Goal: Task Accomplishment & Management: Use online tool/utility

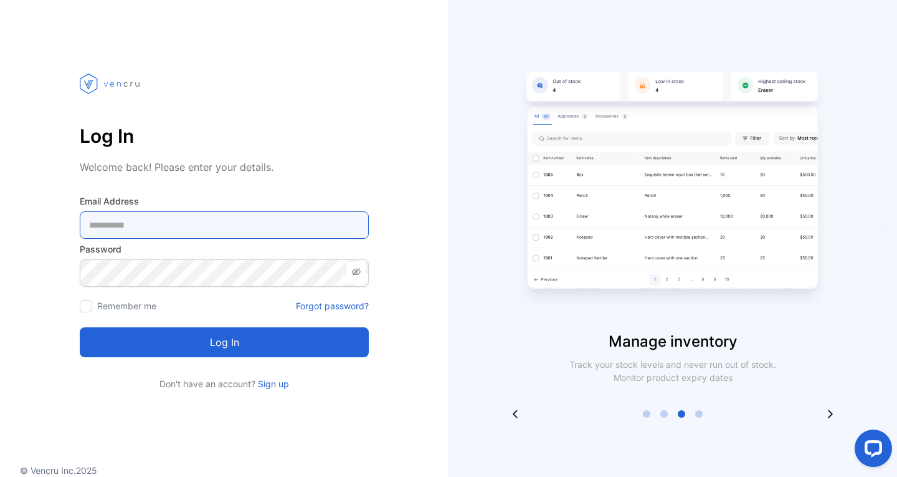
click at [189, 222] on Address-inputemail "email" at bounding box center [224, 224] width 289 height 27
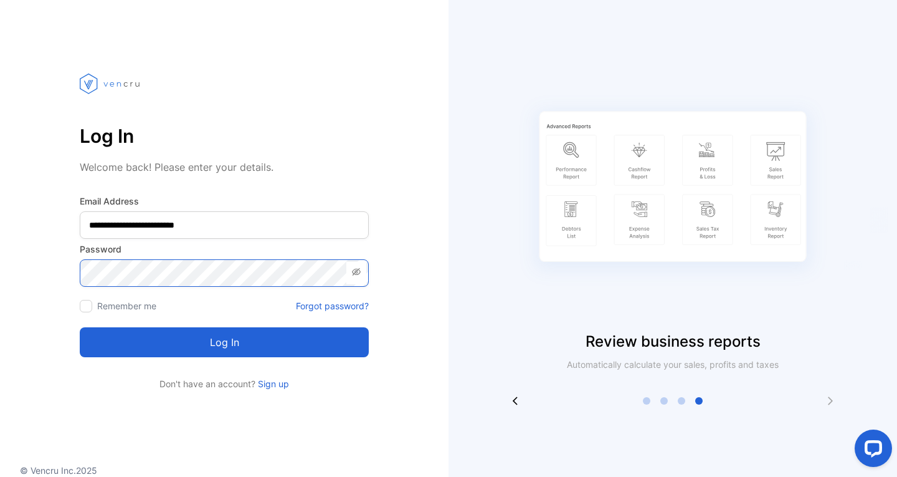
click at [80, 327] on button "Log in" at bounding box center [224, 342] width 289 height 30
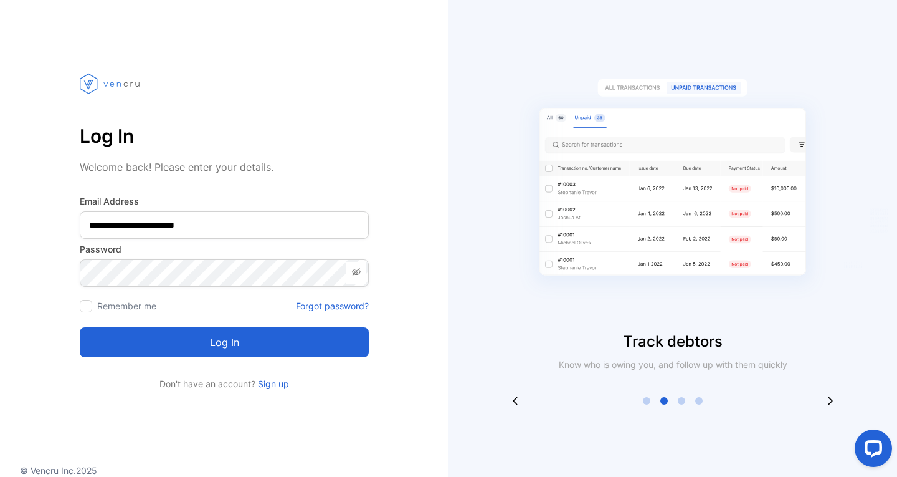
click at [353, 272] on icon at bounding box center [356, 271] width 9 height 7
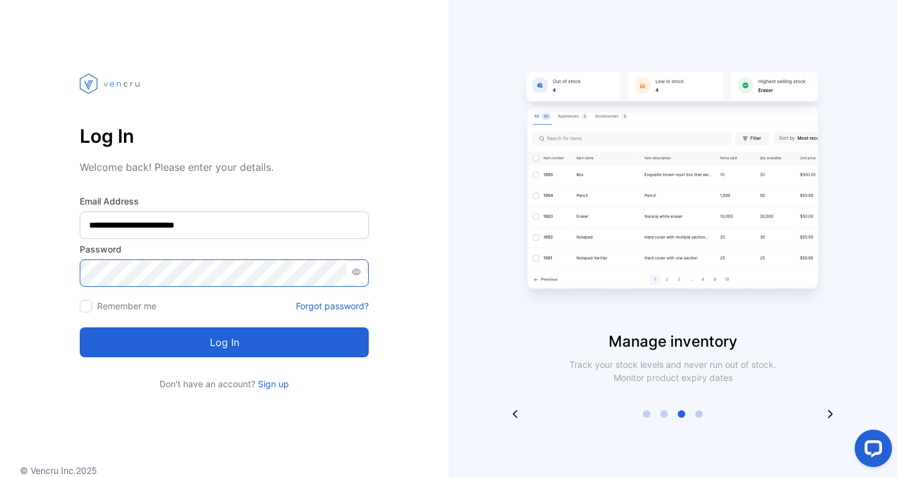
click at [80, 327] on button "Log in" at bounding box center [224, 342] width 289 height 30
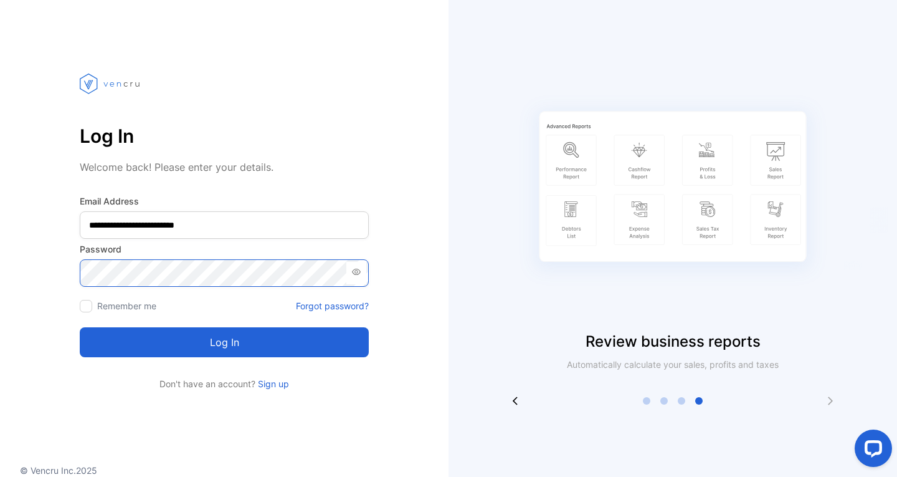
click at [65, 266] on div "**********" at bounding box center [224, 220] width 449 height 340
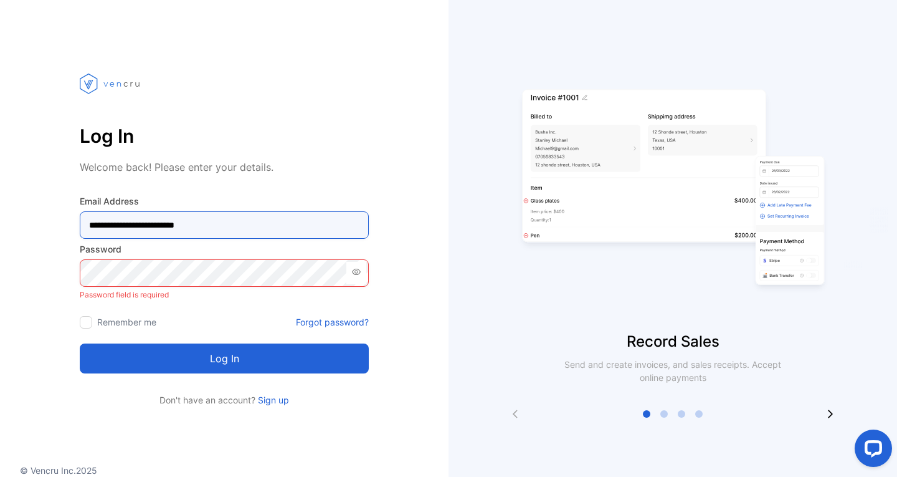
drag, startPoint x: 238, startPoint y: 235, endPoint x: 48, endPoint y: 229, distance: 190.1
click at [49, 229] on div "**********" at bounding box center [224, 228] width 449 height 356
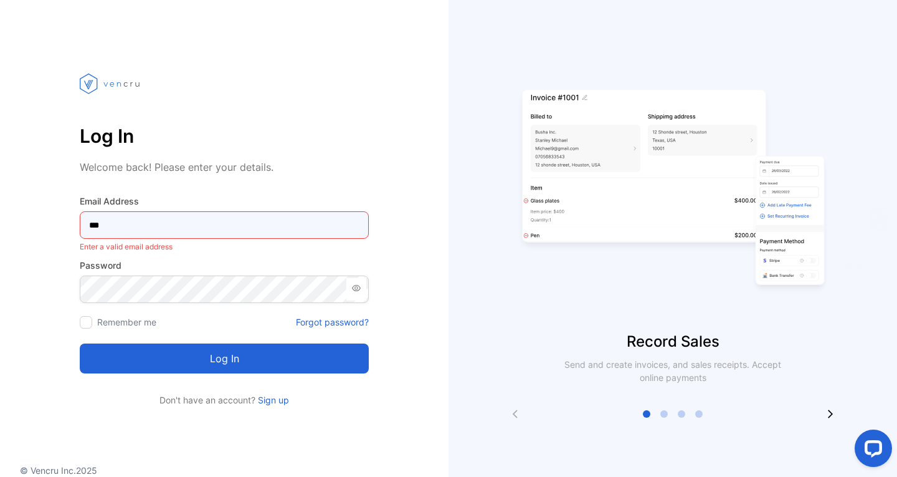
type Address-inputemail "**********"
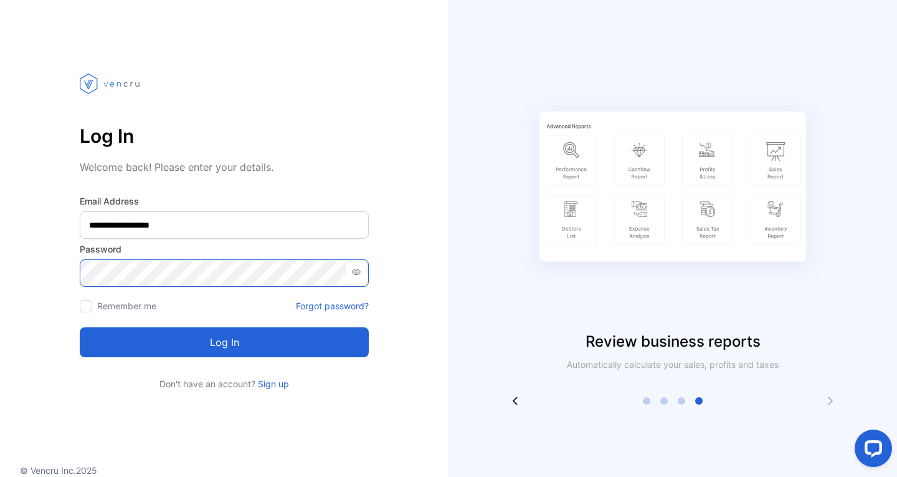
click at [80, 327] on button "Log in" at bounding box center [224, 342] width 289 height 30
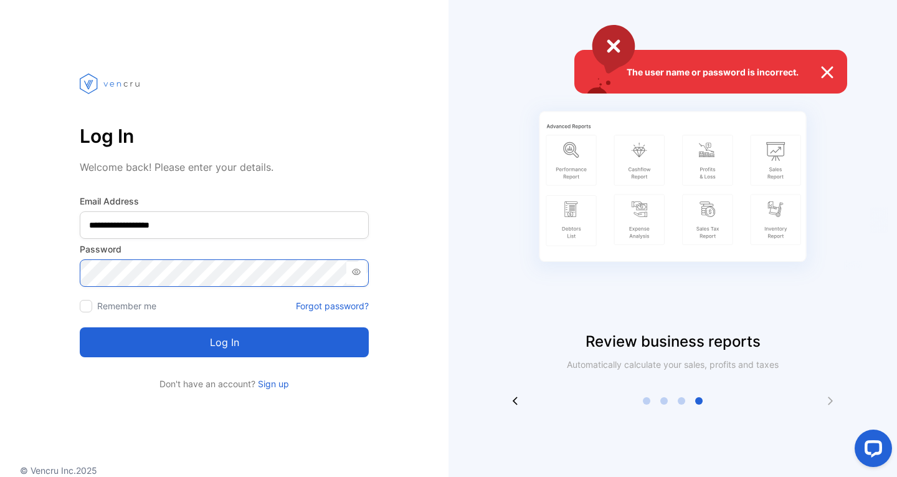
click at [80, 327] on button "Log in" at bounding box center [224, 342] width 289 height 30
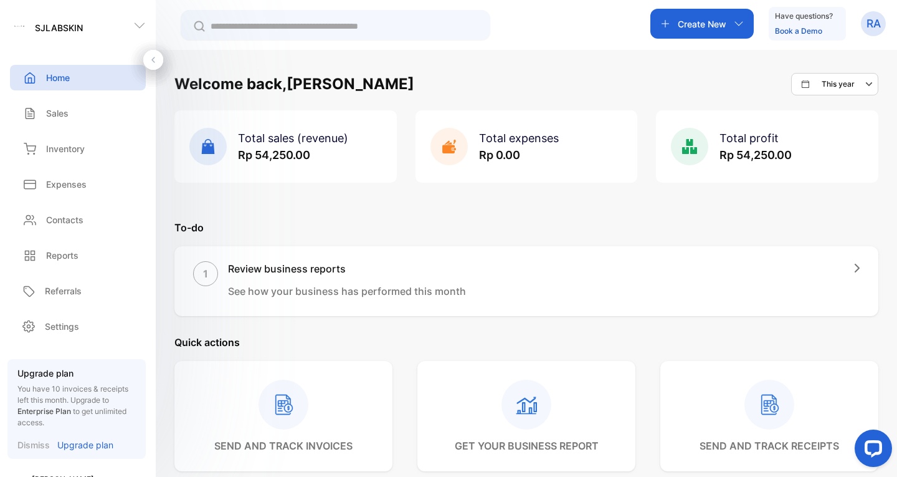
click at [36, 438] on p "Dismiss" at bounding box center [33, 444] width 32 height 13
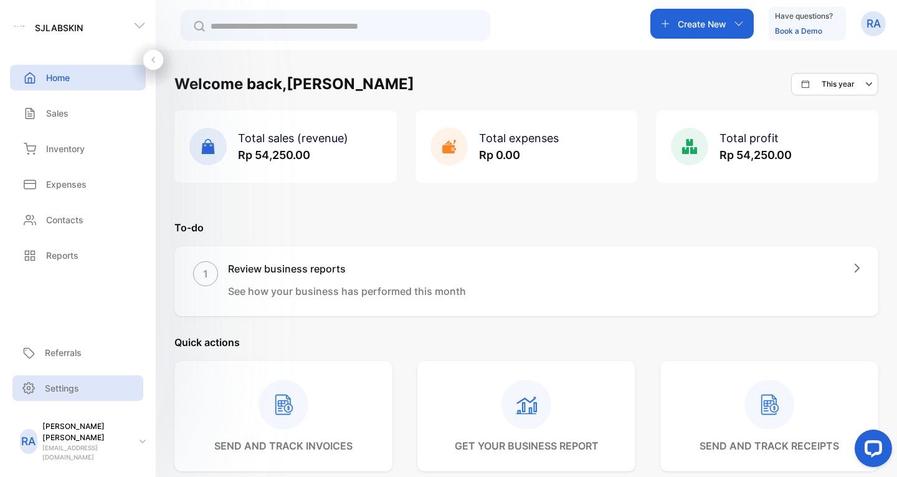
click at [55, 396] on div "Settings" at bounding box center [77, 388] width 131 height 26
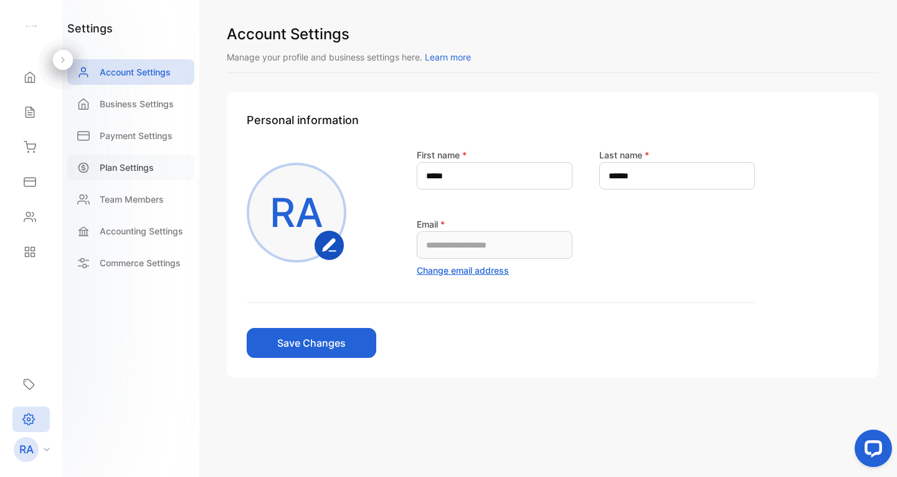
click at [140, 167] on p "Plan Settings" at bounding box center [127, 167] width 54 height 13
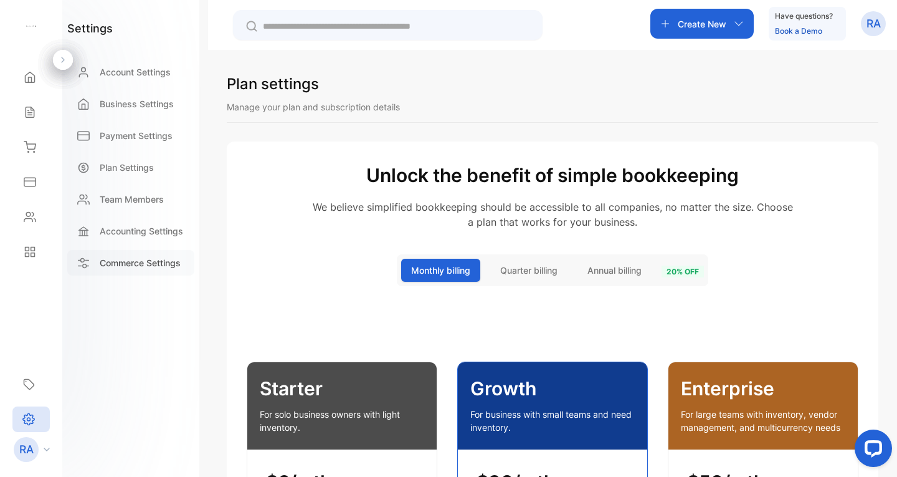
click at [115, 264] on p "Commerce Settings" at bounding box center [140, 262] width 81 height 13
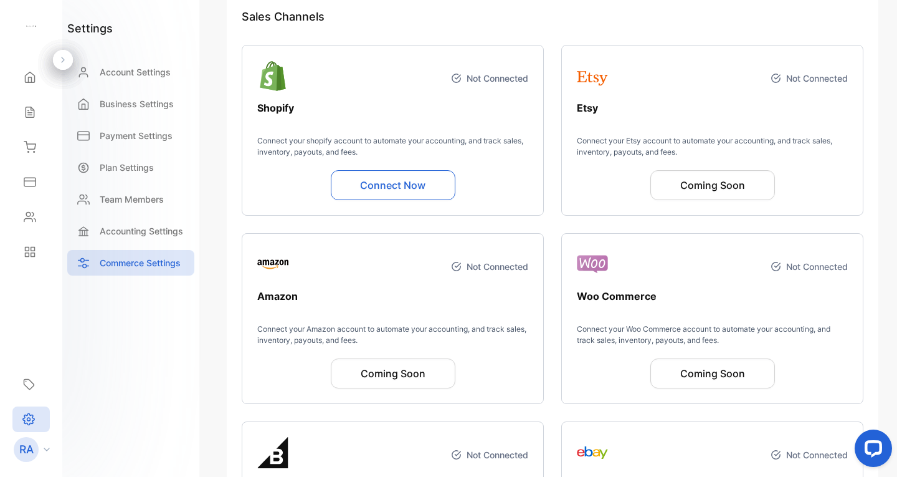
scroll to position [62, 0]
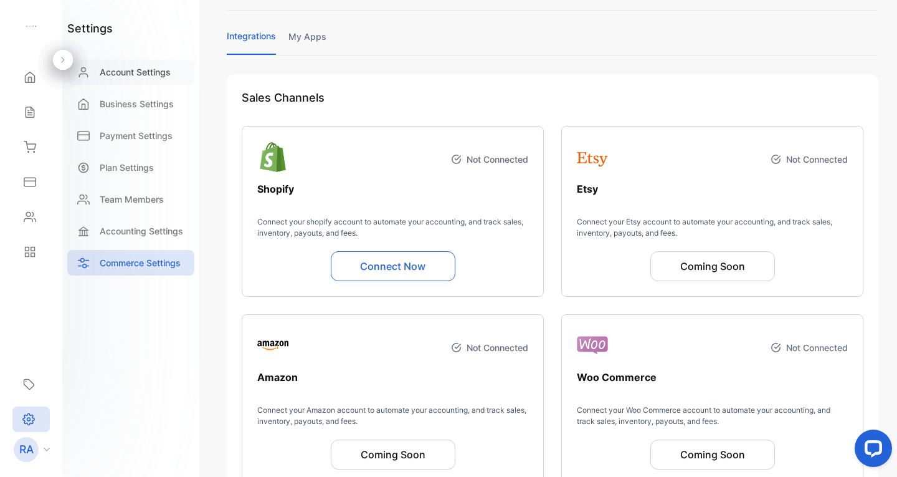
click at [130, 74] on p "Account Settings" at bounding box center [135, 71] width 71 height 13
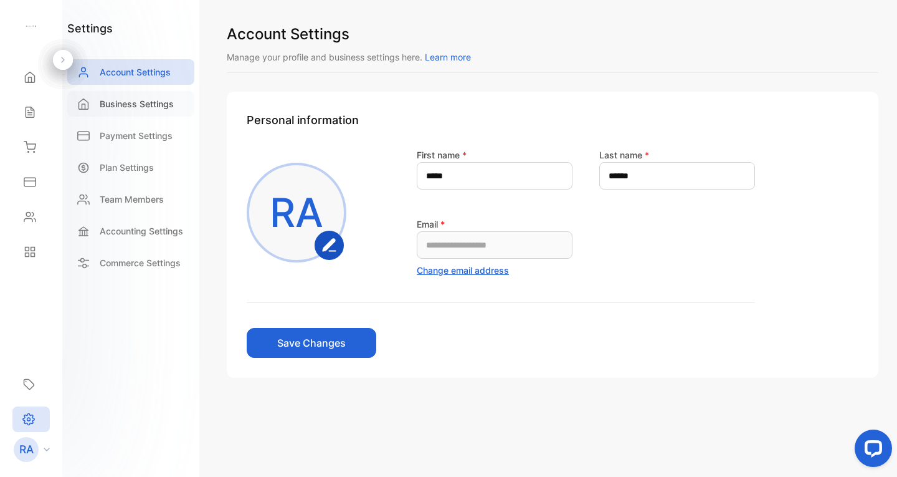
click at [131, 100] on p "Business Settings" at bounding box center [137, 103] width 74 height 13
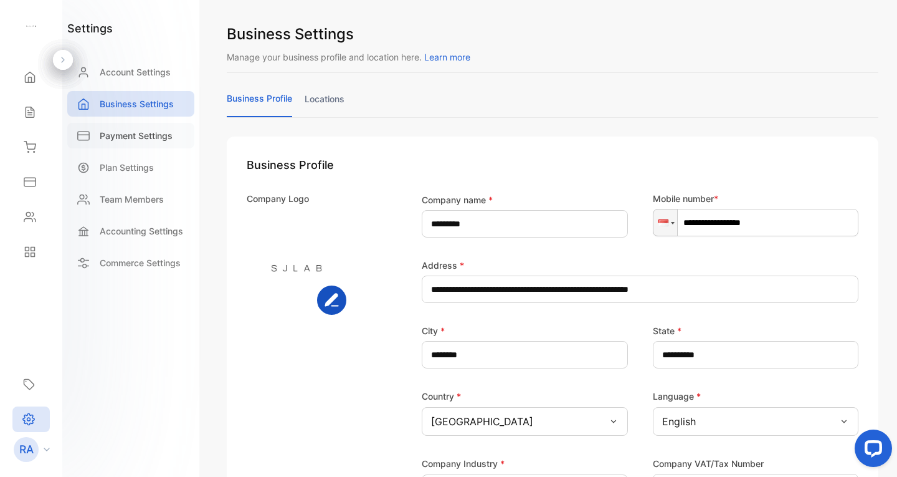
click at [150, 135] on p "Payment Settings" at bounding box center [136, 135] width 73 height 13
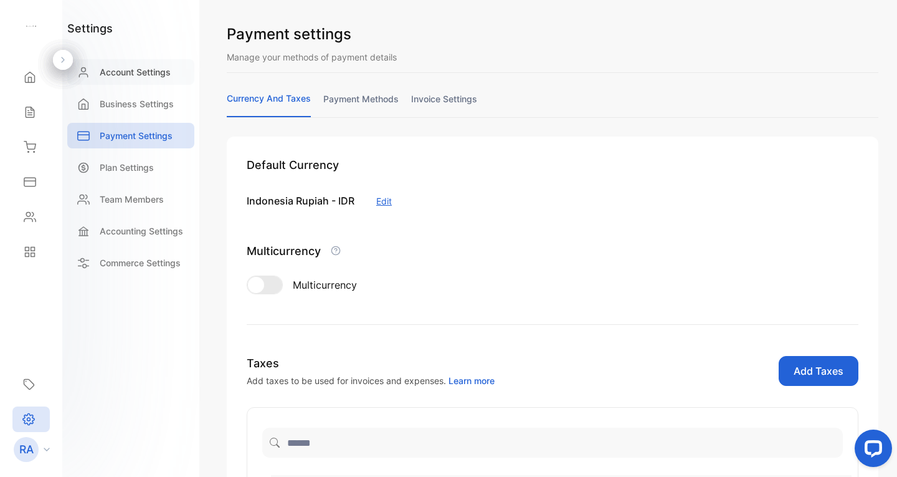
click at [121, 62] on div "Account Settings" at bounding box center [130, 72] width 127 height 26
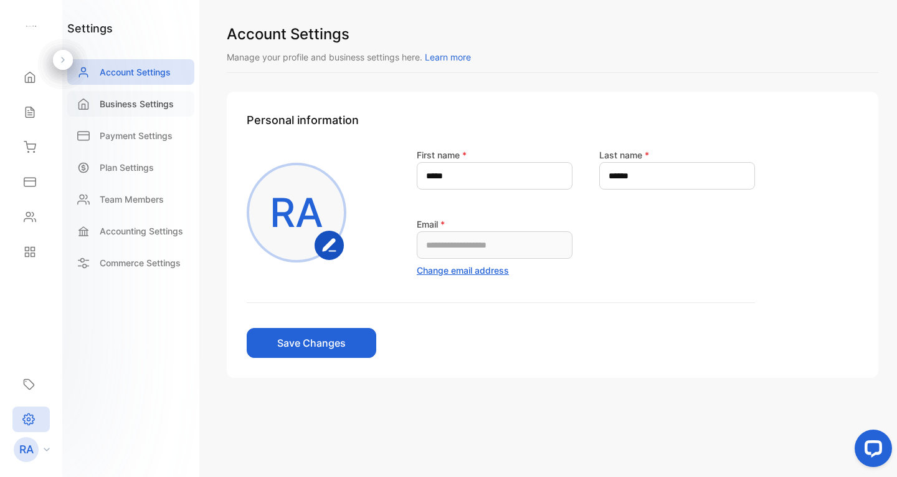
click at [122, 102] on p "Business Settings" at bounding box center [137, 103] width 74 height 13
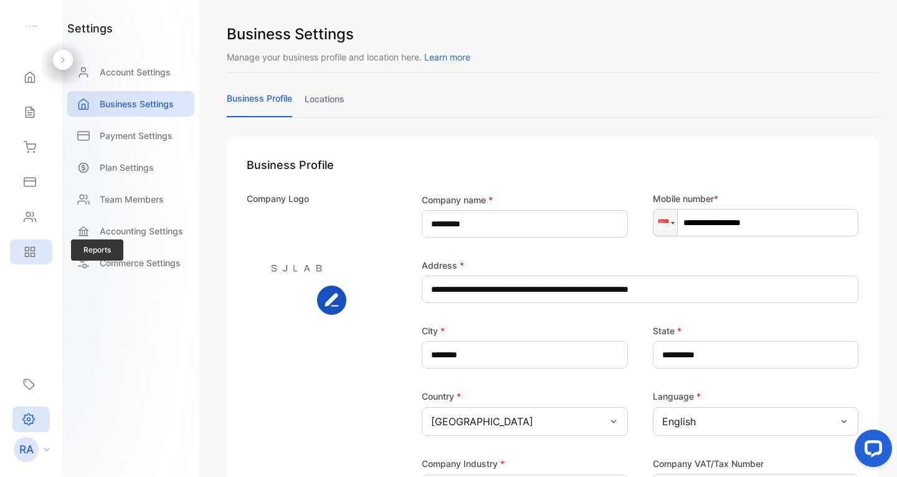
click at [32, 253] on icon at bounding box center [33, 255] width 4 height 4
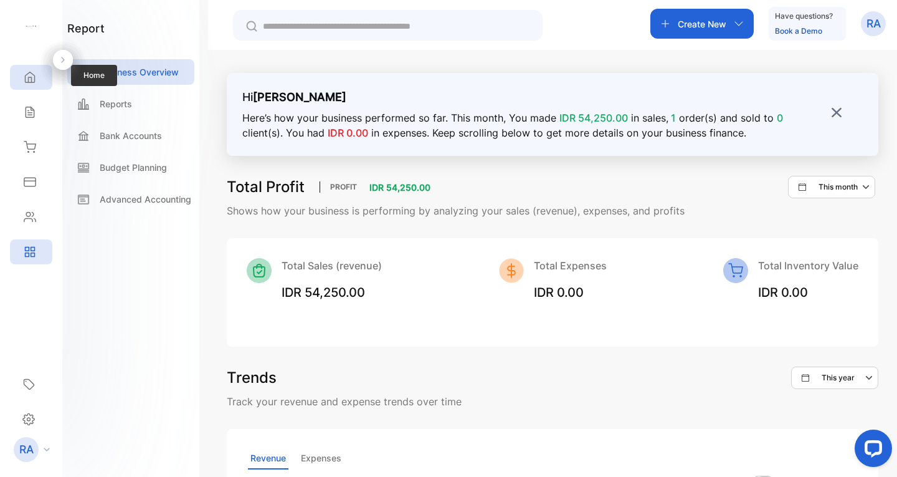
click at [27, 75] on icon at bounding box center [30, 77] width 12 height 12
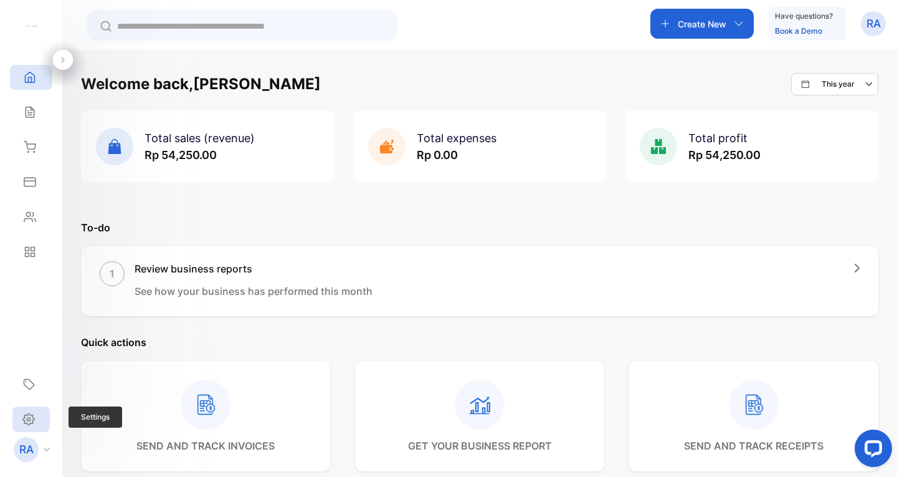
click at [32, 421] on icon at bounding box center [28, 418] width 12 height 13
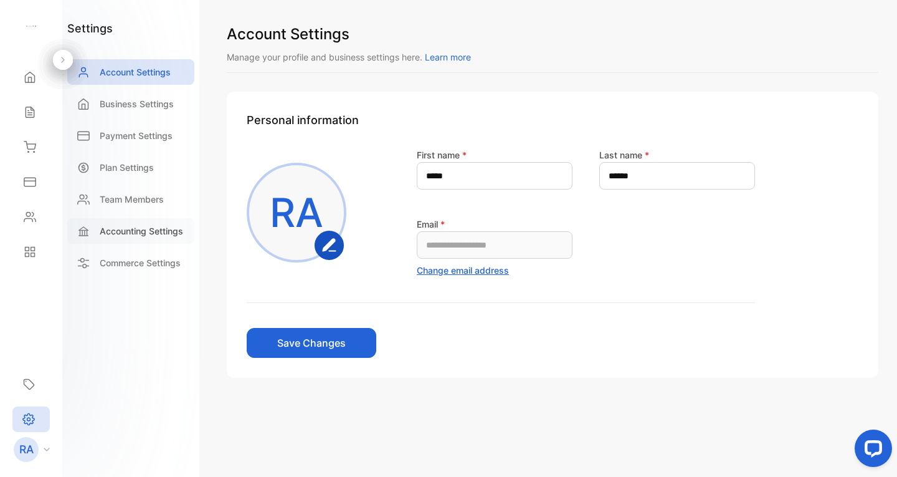
click at [118, 234] on p "Accounting Settings" at bounding box center [141, 230] width 83 height 13
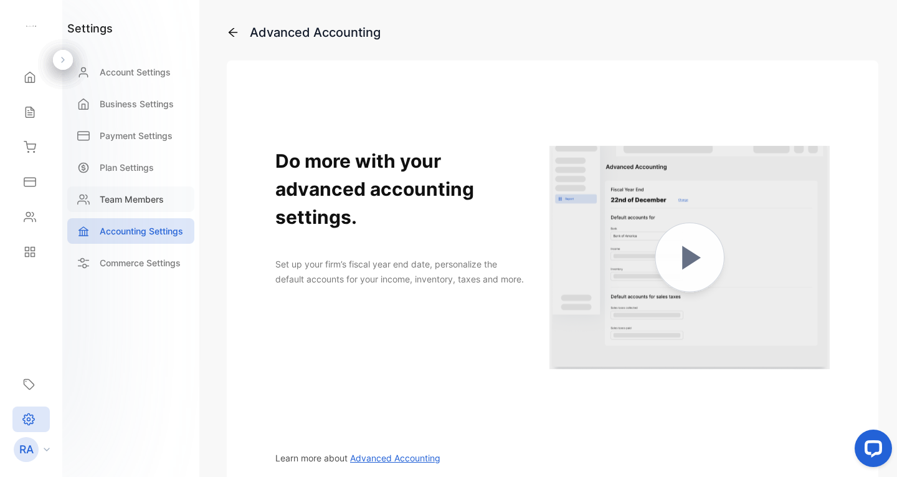
click at [138, 197] on p "Team Members" at bounding box center [132, 199] width 64 height 13
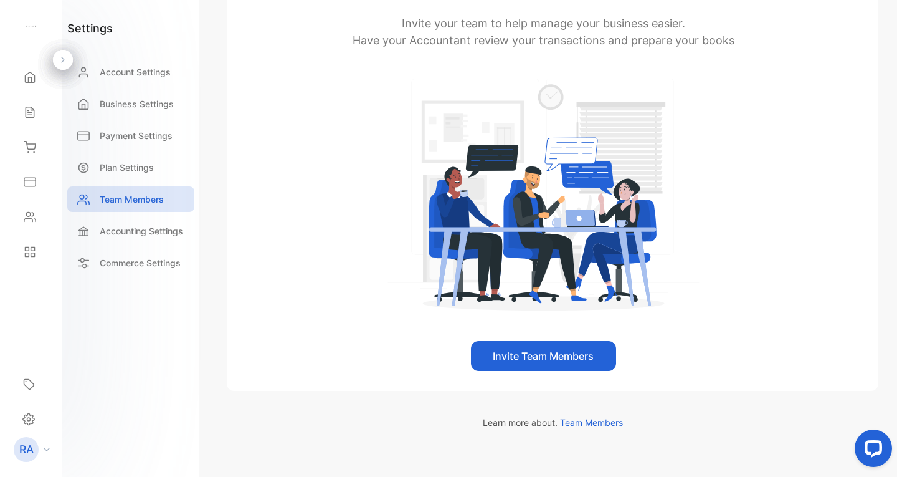
scroll to position [159, 0]
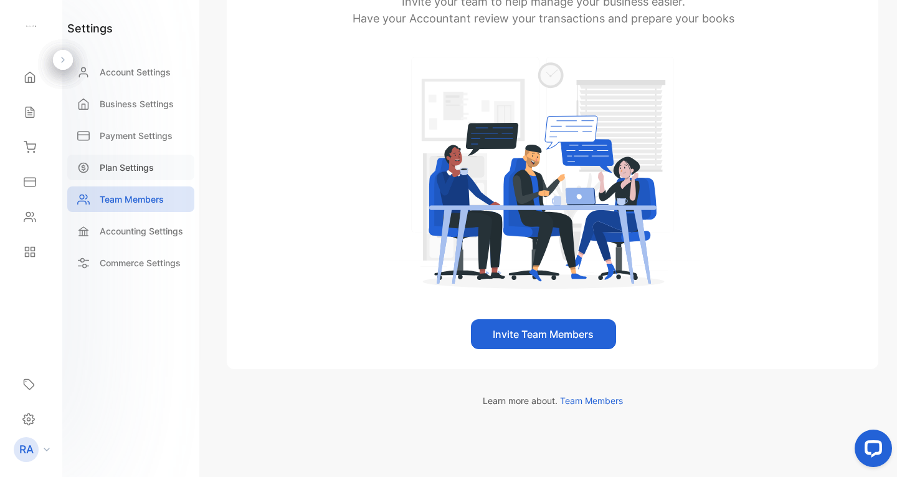
click at [139, 159] on div "Plan Settings" at bounding box center [130, 168] width 127 height 26
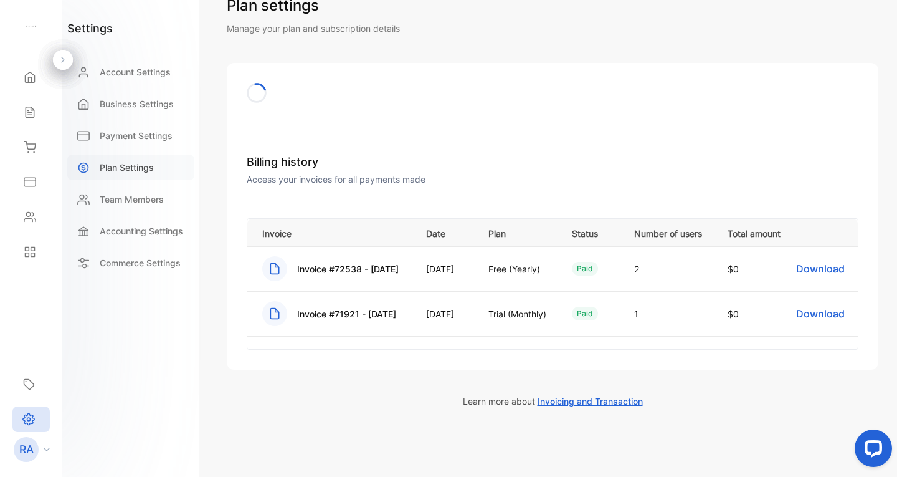
scroll to position [52, 0]
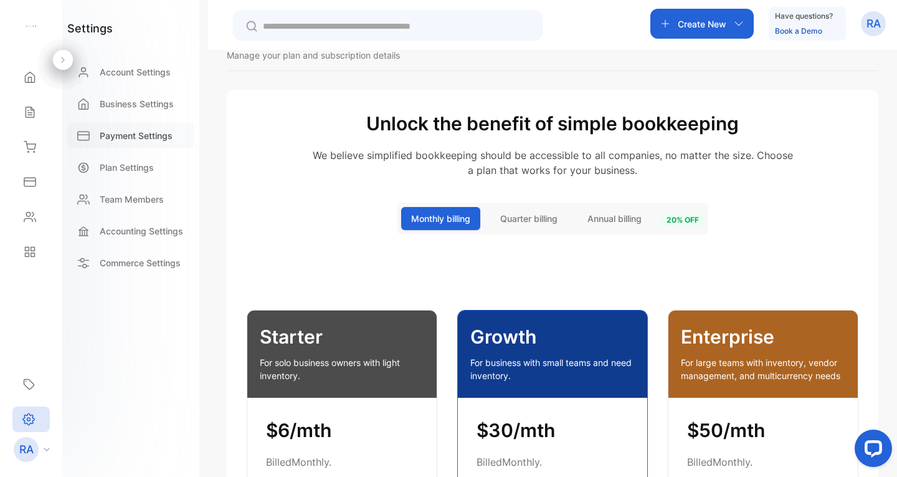
click at [156, 128] on div "Payment Settings" at bounding box center [130, 136] width 127 height 26
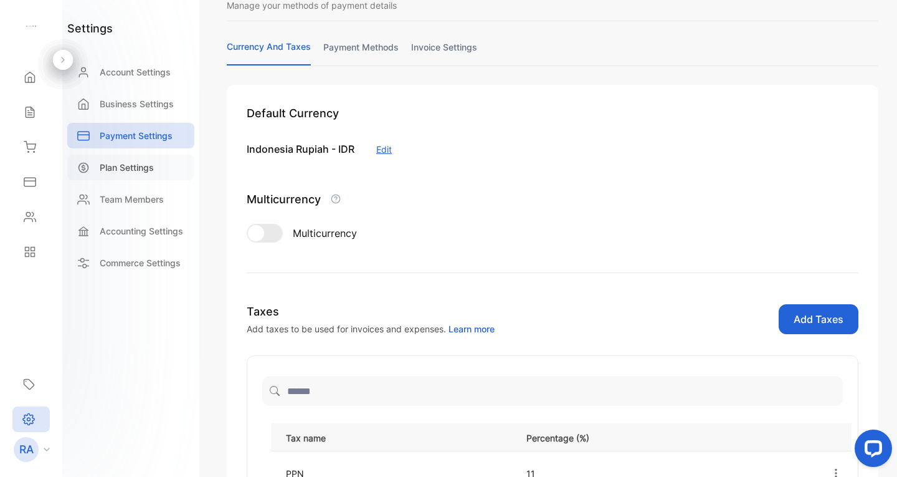
click at [143, 160] on div "Plan Settings" at bounding box center [130, 168] width 127 height 26
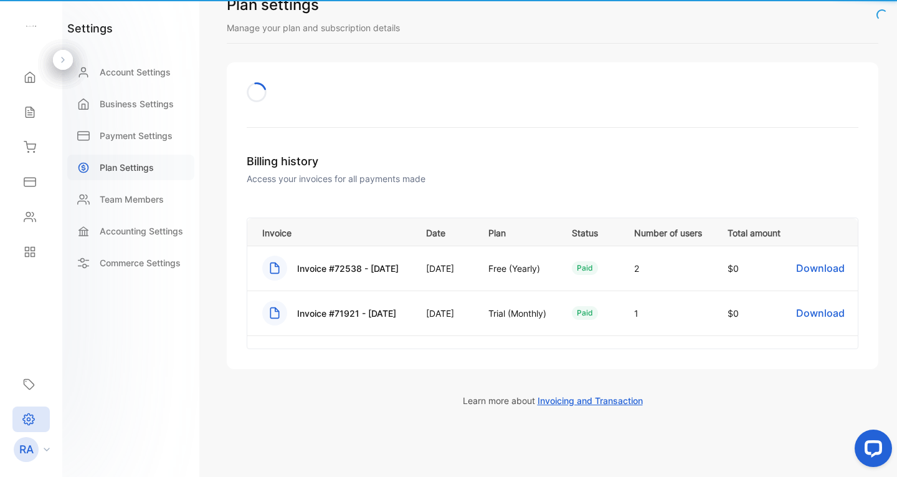
scroll to position [29, 0]
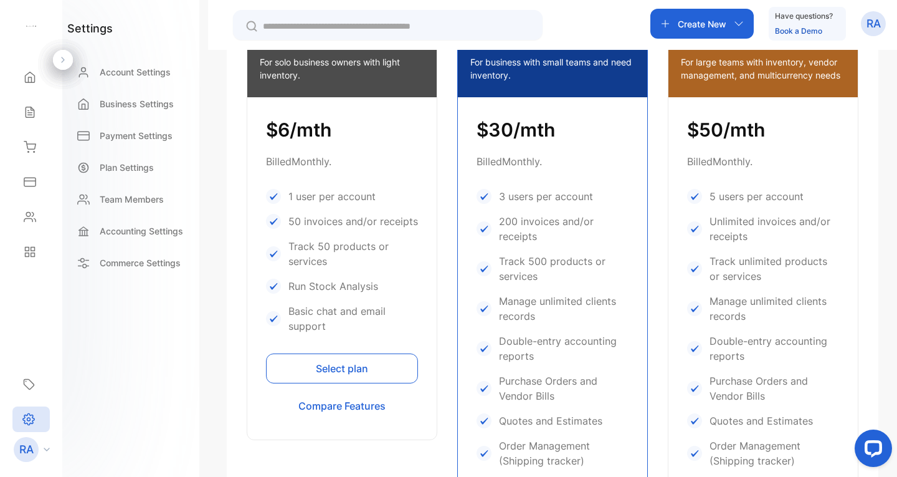
scroll to position [351, 0]
click at [156, 69] on p "Account Settings" at bounding box center [135, 71] width 71 height 13
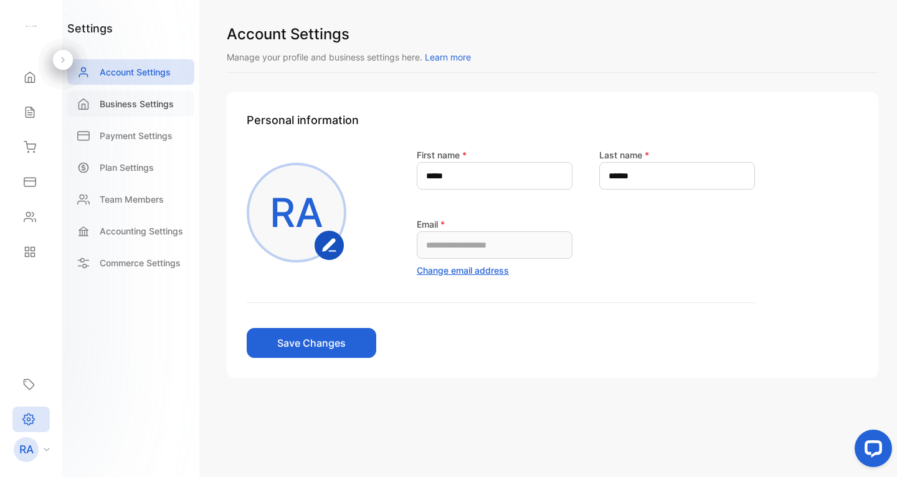
click at [157, 96] on div "Business Settings" at bounding box center [130, 104] width 127 height 26
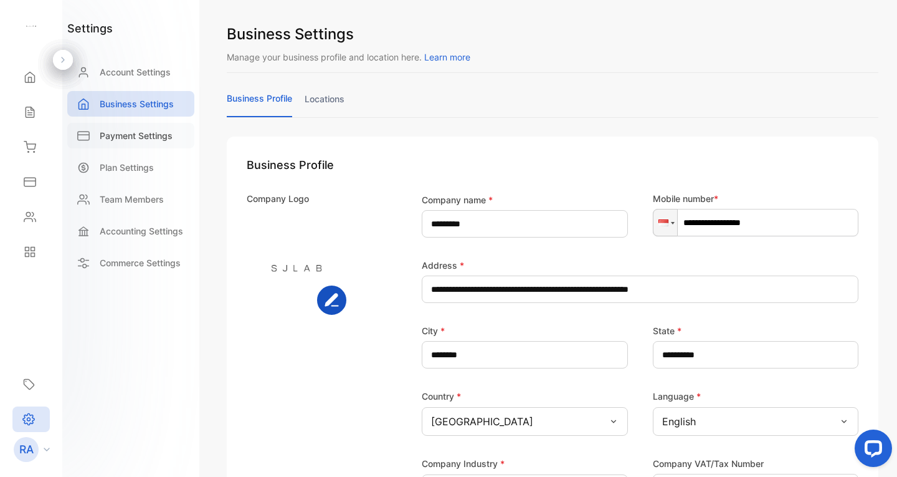
click at [148, 128] on div "Payment Settings" at bounding box center [130, 136] width 127 height 26
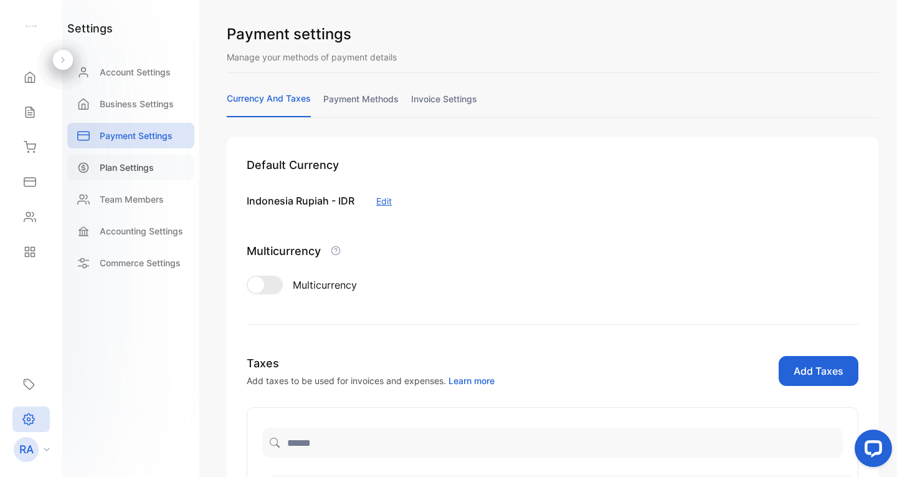
click at [107, 164] on p "Plan Settings" at bounding box center [127, 167] width 54 height 13
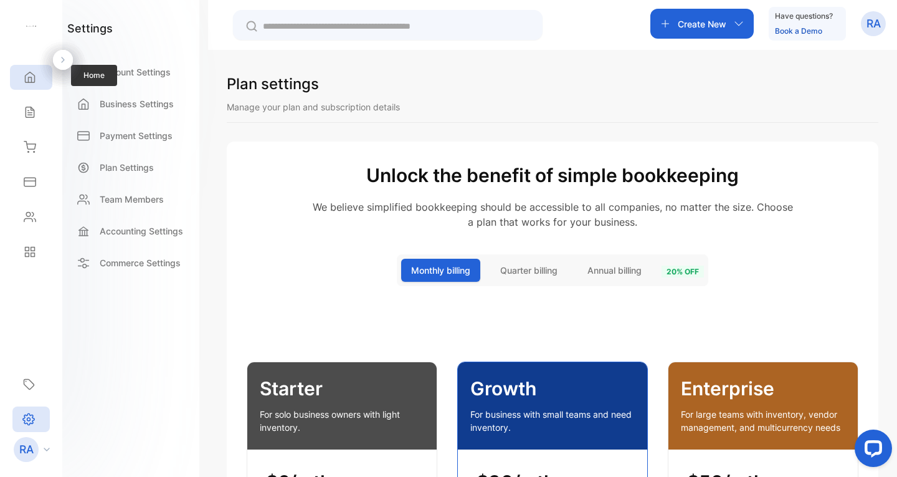
click at [22, 81] on div "Home" at bounding box center [28, 77] width 16 height 12
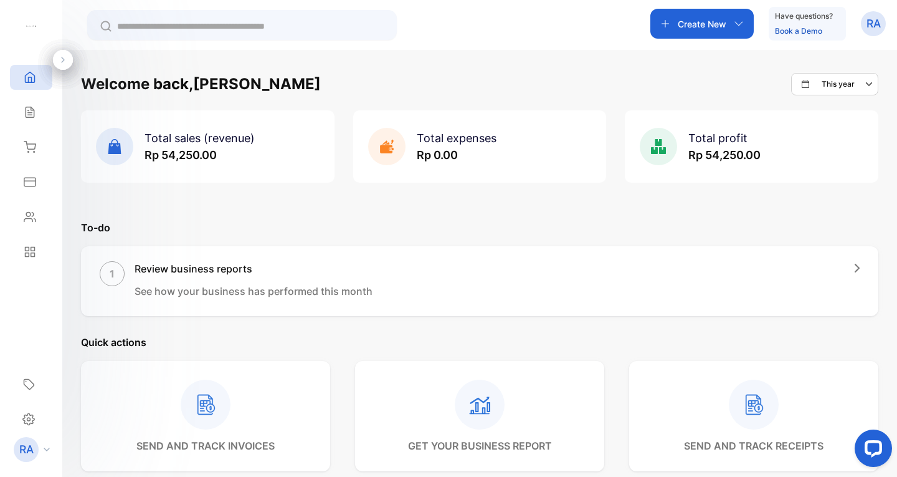
click at [714, 32] on div "Create New" at bounding box center [701, 24] width 103 height 30
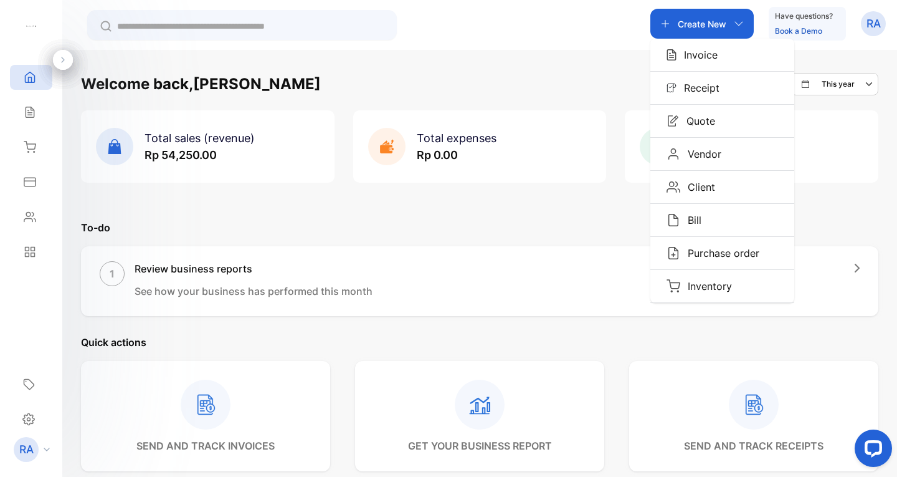
click at [62, 55] on div at bounding box center [63, 60] width 20 height 20
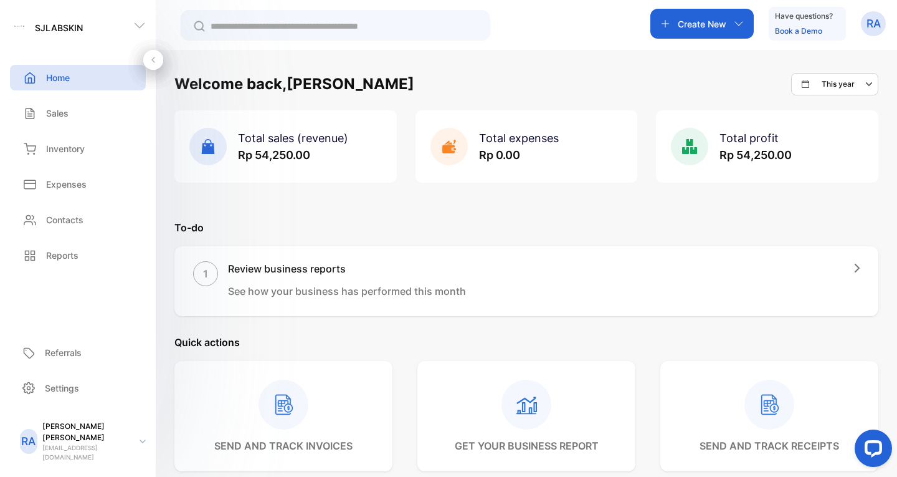
click at [140, 443] on icon at bounding box center [143, 441] width 6 height 4
click at [126, 444] on div "RA Riska Amalia sjlabskin@gmail.com" at bounding box center [81, 441] width 148 height 41
click at [749, 27] on div "Create New" at bounding box center [701, 24] width 103 height 30
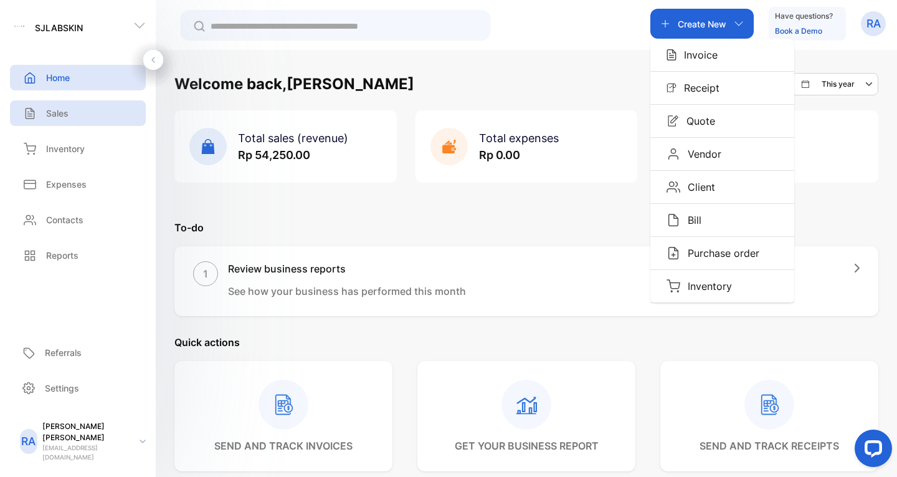
click at [100, 114] on div "Sales" at bounding box center [78, 113] width 136 height 26
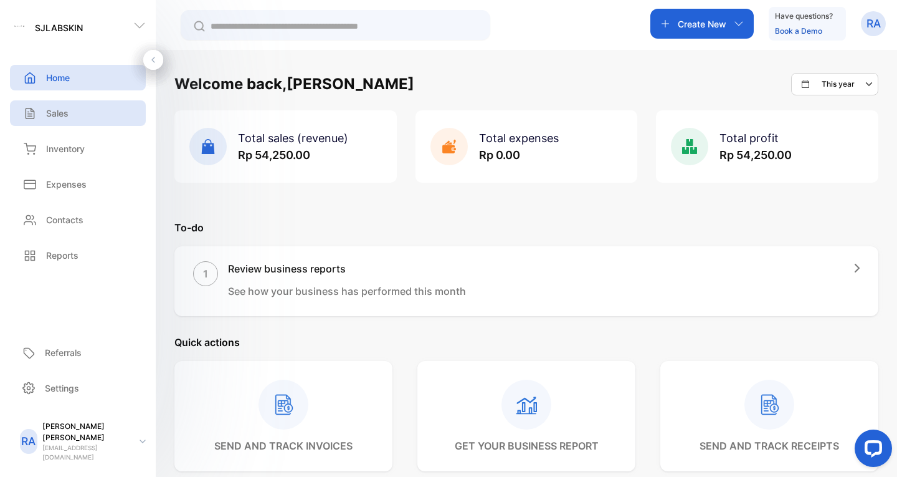
click at [95, 112] on div "Sales" at bounding box center [78, 113] width 136 height 26
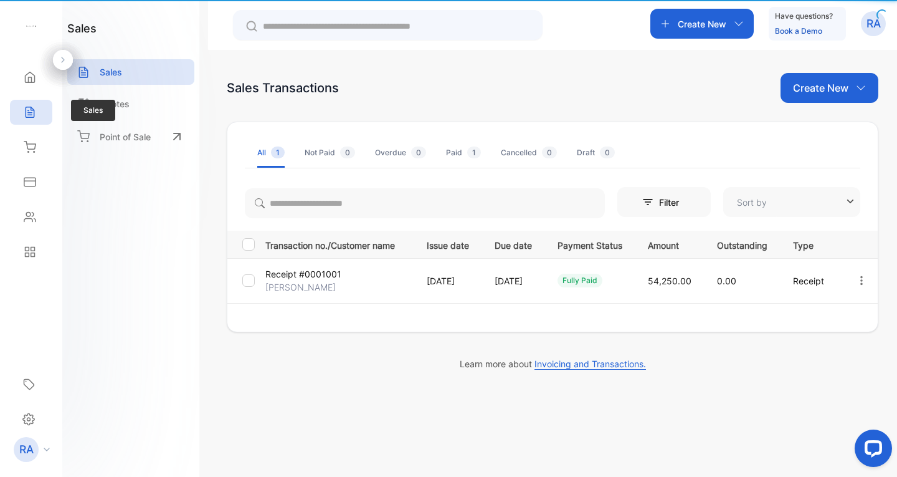
type input "**********"
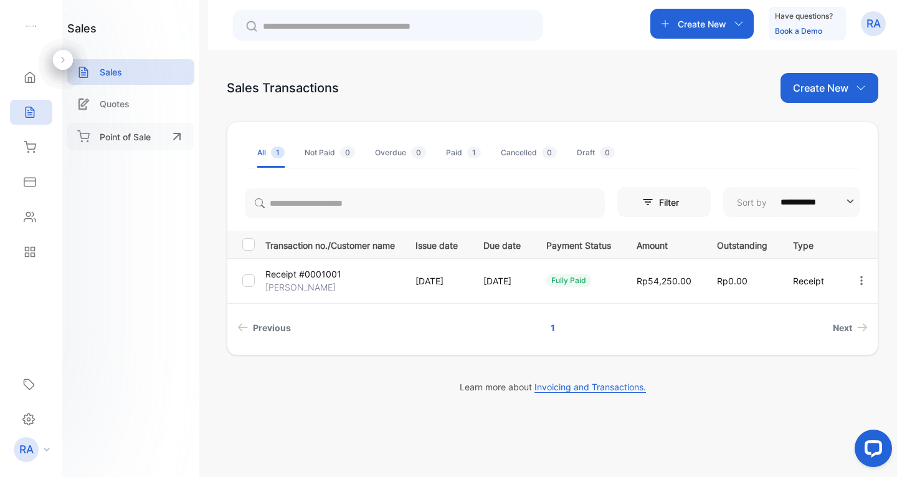
click at [144, 141] on p "Point of Sale" at bounding box center [125, 136] width 51 height 13
click at [42, 148] on div "Inventory" at bounding box center [31, 147] width 42 height 25
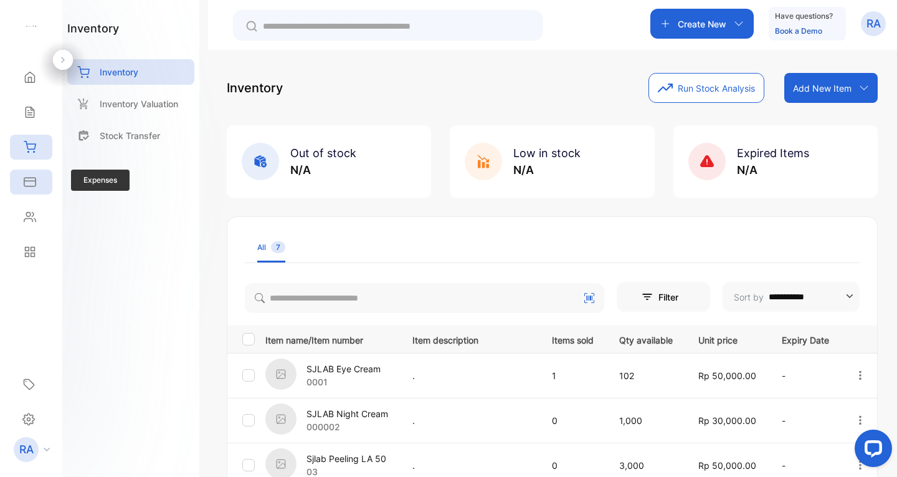
click at [25, 170] on div "Expenses" at bounding box center [31, 181] width 42 height 25
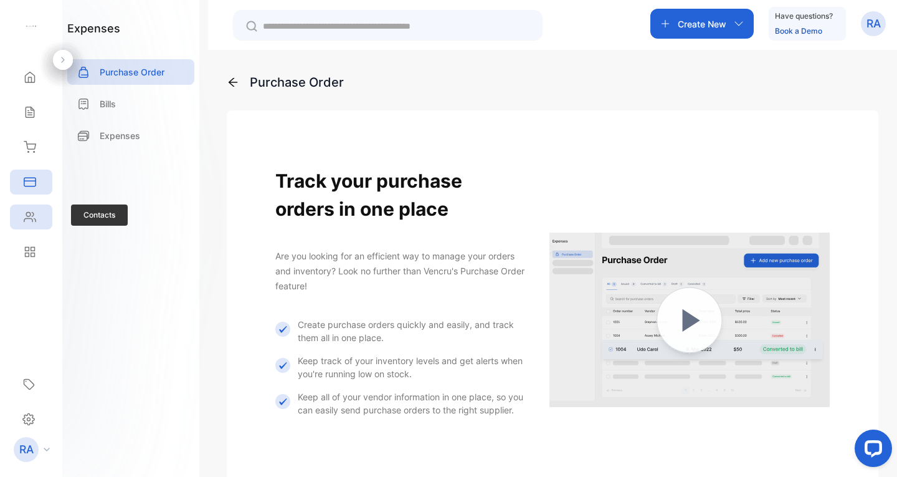
click at [33, 214] on icon at bounding box center [29, 216] width 11 height 9
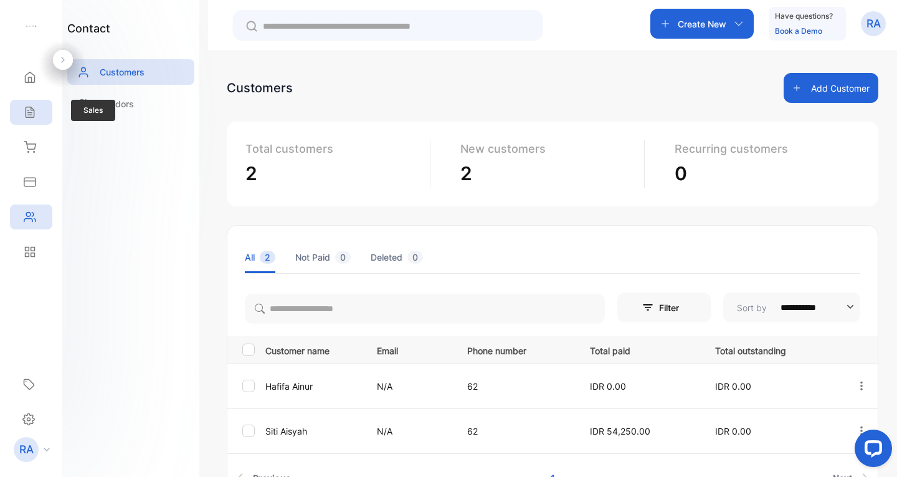
click at [20, 108] on div "Sales" at bounding box center [28, 112] width 16 height 12
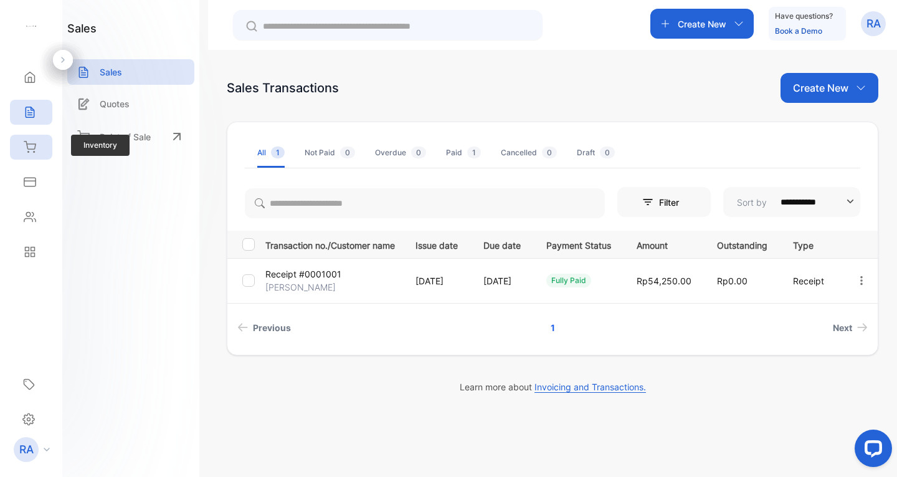
click at [14, 138] on div "Inventory" at bounding box center [31, 147] width 42 height 25
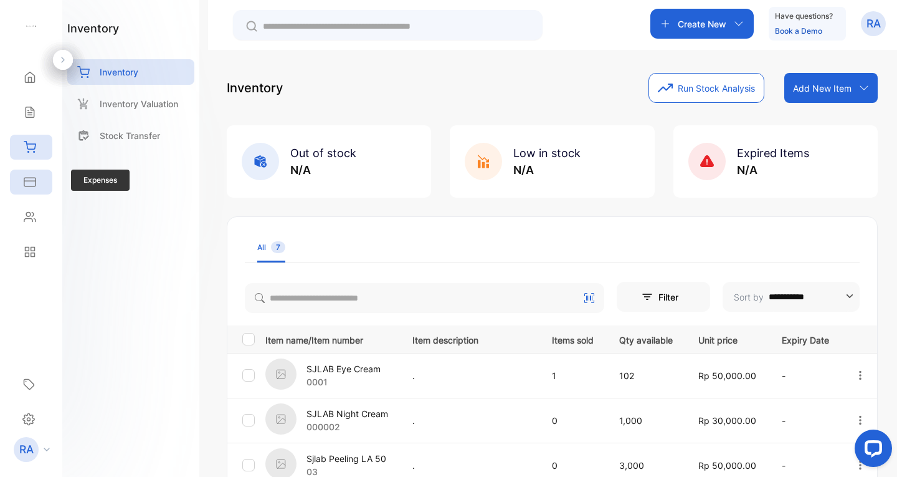
click at [27, 177] on icon at bounding box center [30, 182] width 12 height 12
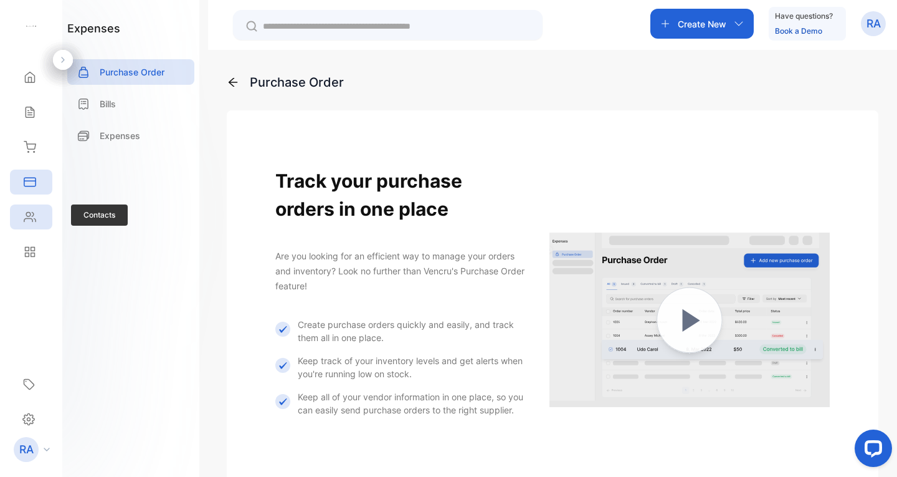
click at [30, 213] on icon at bounding box center [29, 216] width 11 height 9
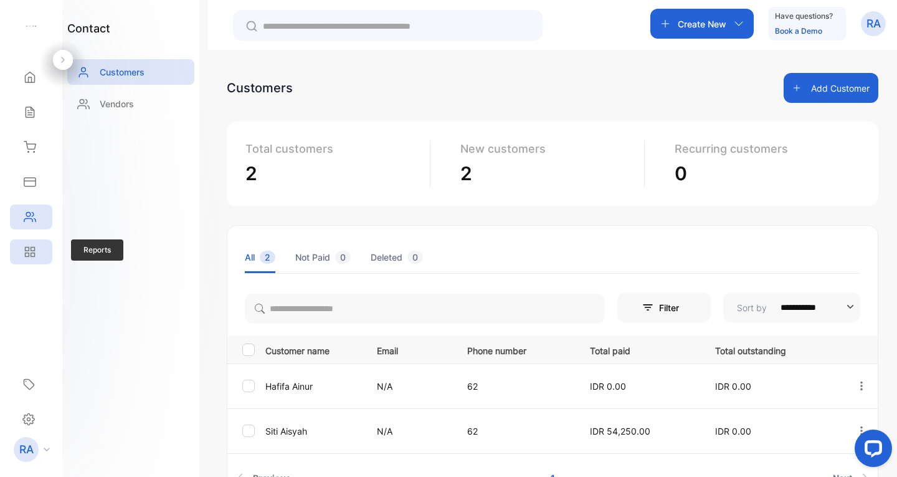
click at [27, 245] on div "Reports" at bounding box center [31, 251] width 42 height 25
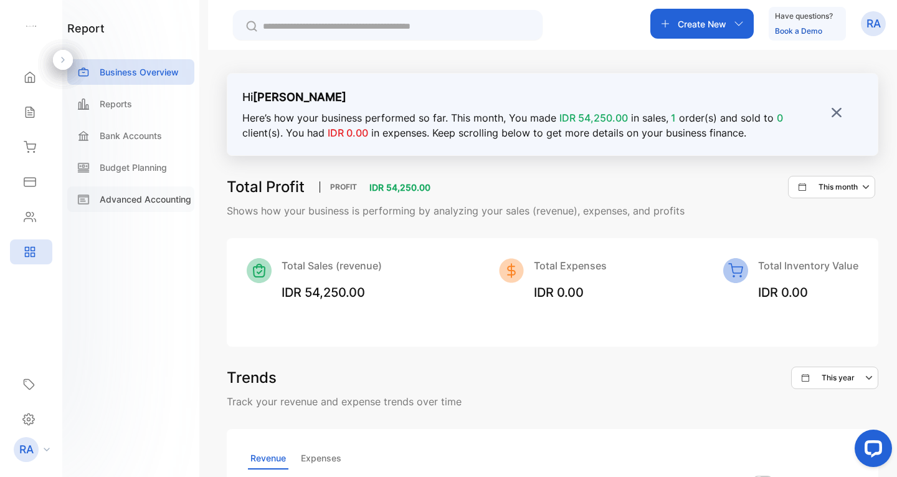
click at [145, 204] on p "Advanced Accounting" at bounding box center [146, 199] width 92 height 13
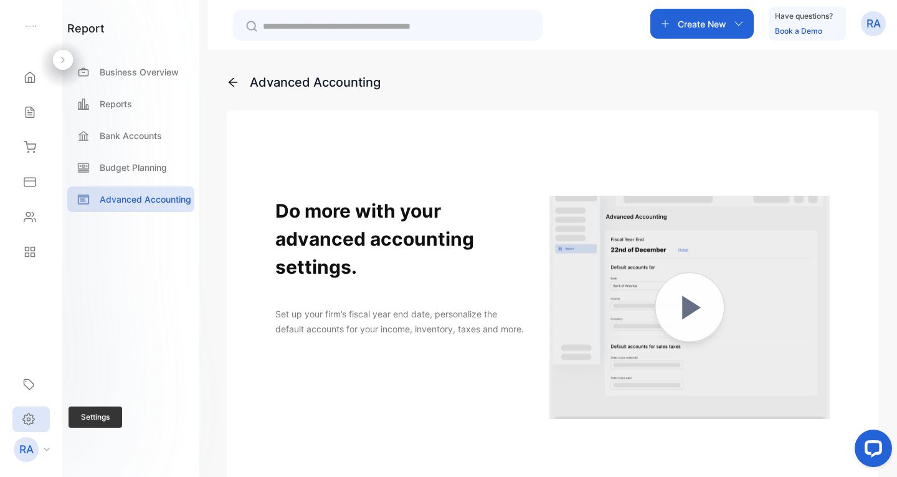
click at [30, 412] on div "Settings" at bounding box center [30, 419] width 37 height 26
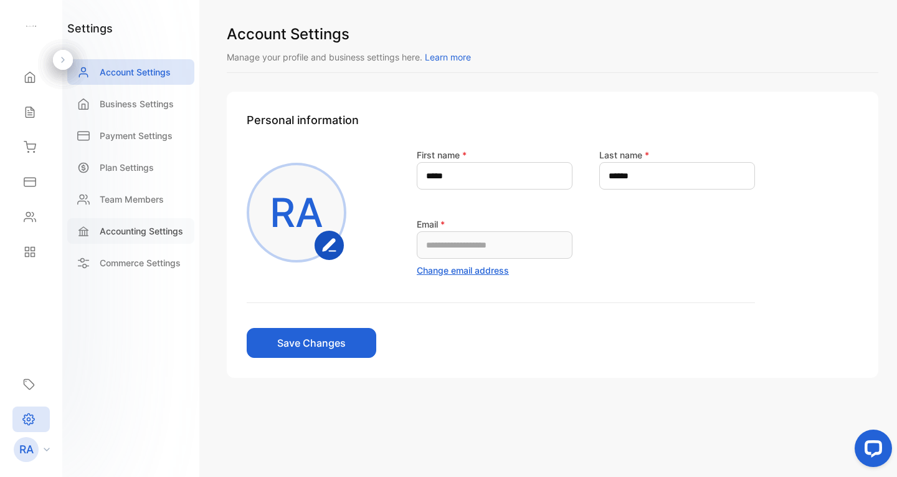
click at [137, 227] on p "Accounting Settings" at bounding box center [141, 230] width 83 height 13
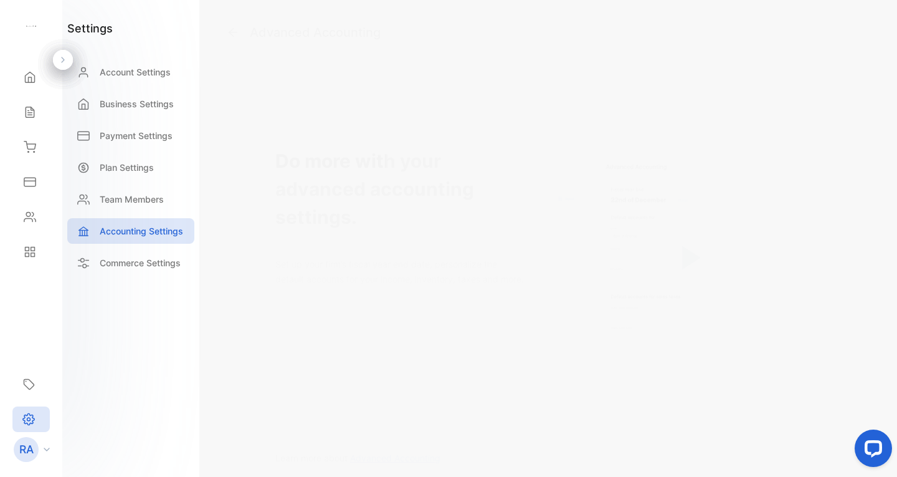
click at [699, 241] on img at bounding box center [690, 257] width 280 height 280
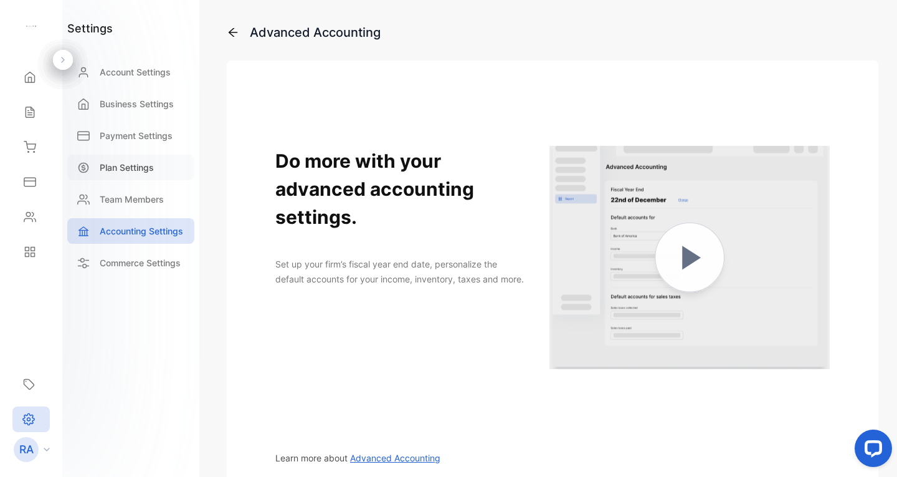
click at [133, 171] on p "Plan Settings" at bounding box center [127, 167] width 54 height 13
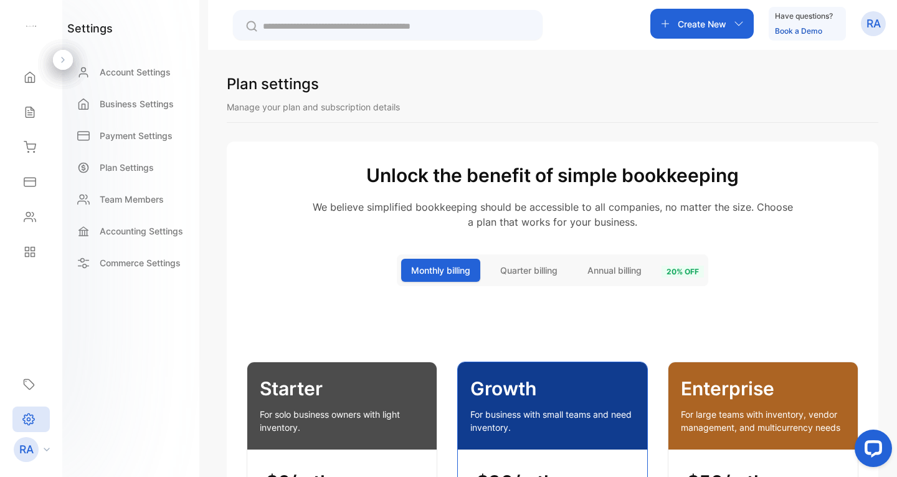
click at [523, 272] on span "Quarter billing" at bounding box center [528, 270] width 57 height 13
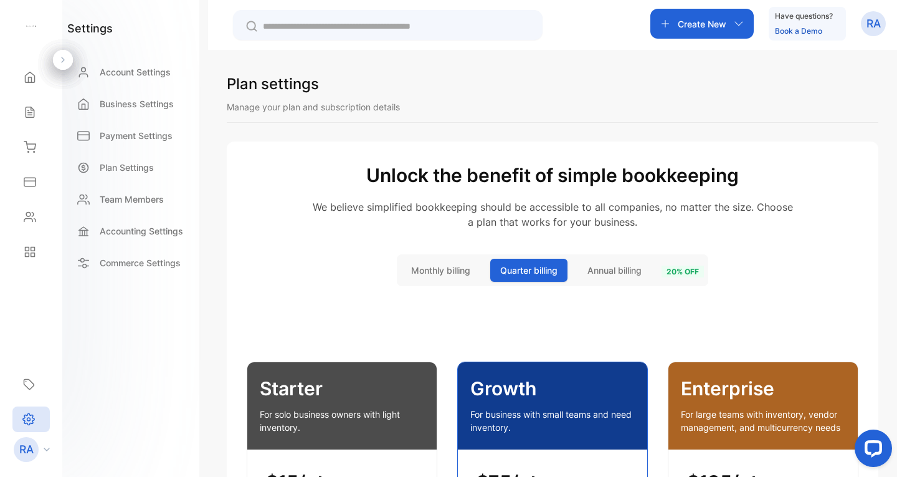
click at [607, 264] on button "Annual billing" at bounding box center [615, 270] width 74 height 23
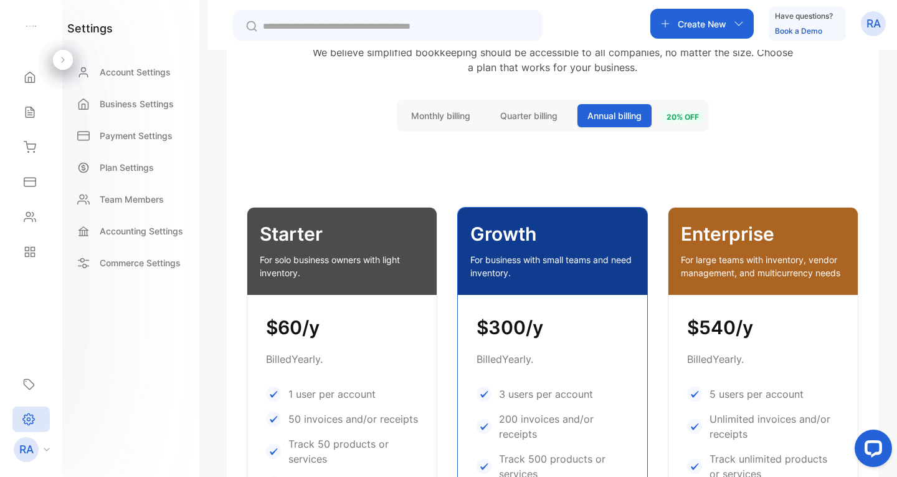
scroll to position [125, 0]
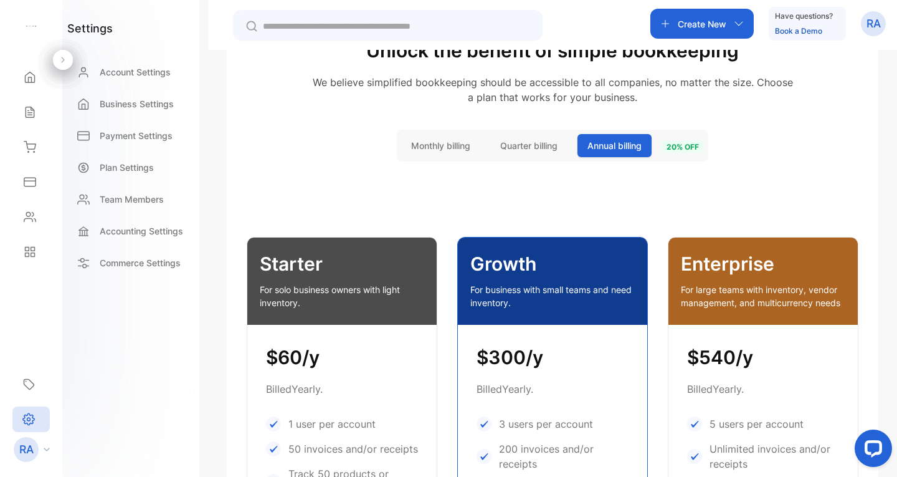
click at [512, 143] on span "Quarter billing" at bounding box center [528, 145] width 57 height 13
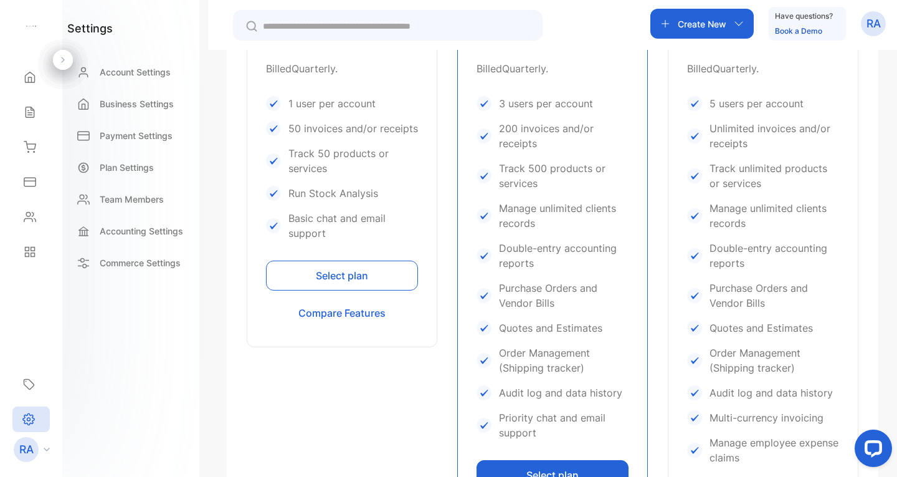
scroll to position [685, 0]
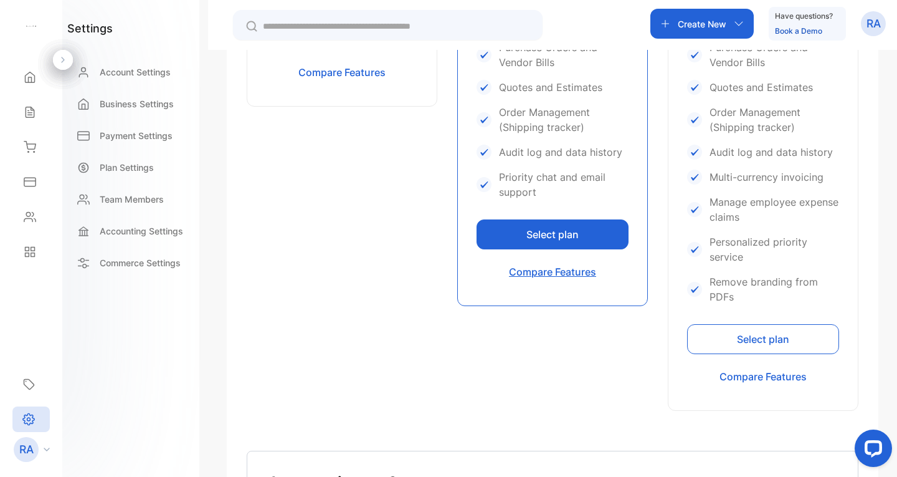
click at [573, 271] on button "Compare Features" at bounding box center [553, 272] width 152 height 30
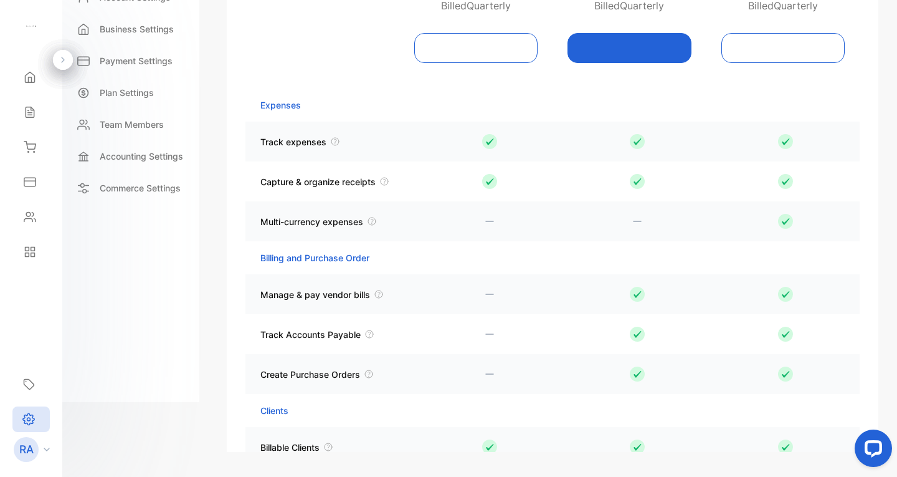
scroll to position [1256, 0]
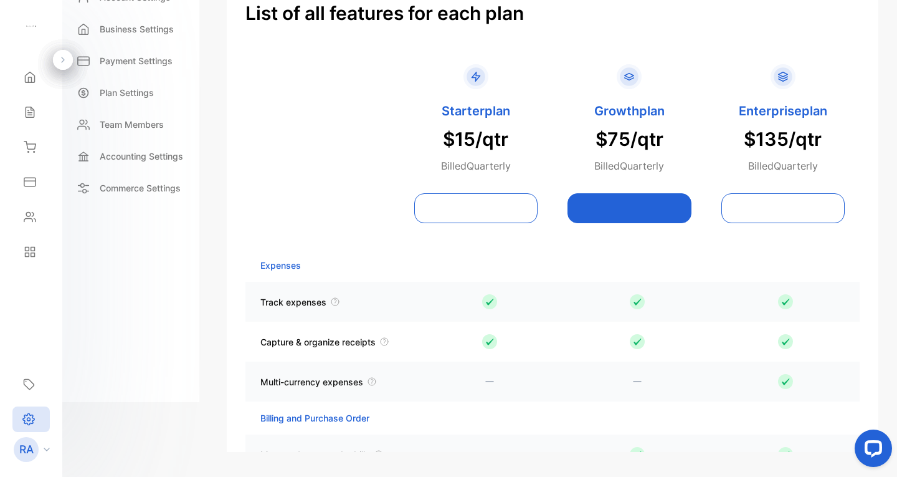
click at [744, 212] on button at bounding box center [784, 208] width 124 height 30
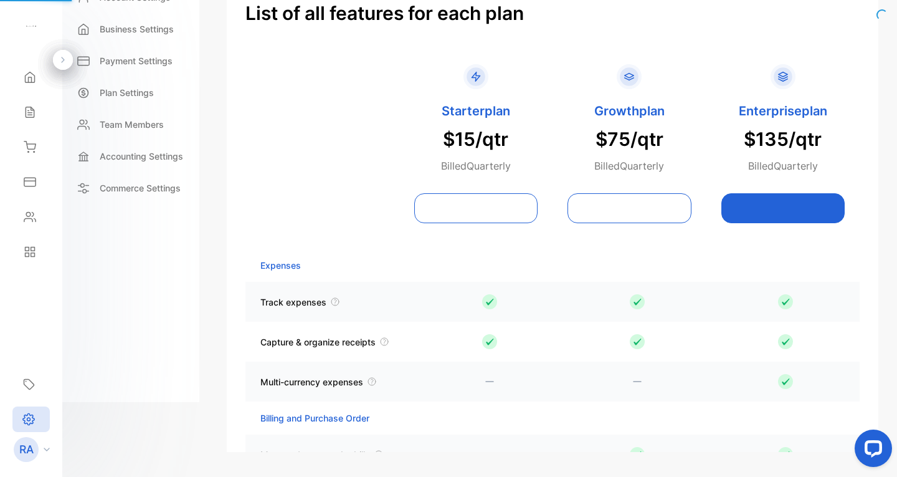
click at [638, 203] on button at bounding box center [630, 208] width 124 height 30
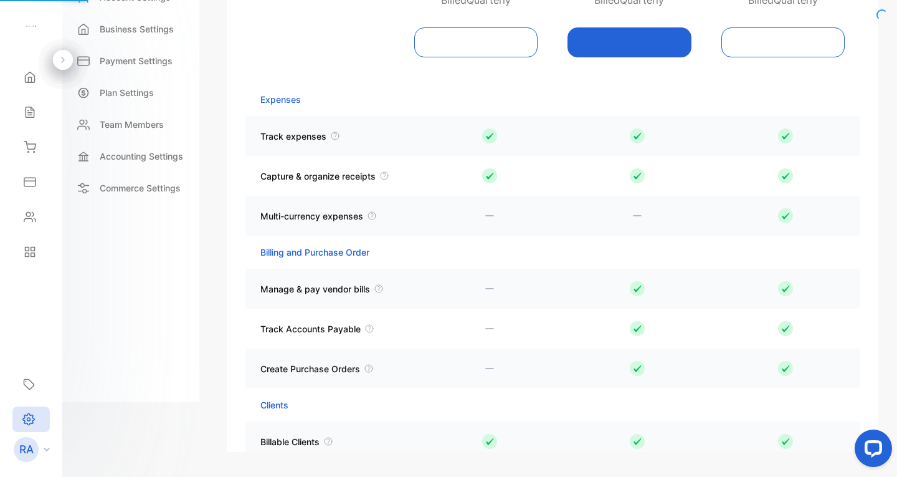
scroll to position [1568, 0]
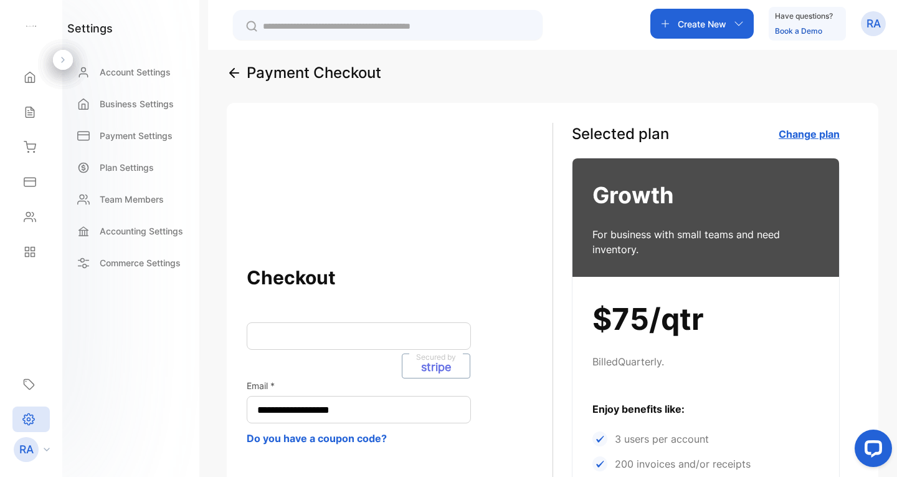
scroll to position [198, 0]
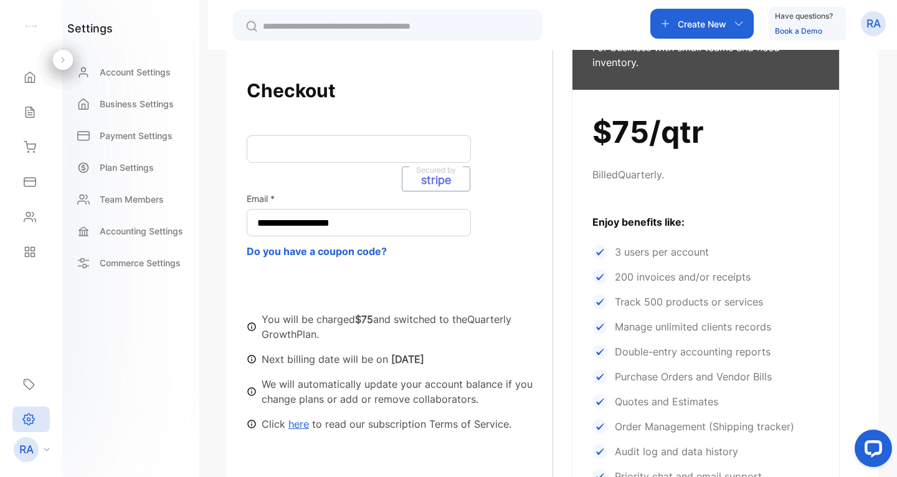
click at [378, 138] on div "Secured by stripe" at bounding box center [359, 148] width 224 height 27
click at [432, 177] on p "stripe" at bounding box center [436, 181] width 30 height 11
click at [27, 248] on icon at bounding box center [30, 251] width 12 height 12
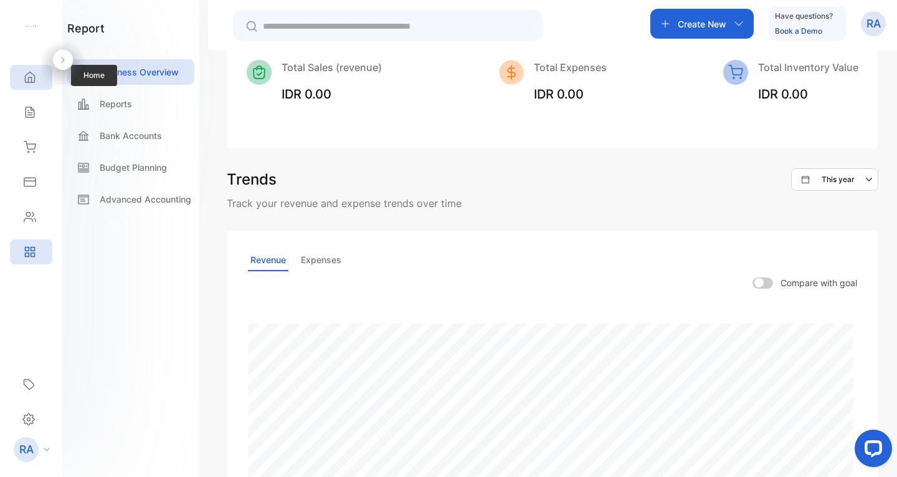
click at [22, 81] on div "Home" at bounding box center [28, 77] width 16 height 12
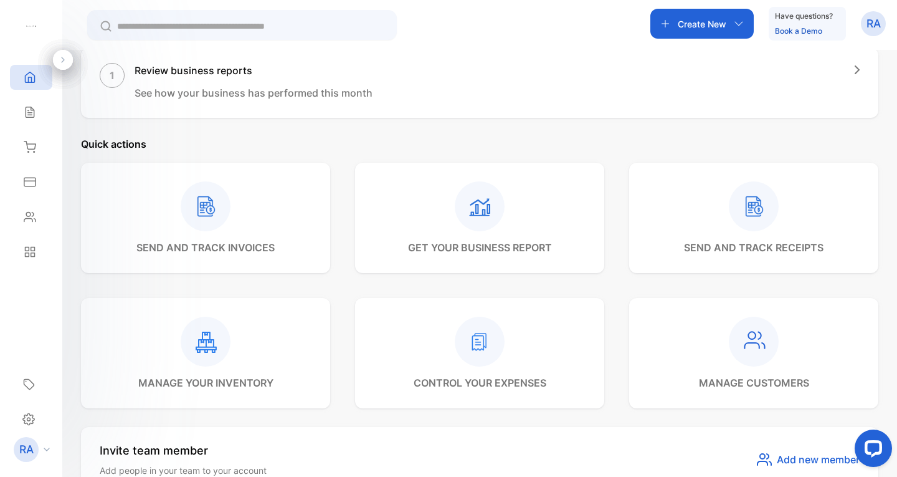
click at [156, 225] on div at bounding box center [205, 206] width 138 height 50
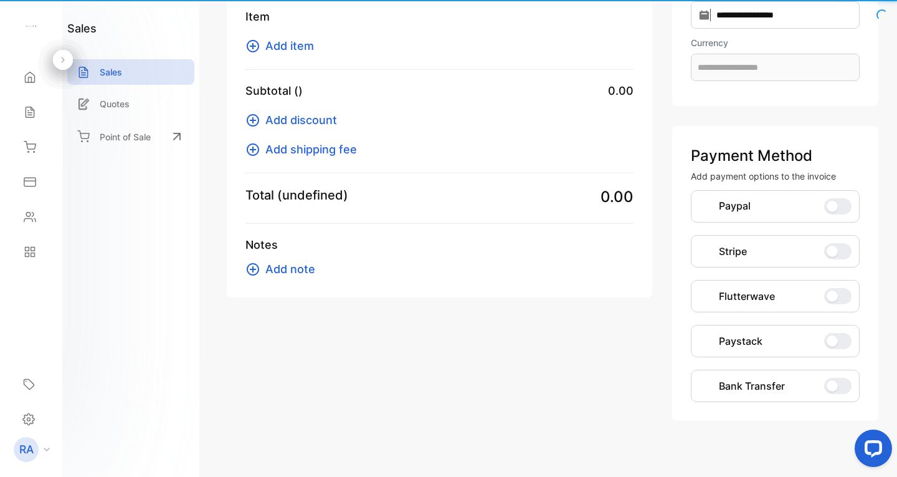
scroll to position [150, 0]
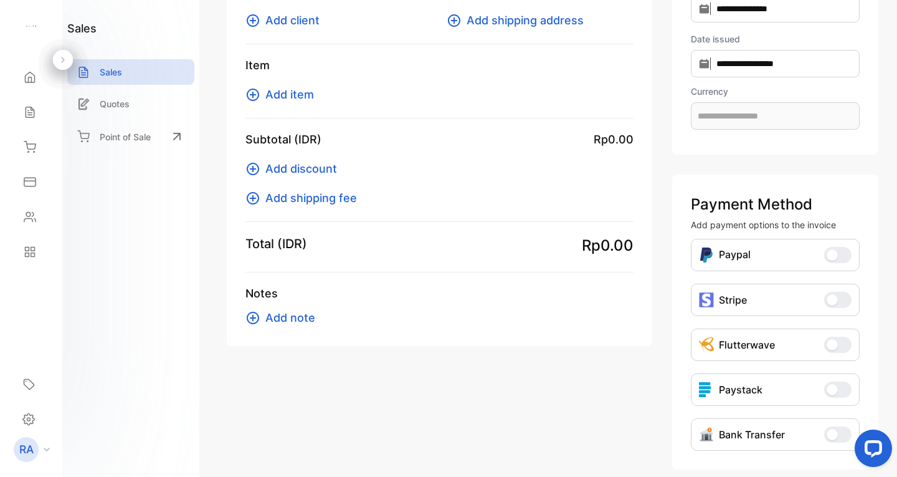
type input "**********"
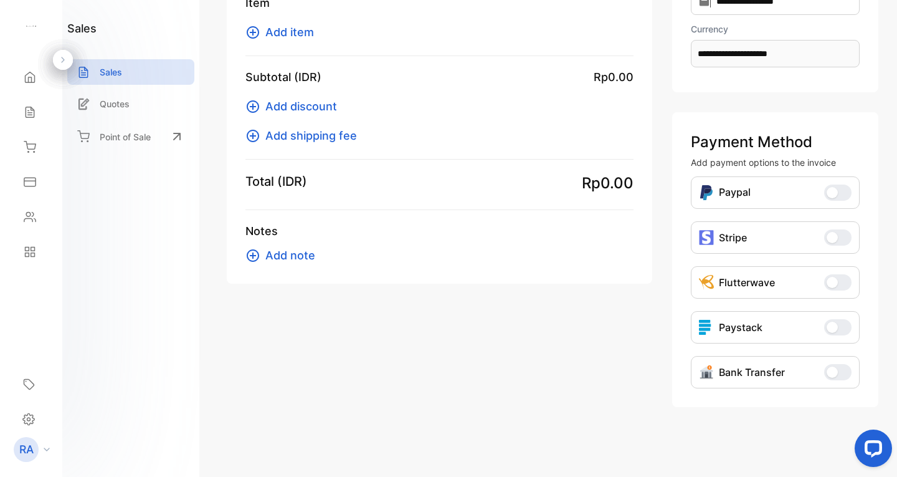
click at [824, 366] on button "Bank Transfer" at bounding box center [837, 372] width 27 height 16
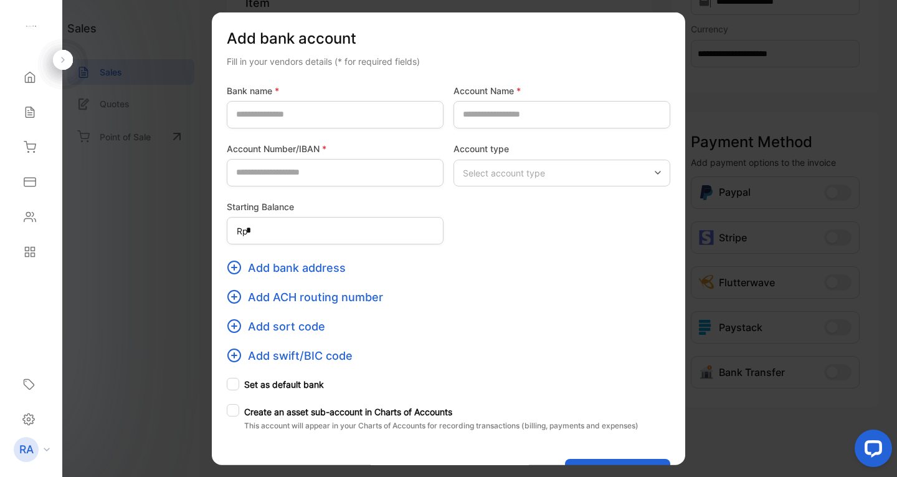
click at [737, 131] on div at bounding box center [448, 238] width 897 height 477
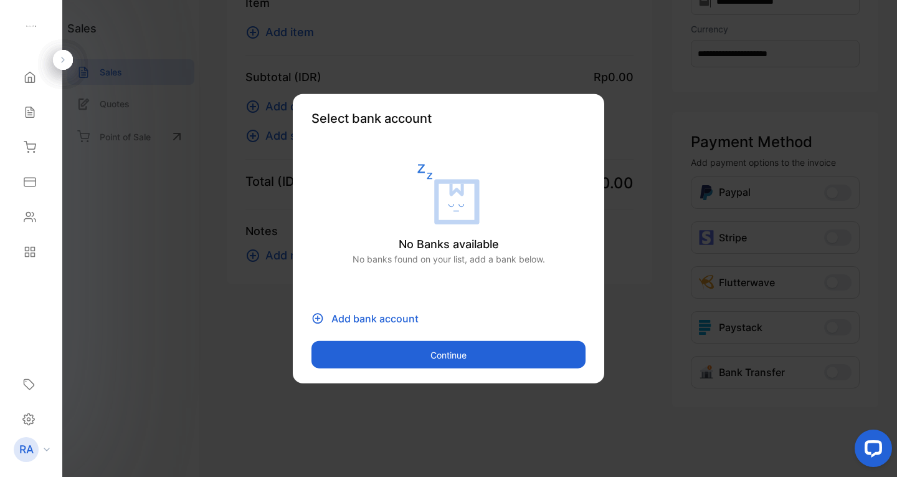
click at [444, 352] on button "Continue" at bounding box center [449, 354] width 274 height 27
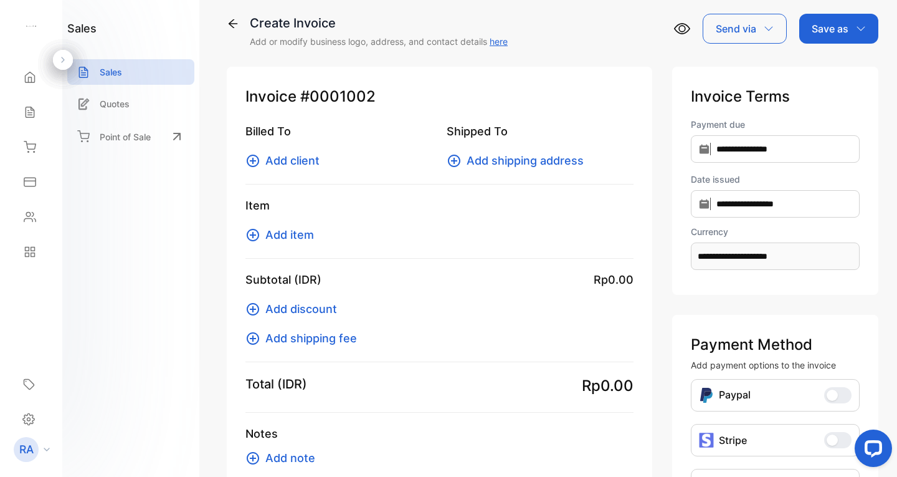
scroll to position [0, 0]
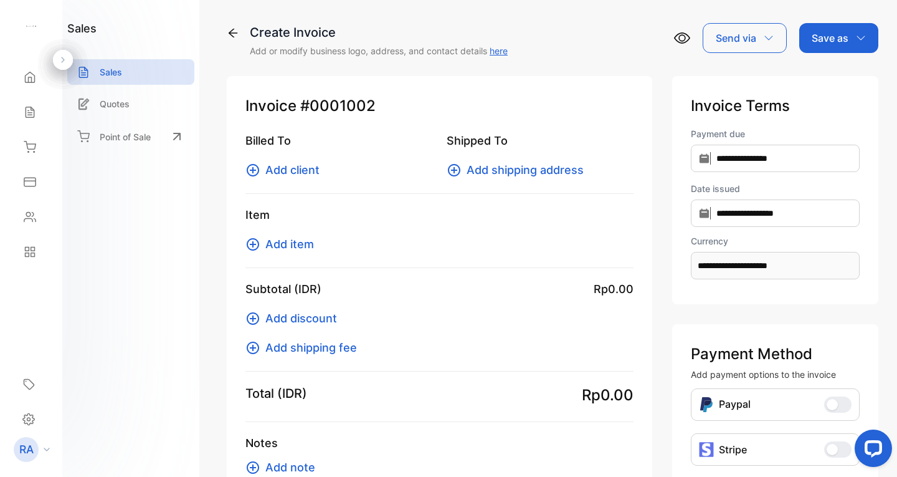
click at [500, 50] on link "here" at bounding box center [499, 50] width 18 height 11
click at [775, 33] on div "Send via" at bounding box center [745, 38] width 84 height 30
click at [773, 34] on div "Send via" at bounding box center [745, 38] width 84 height 30
click at [298, 173] on span "Add client" at bounding box center [292, 169] width 54 height 17
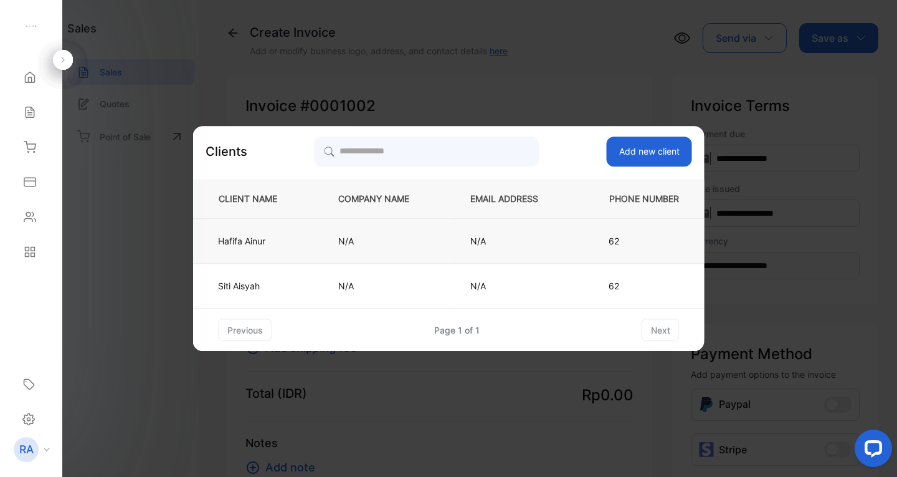
click at [293, 249] on td "Hafifa Ainur" at bounding box center [255, 241] width 125 height 45
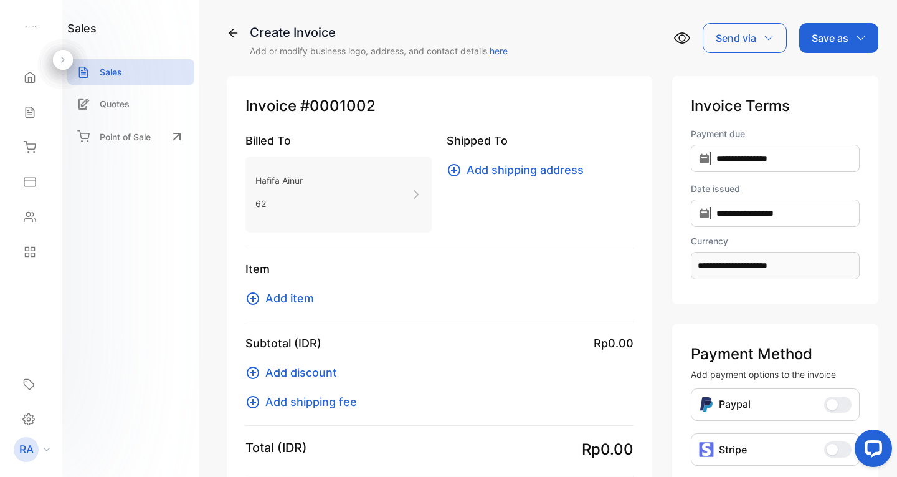
drag, startPoint x: 545, startPoint y: 161, endPoint x: 541, endPoint y: 166, distance: 6.7
click at [545, 161] on div "Shipped To Add shipping address" at bounding box center [540, 182] width 186 height 100
click at [541, 167] on span "Add shipping address" at bounding box center [525, 169] width 117 height 17
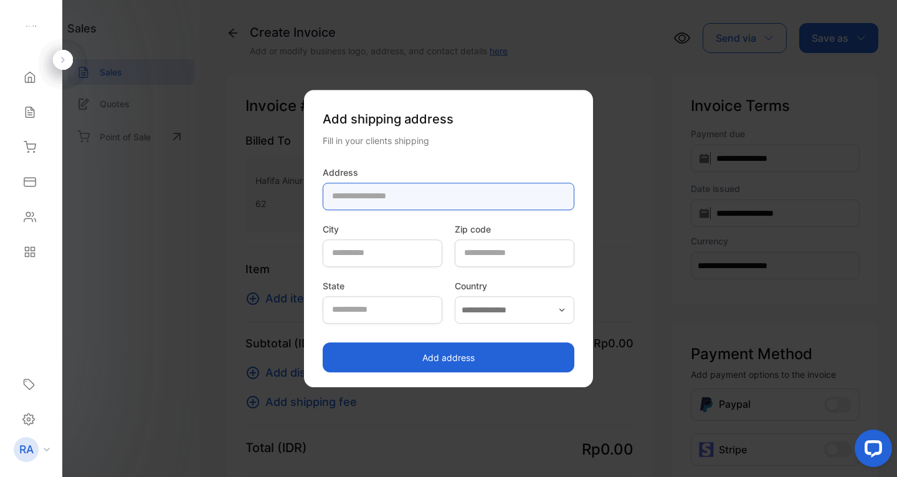
click at [444, 195] on input "text" at bounding box center [449, 196] width 252 height 27
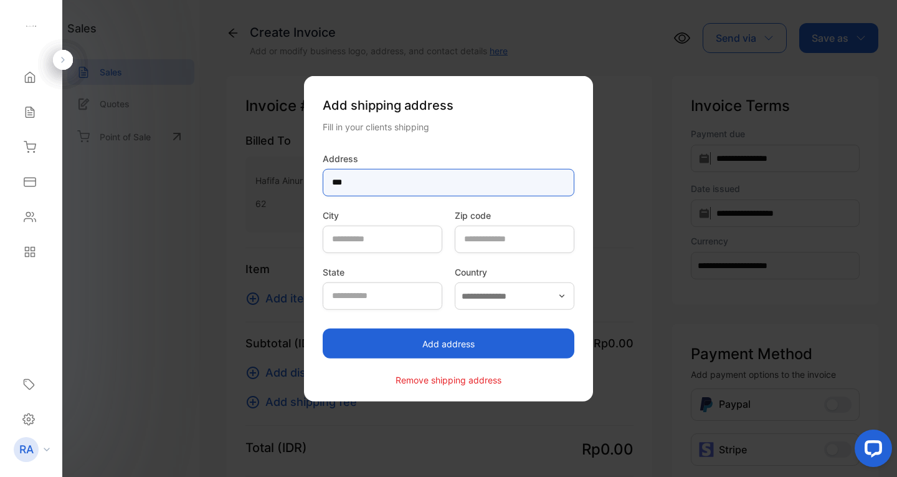
type input "**"
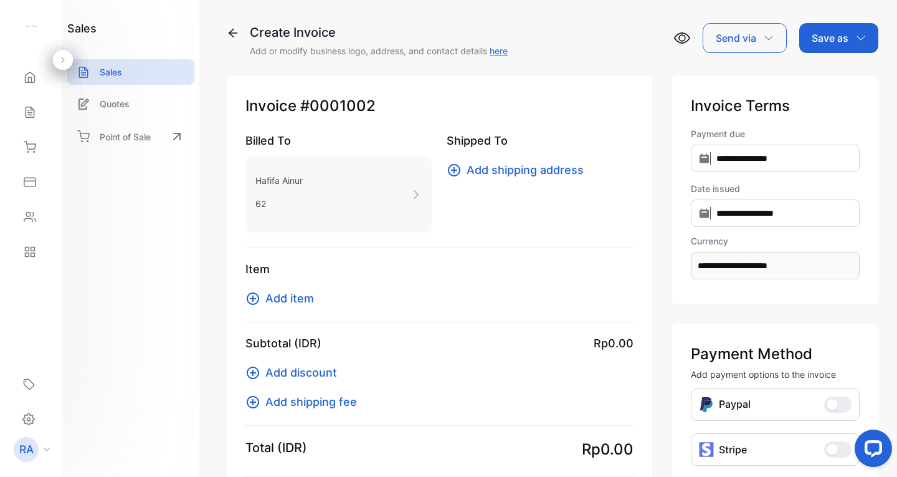
click at [537, 178] on span "Add shipping address" at bounding box center [525, 169] width 117 height 17
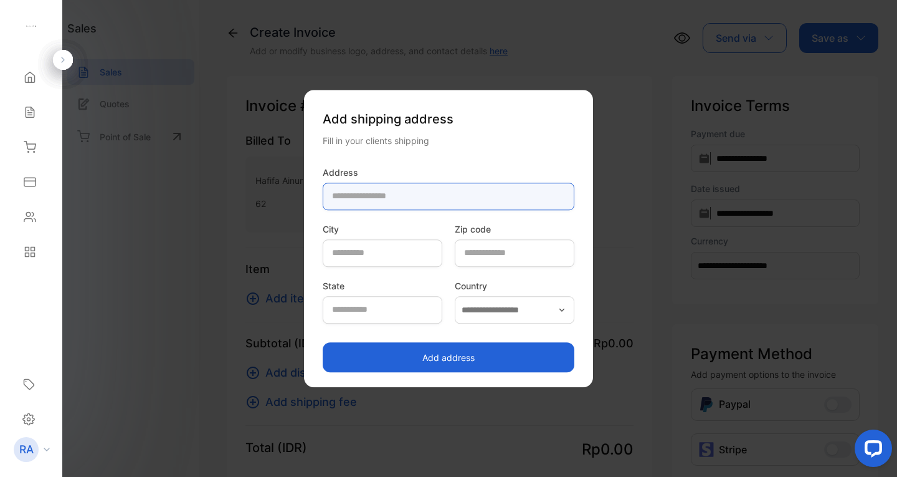
click at [449, 189] on input "text" at bounding box center [449, 196] width 252 height 27
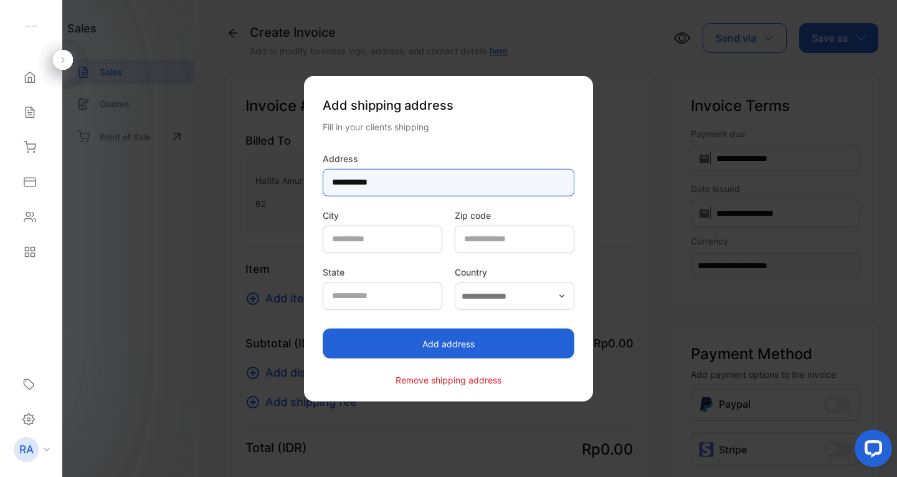
type input "**********"
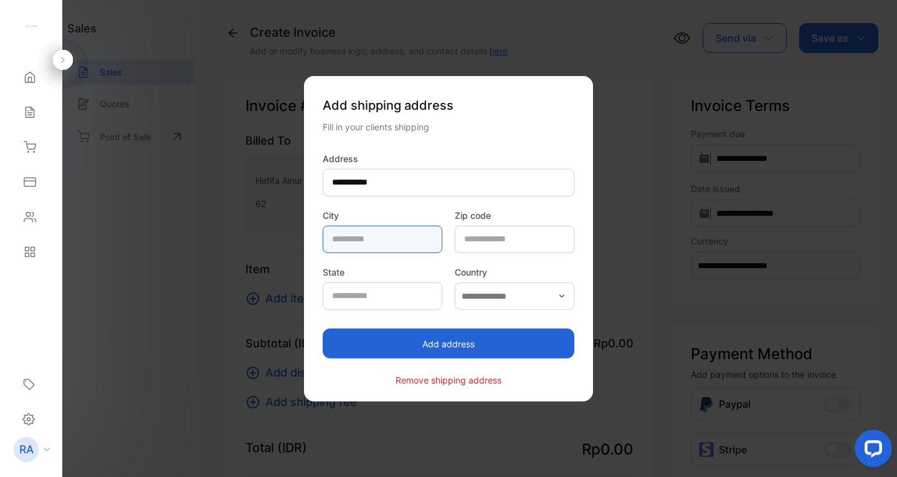
click at [361, 242] on input "text" at bounding box center [383, 238] width 120 height 27
type input "********"
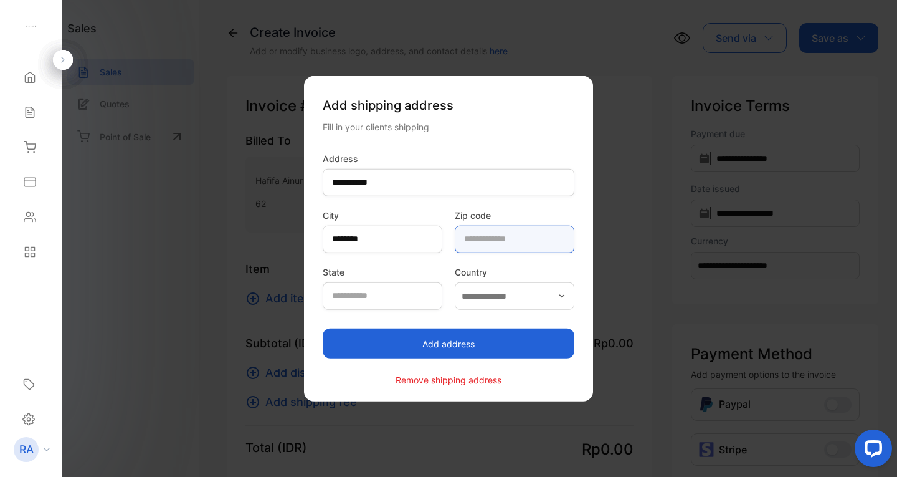
click at [471, 247] on code-inputzipCode "text" at bounding box center [515, 238] width 120 height 27
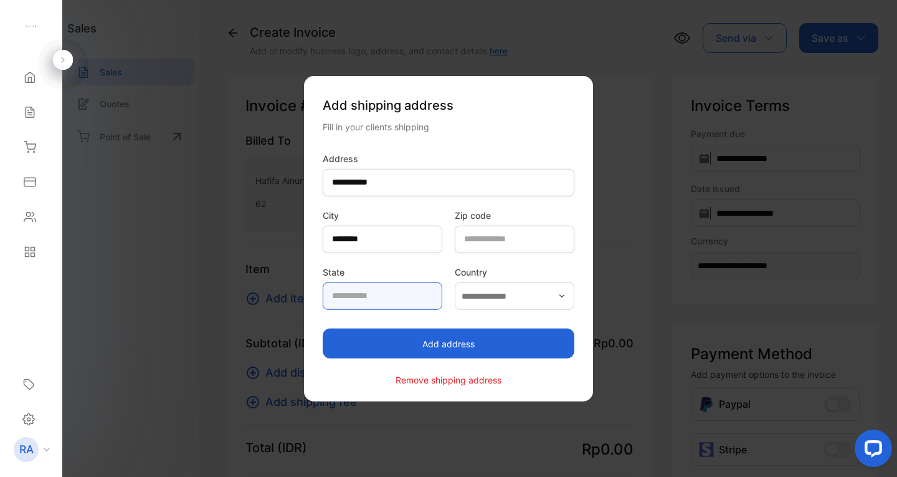
click at [327, 300] on input "text" at bounding box center [383, 295] width 120 height 27
type input "**********"
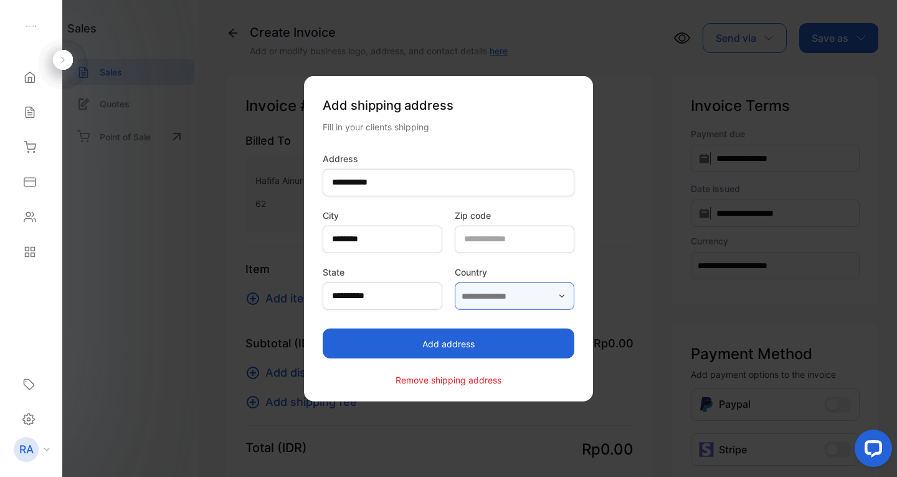
click at [499, 295] on input "text" at bounding box center [515, 295] width 120 height 27
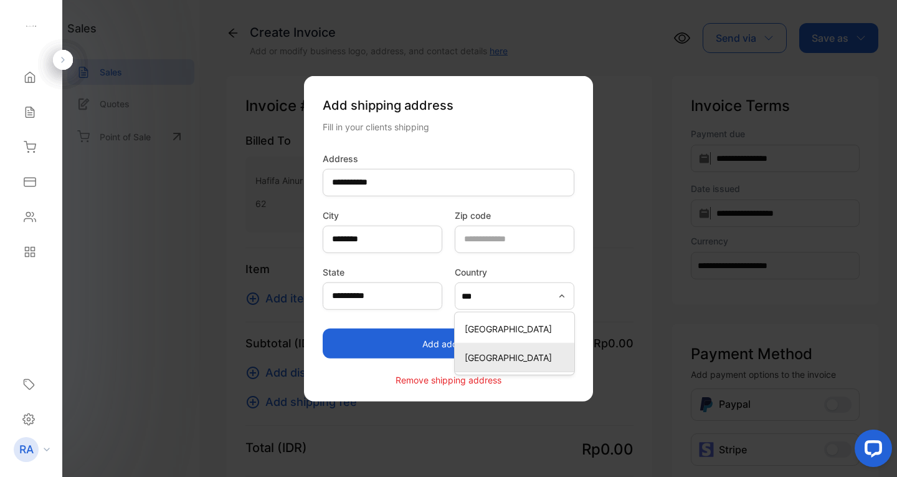
click at [531, 365] on div "Indonesia" at bounding box center [515, 357] width 120 height 18
type input "*********"
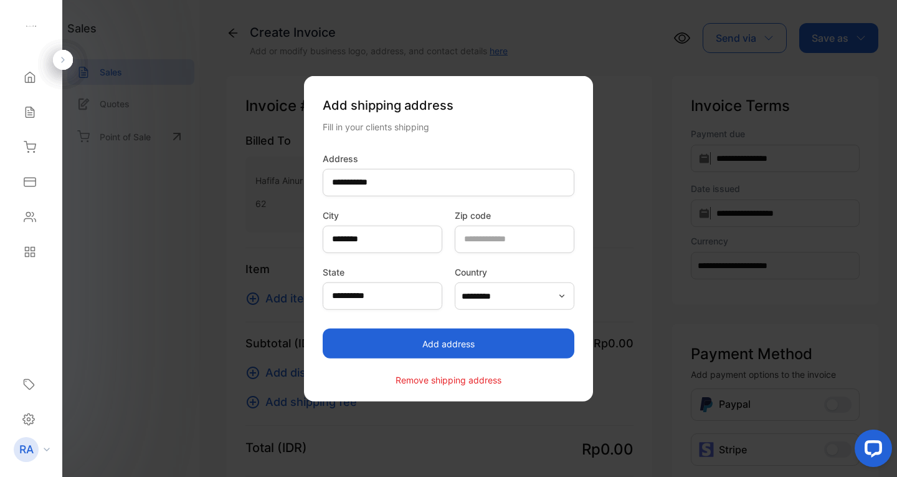
click at [503, 348] on button "Add address" at bounding box center [449, 343] width 252 height 30
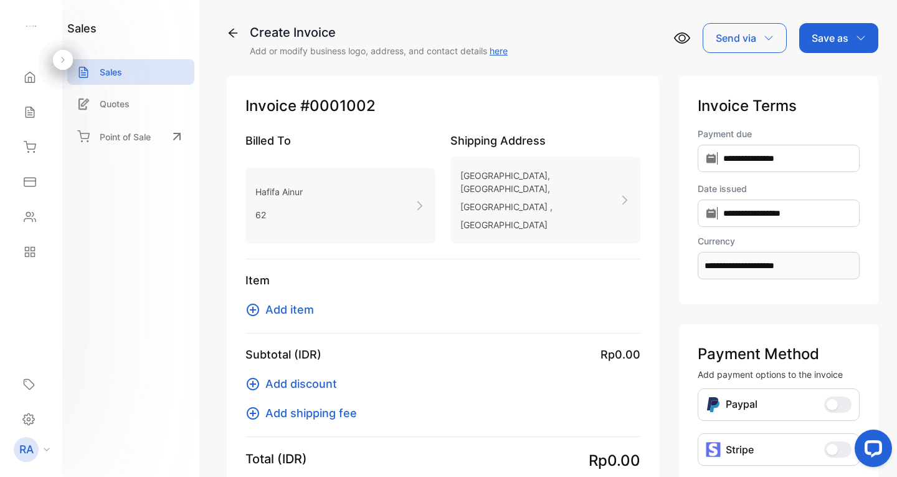
click at [272, 301] on span "Add item" at bounding box center [289, 309] width 49 height 17
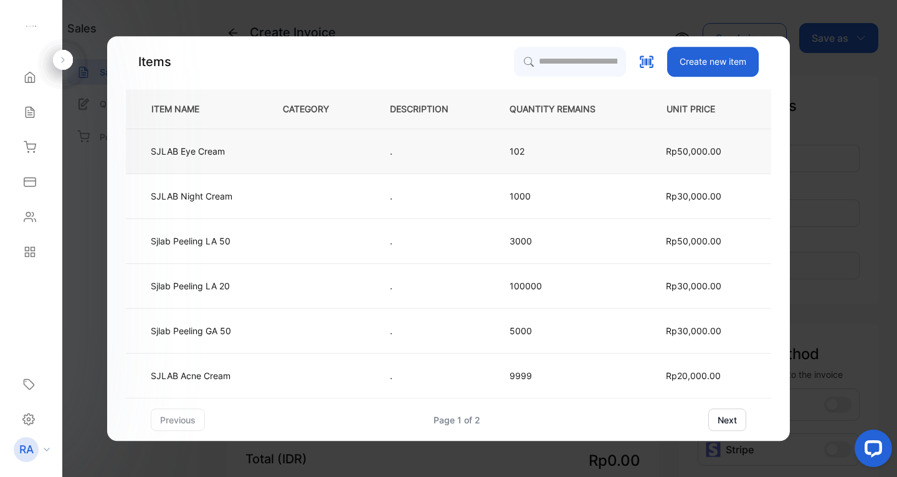
click at [300, 154] on td at bounding box center [315, 151] width 107 height 45
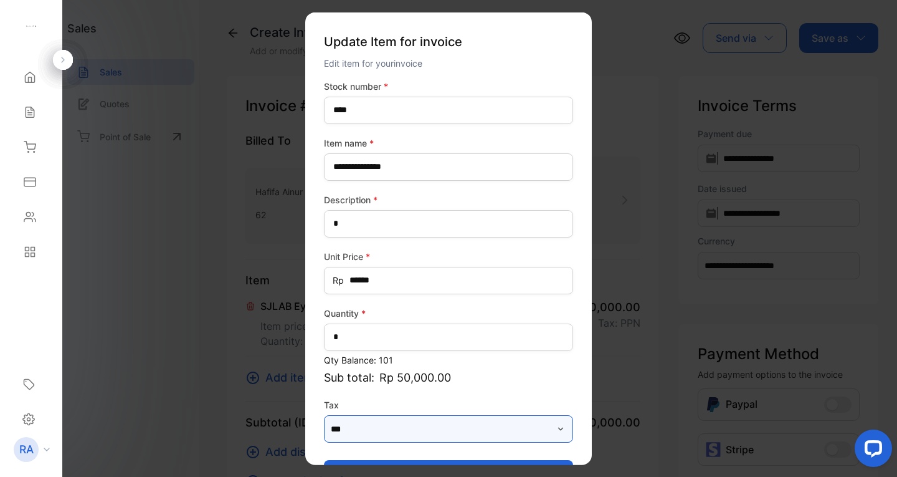
click at [397, 419] on input "***" at bounding box center [448, 428] width 249 height 27
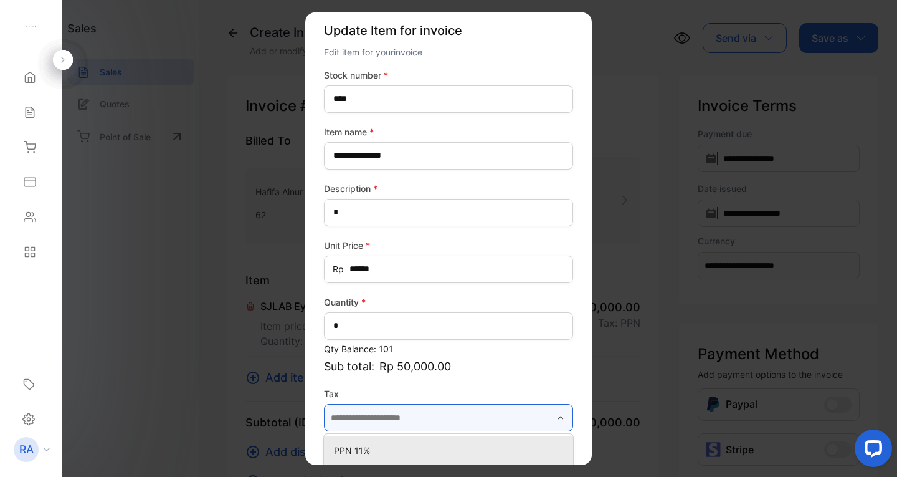
scroll to position [57, 0]
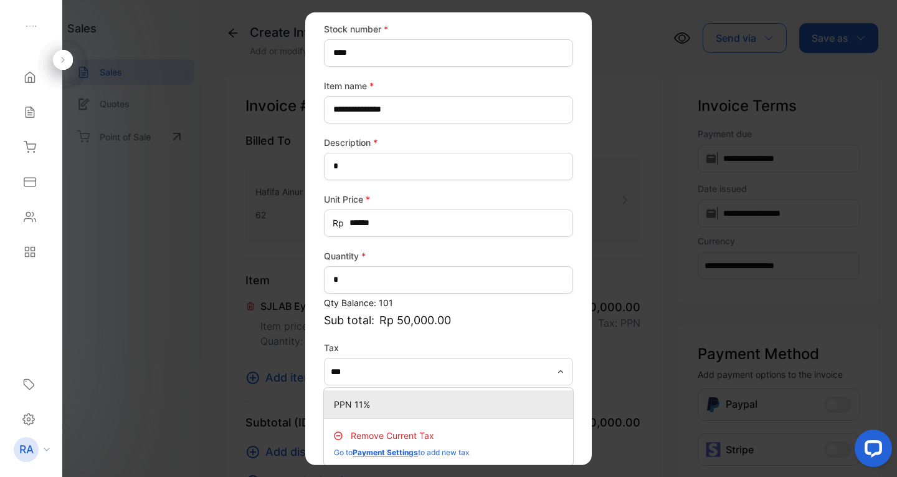
click at [465, 398] on p "PPN 11%" at bounding box center [451, 404] width 234 height 13
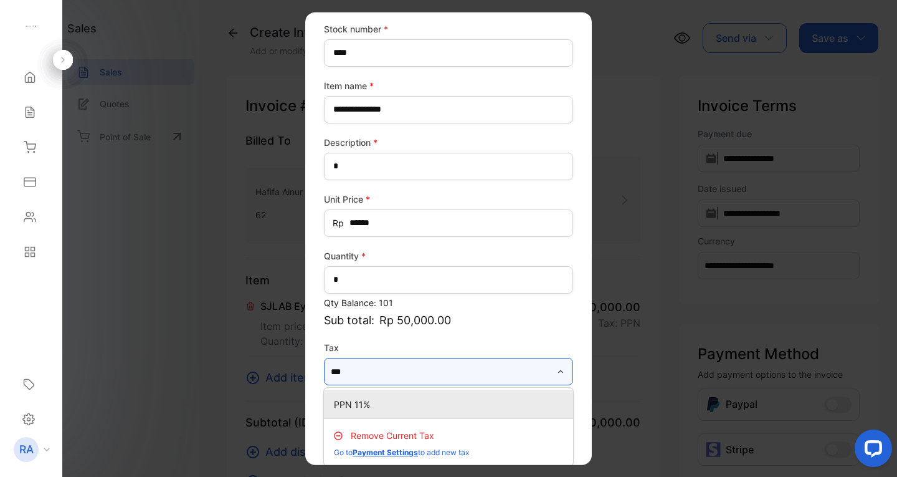
type input "*******"
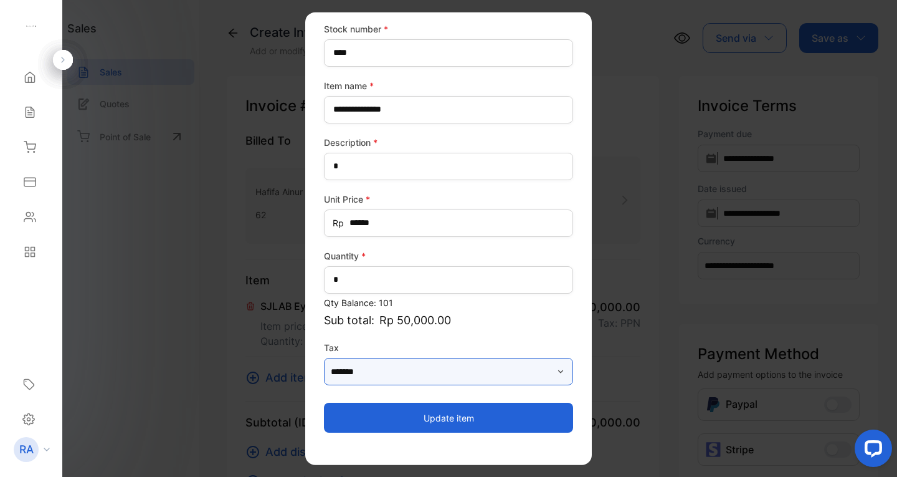
scroll to position [39, 0]
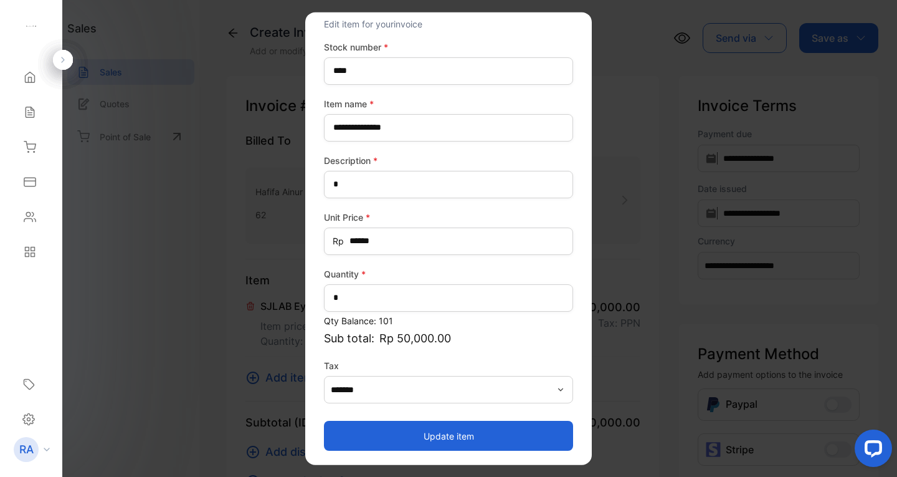
click at [459, 432] on button "Update item" at bounding box center [448, 436] width 249 height 30
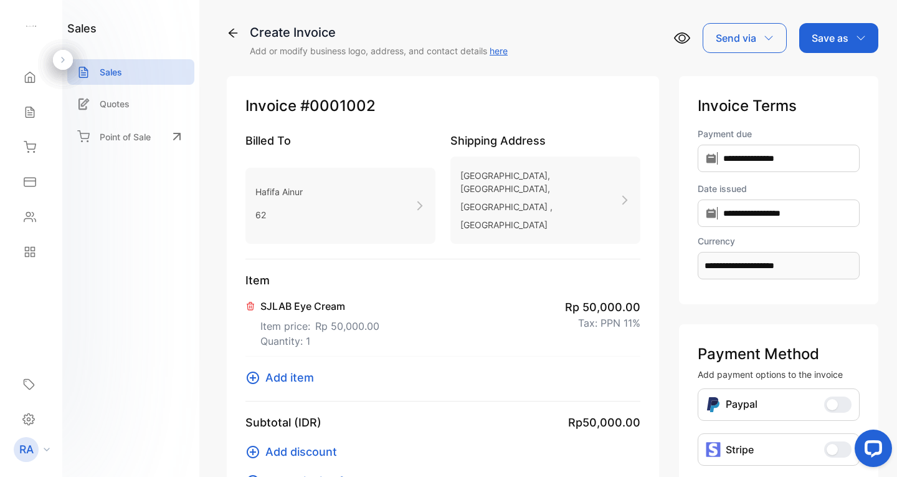
click at [308, 443] on span "Add discount" at bounding box center [301, 451] width 72 height 17
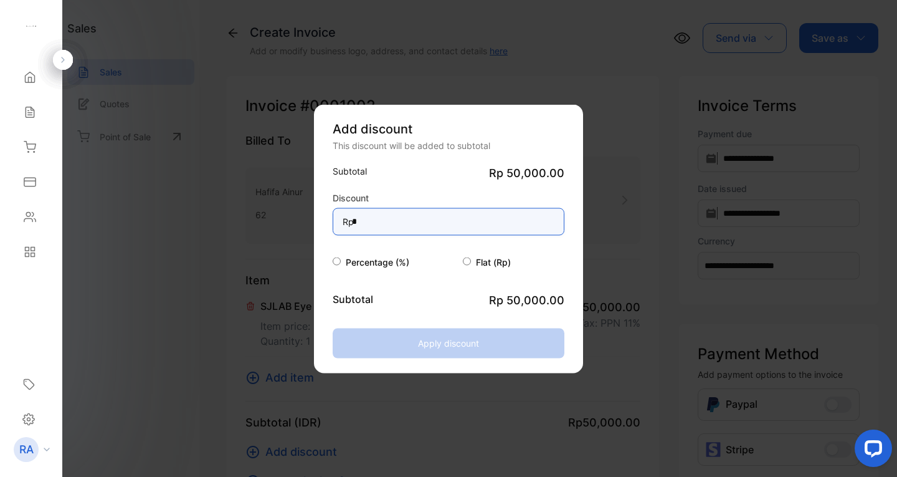
click at [410, 226] on input "*" at bounding box center [449, 220] width 232 height 27
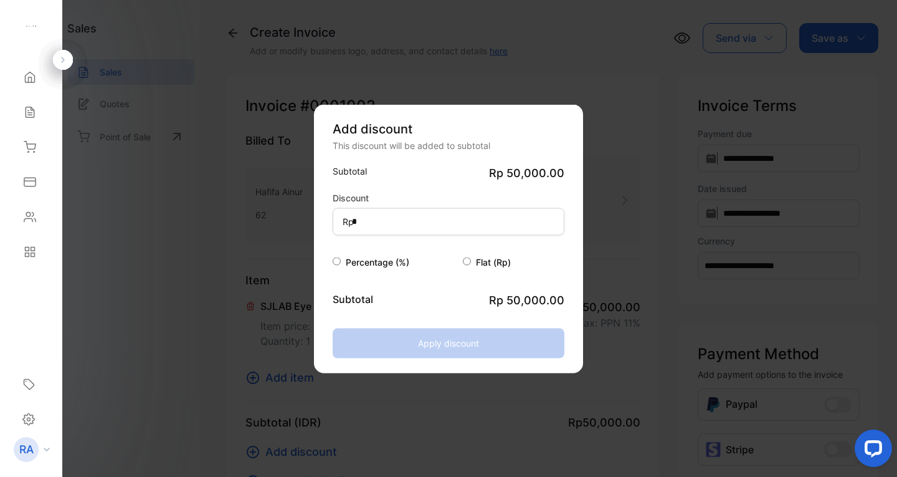
click at [346, 260] on span "Percentage (%)" at bounding box center [378, 261] width 64 height 11
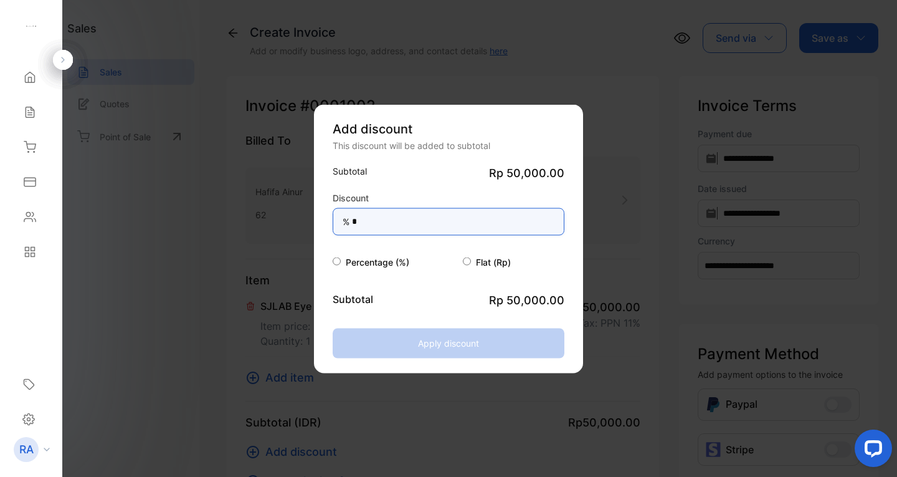
click at [434, 216] on input "*" at bounding box center [449, 220] width 232 height 27
click at [455, 229] on input "*" at bounding box center [449, 220] width 232 height 27
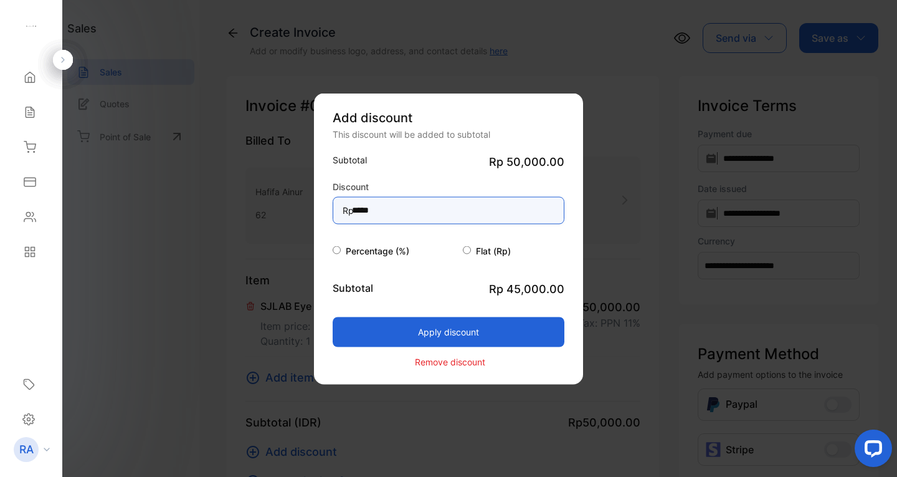
type input "*****"
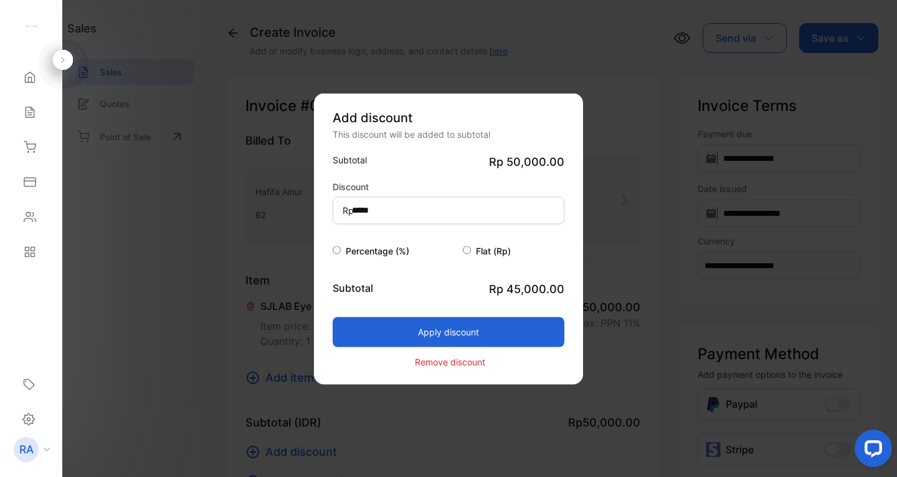
click at [460, 324] on button "Apply discount" at bounding box center [449, 332] width 232 height 30
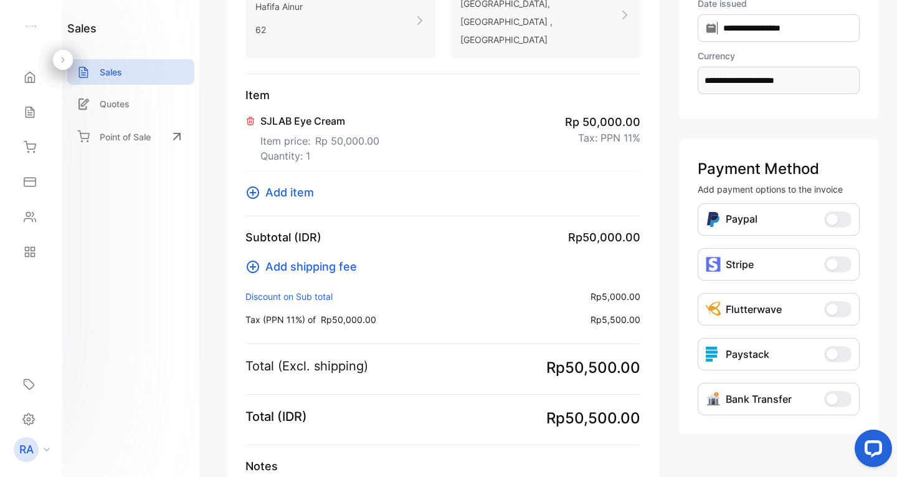
scroll to position [285, 0]
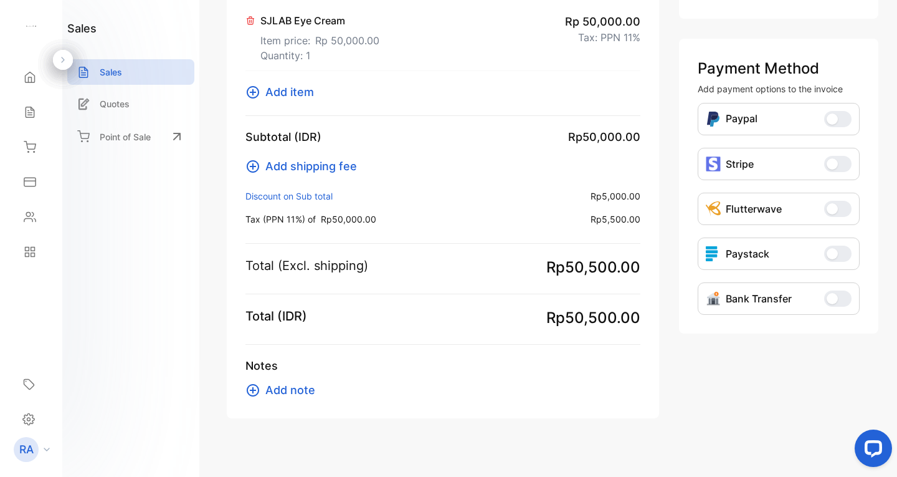
click at [832, 118] on span "button" at bounding box center [832, 118] width 11 height 11
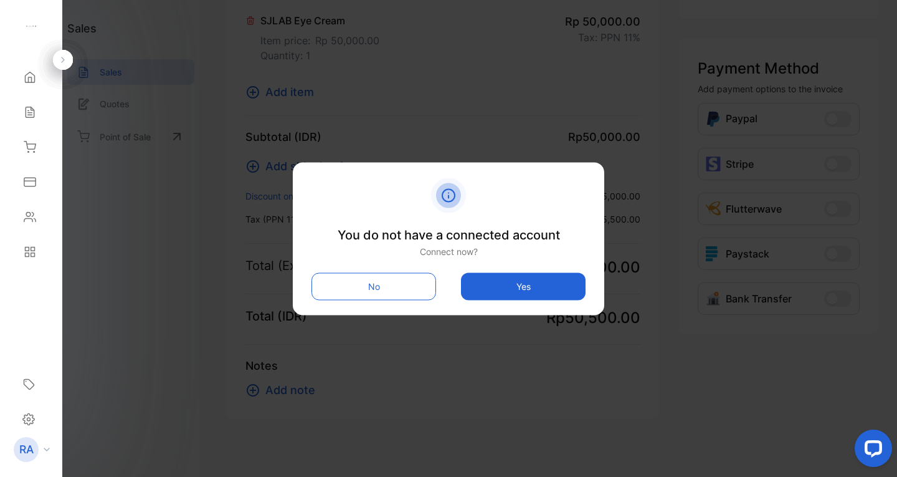
click at [374, 275] on button "No" at bounding box center [374, 285] width 125 height 27
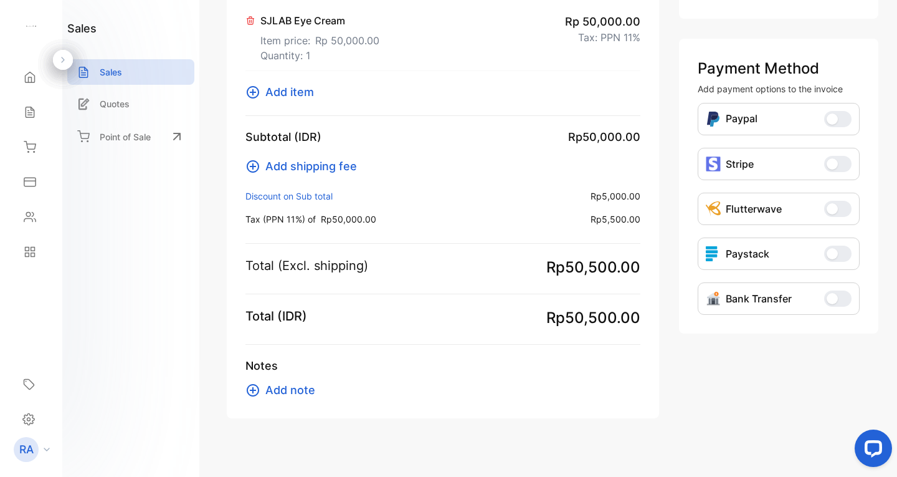
click at [828, 290] on div "Bank Transfer Bank Transfer" at bounding box center [779, 298] width 162 height 32
click at [828, 295] on span "button" at bounding box center [832, 298] width 11 height 11
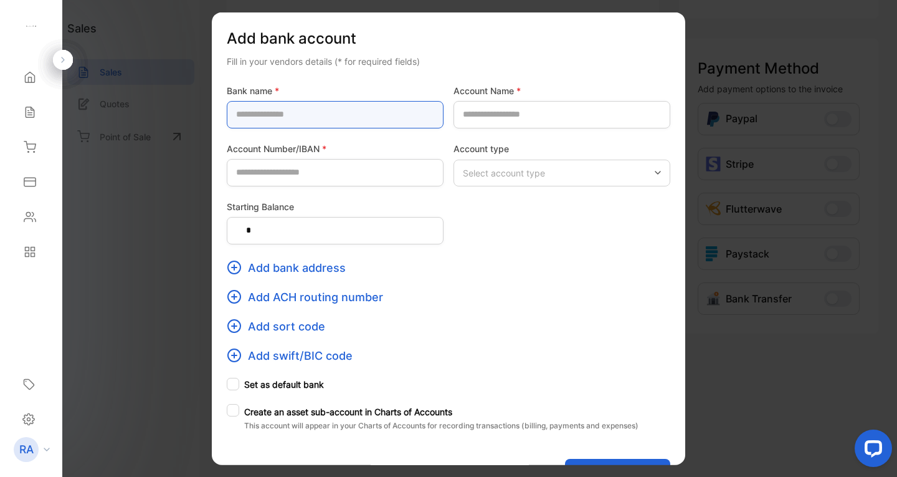
click at [357, 117] on name-inputbankname "text" at bounding box center [335, 113] width 217 height 27
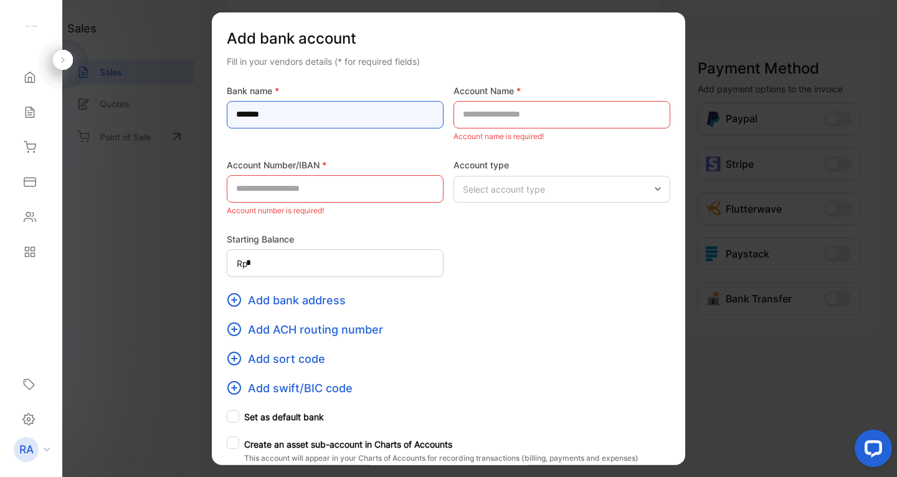
type name-inputbankname "*******"
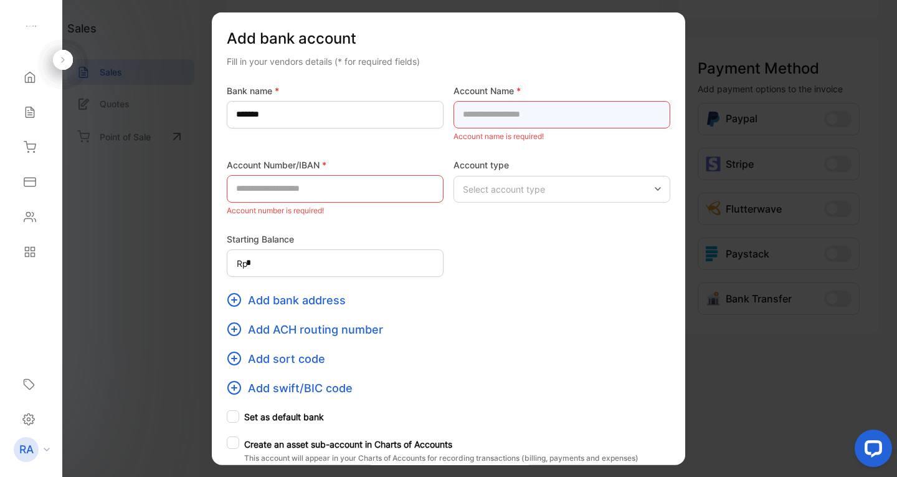
click at [523, 105] on Name-inputaccountname "text" at bounding box center [562, 113] width 217 height 27
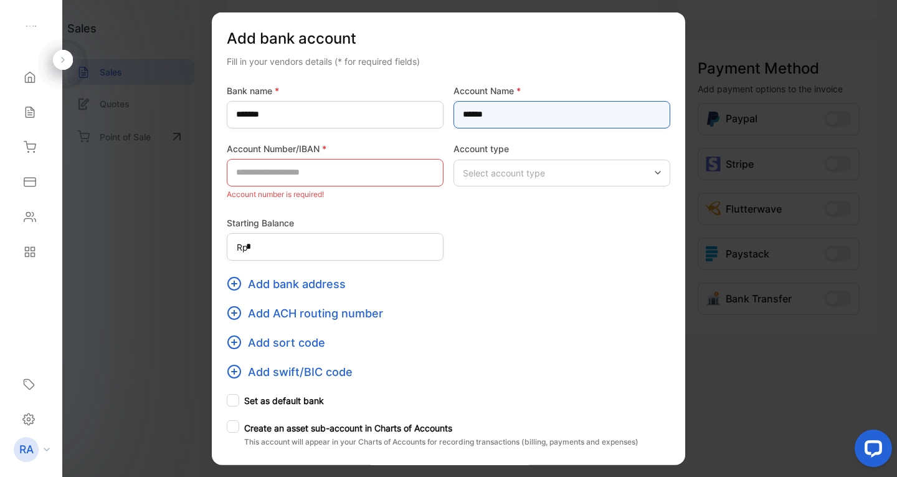
type Name-inputaccountname "******"
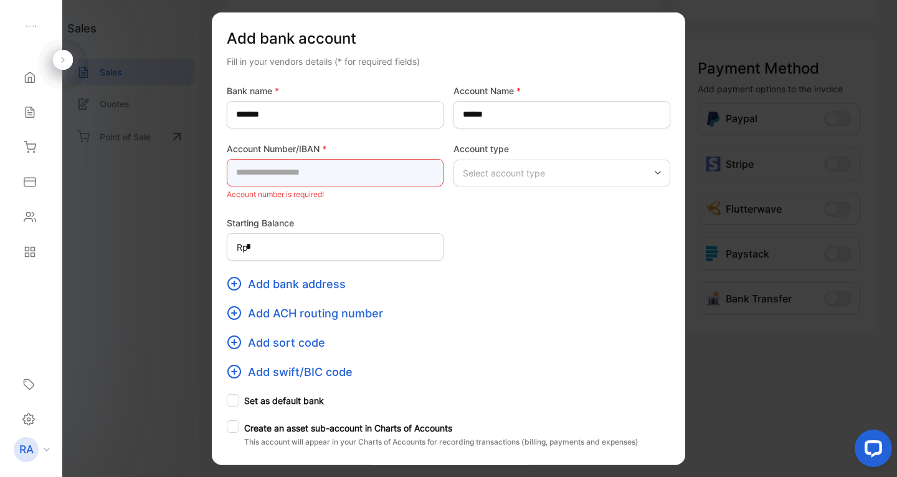
click at [378, 174] on Number\/IBAN-inputaccountnumber "text" at bounding box center [335, 171] width 217 height 27
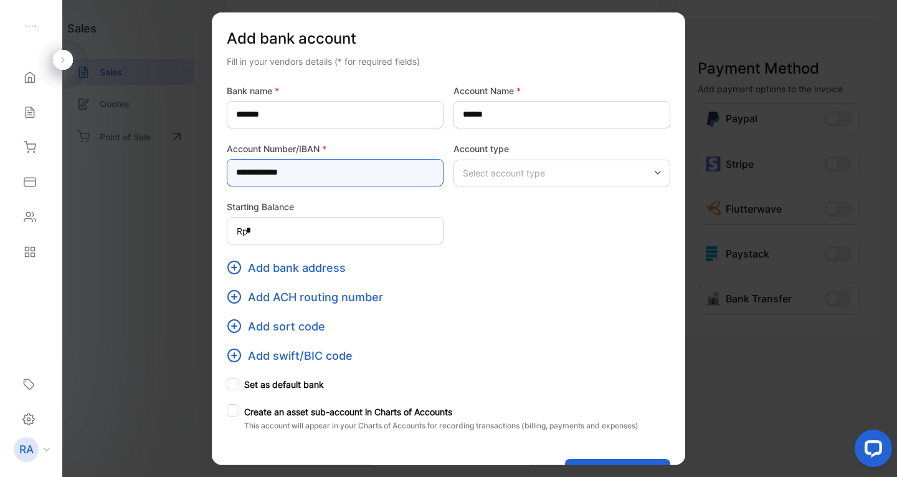
type Number\/IBAN-inputaccountnumber "**********"
click at [524, 164] on div "Select account type" at bounding box center [562, 172] width 217 height 27
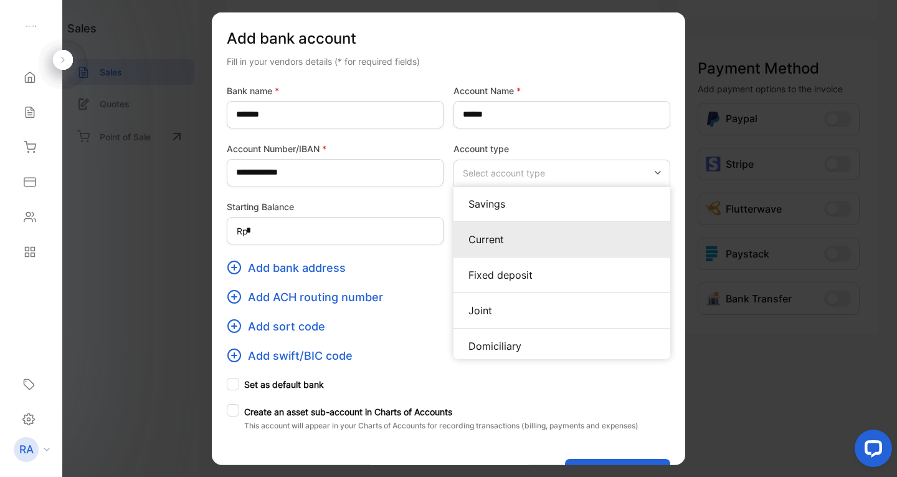
scroll to position [40, 0]
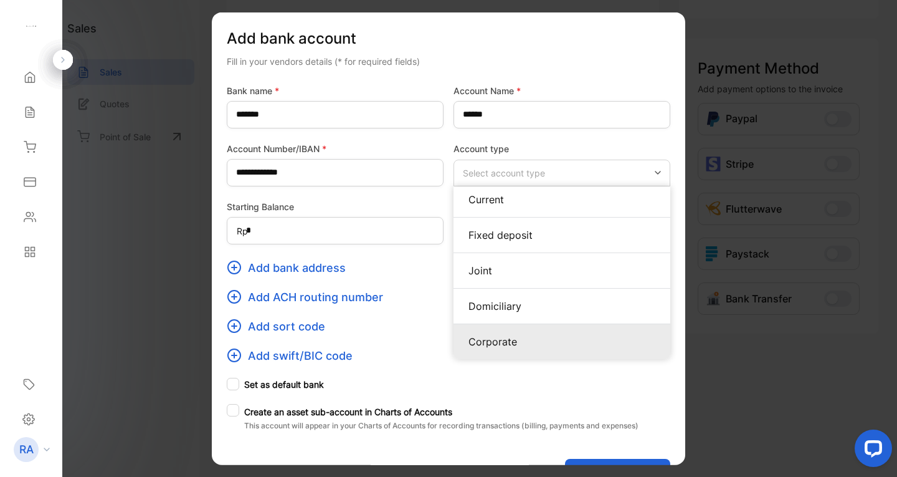
click at [519, 346] on p "Corporate" at bounding box center [562, 340] width 187 height 15
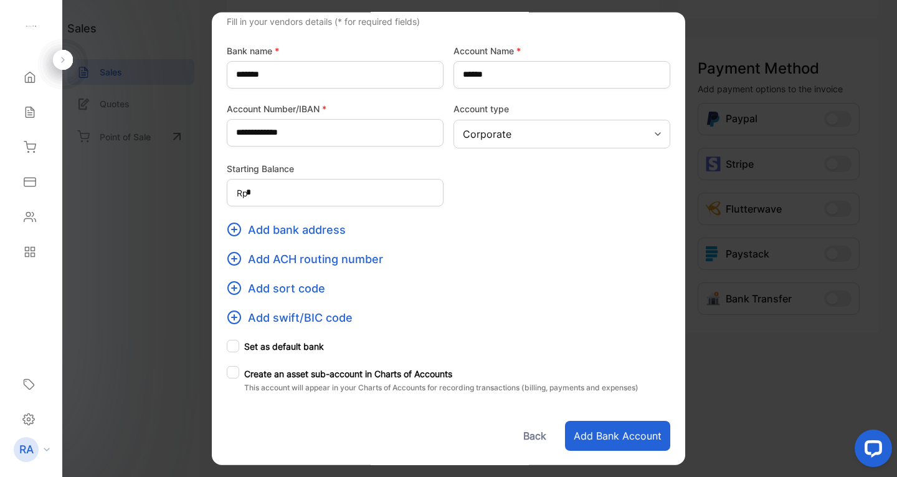
click at [618, 431] on button "Add bank account" at bounding box center [617, 435] width 105 height 30
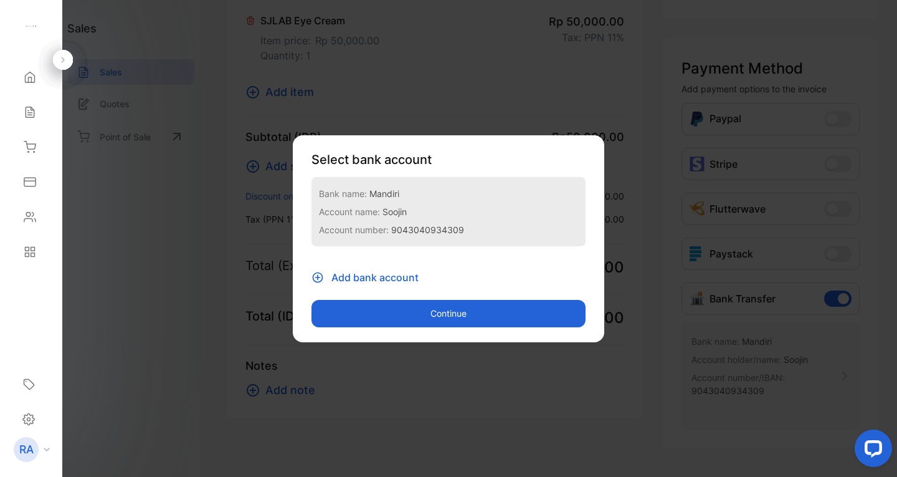
click at [464, 305] on button "Continue" at bounding box center [449, 313] width 274 height 27
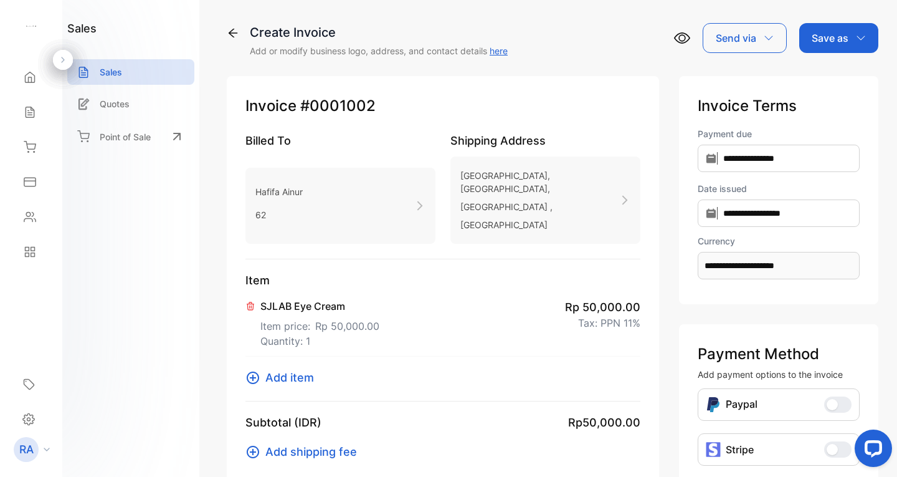
scroll to position [285, 0]
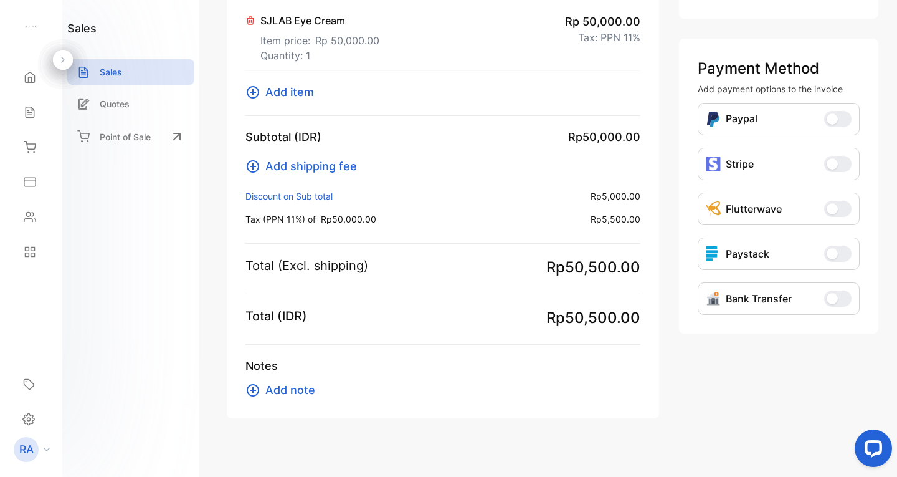
click at [827, 300] on span "button" at bounding box center [832, 298] width 11 height 11
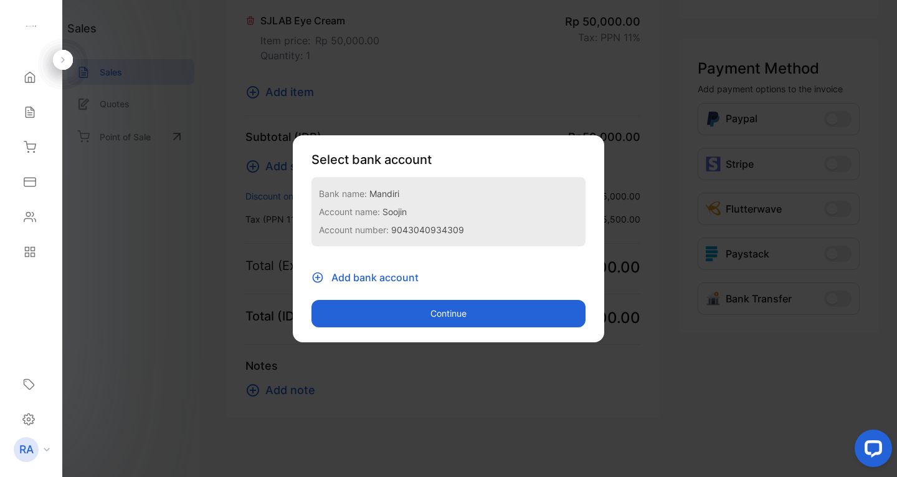
click at [407, 199] on p "Bank name: Mandiri" at bounding box center [448, 193] width 259 height 18
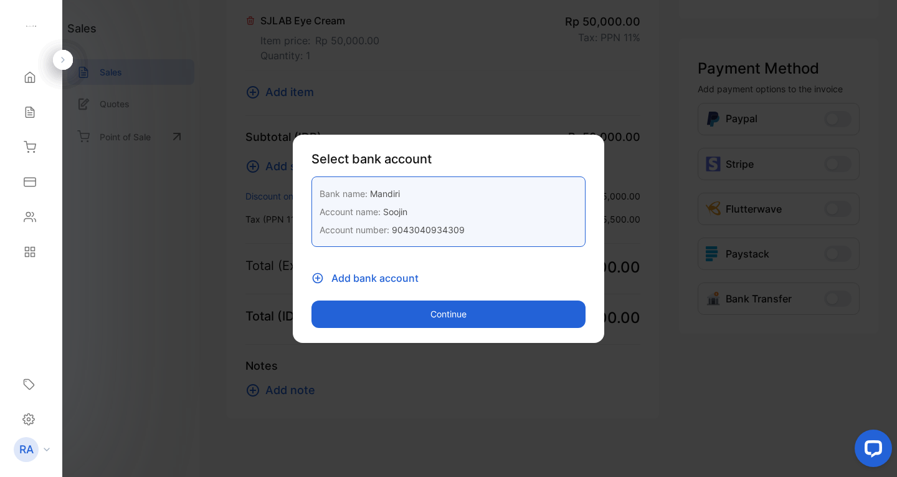
click at [456, 309] on button "Continue" at bounding box center [449, 313] width 274 height 27
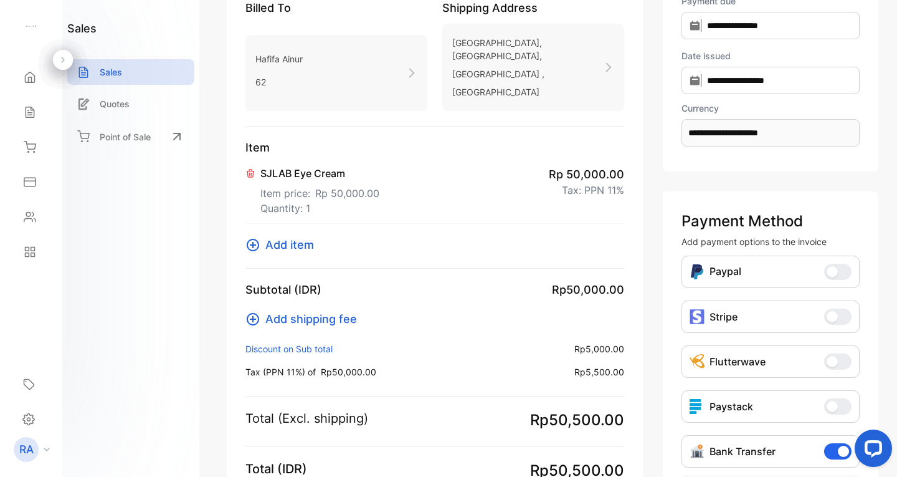
scroll to position [0, 0]
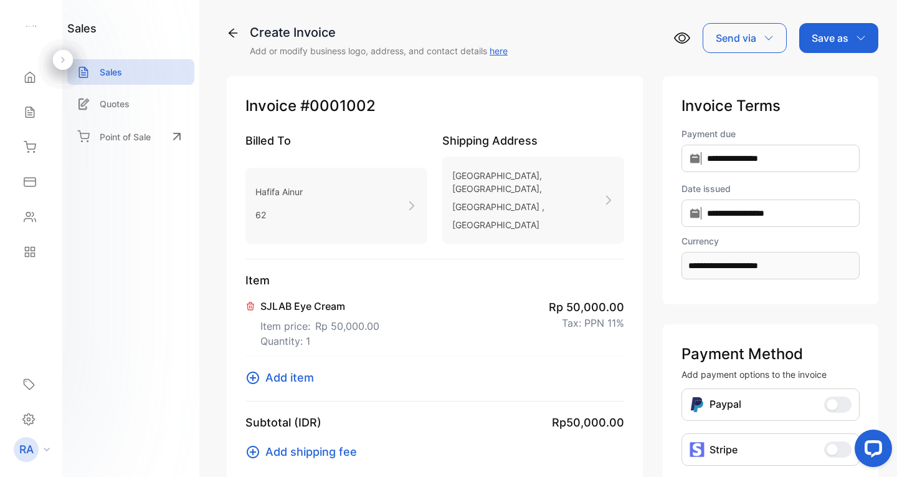
click at [765, 35] on icon "button" at bounding box center [769, 38] width 10 height 10
click at [731, 118] on div "Whatsapp" at bounding box center [741, 118] width 77 height 25
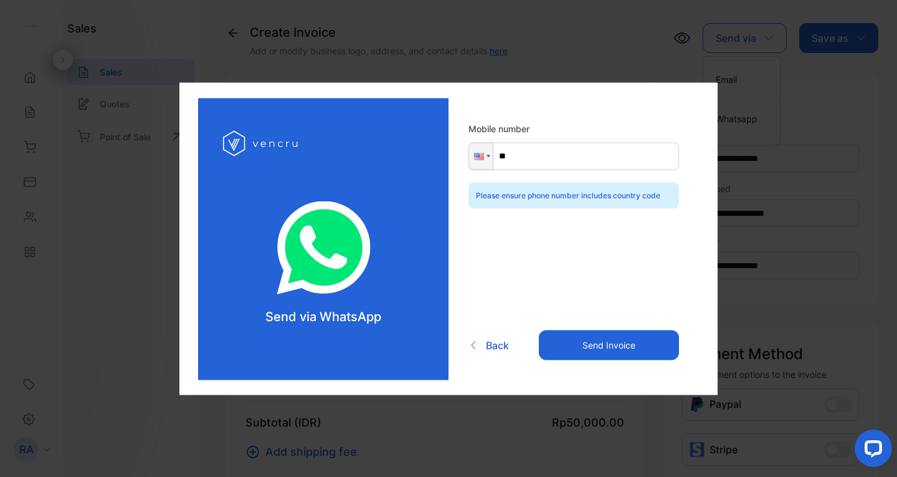
click at [579, 158] on input "**" at bounding box center [574, 155] width 211 height 27
click at [489, 154] on div at bounding box center [481, 156] width 24 height 26
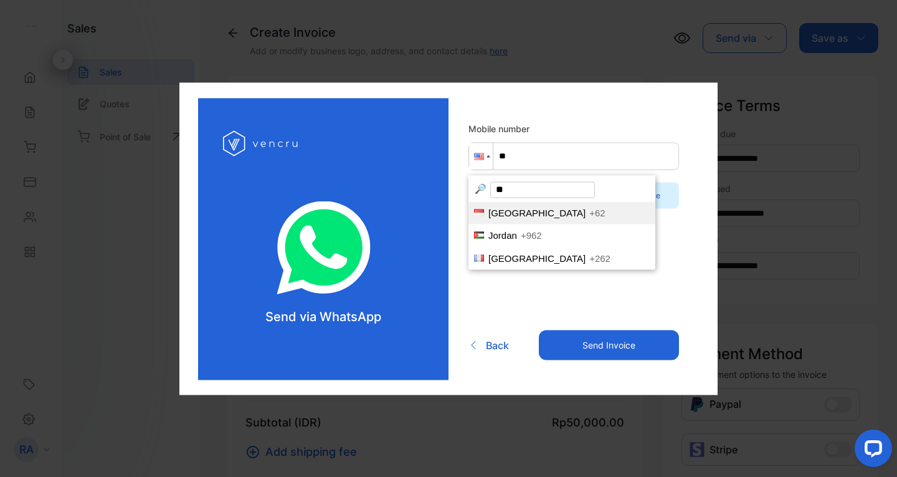
type input "**"
click at [556, 214] on li "Indonesia +62" at bounding box center [562, 212] width 187 height 23
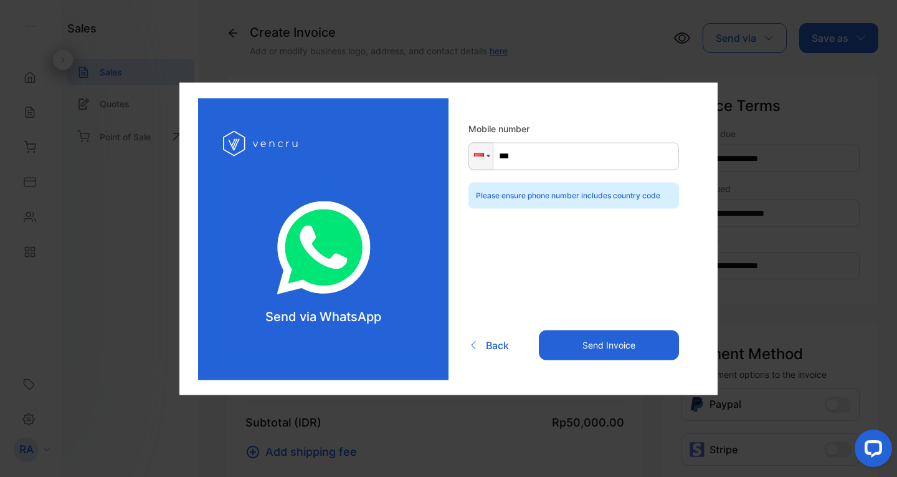
click at [554, 151] on input "***" at bounding box center [574, 155] width 211 height 27
type input "**********"
click at [611, 339] on button "Send Invoice" at bounding box center [609, 345] width 140 height 30
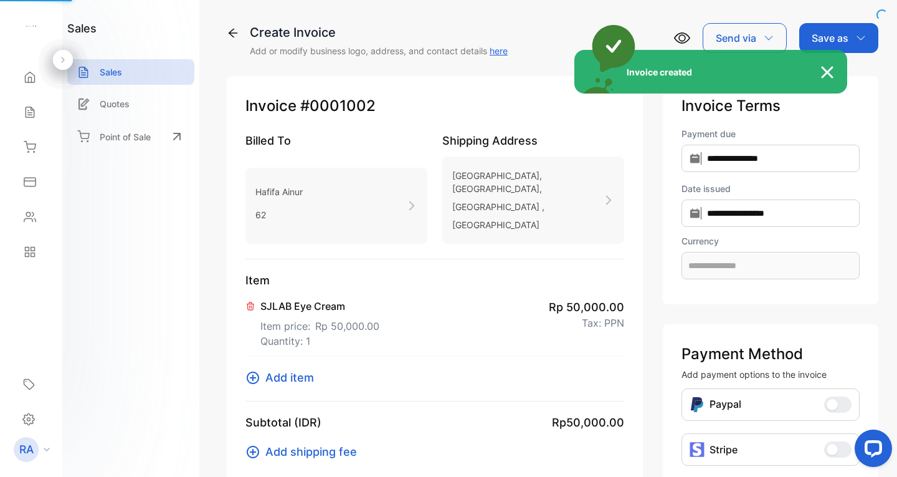
type input "**********"
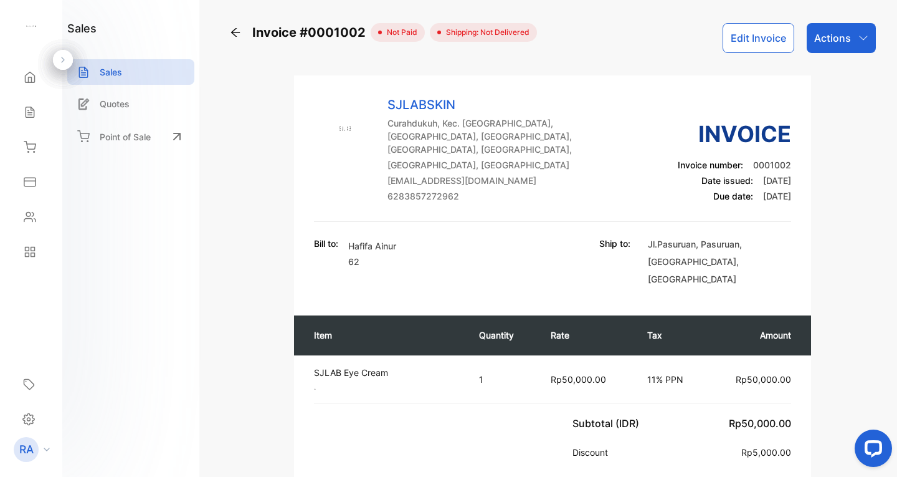
click at [861, 39] on icon "button" at bounding box center [864, 38] width 10 height 10
click at [834, 37] on p "Actions" at bounding box center [832, 38] width 37 height 15
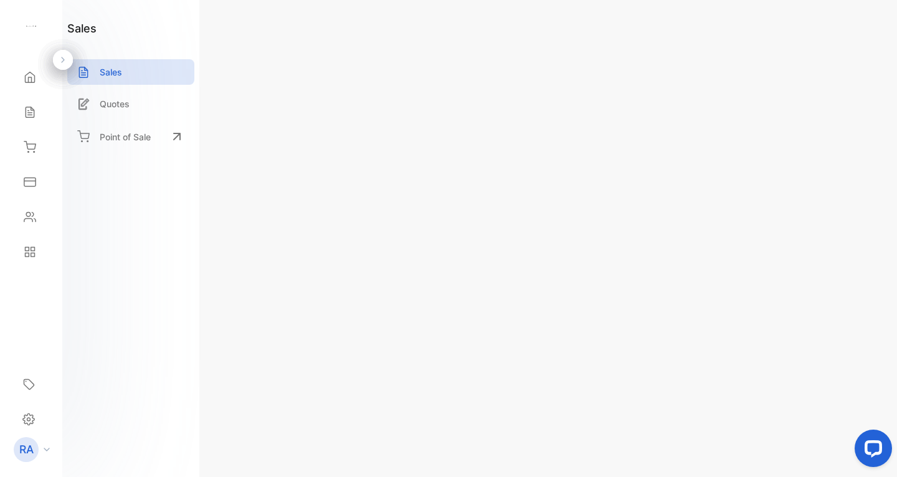
type input "**********"
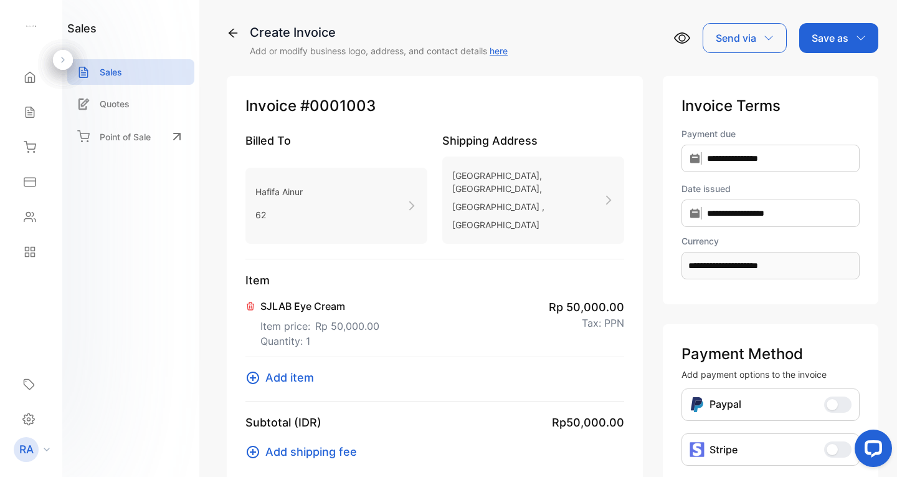
click at [764, 42] on icon "button" at bounding box center [769, 38] width 10 height 10
click at [739, 113] on div "Whatsapp" at bounding box center [741, 118] width 77 height 25
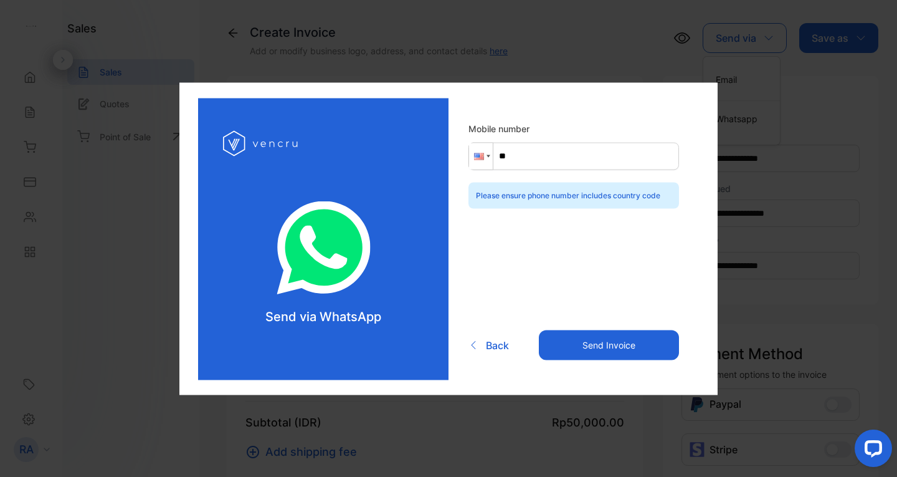
click at [473, 158] on div at bounding box center [481, 156] width 24 height 26
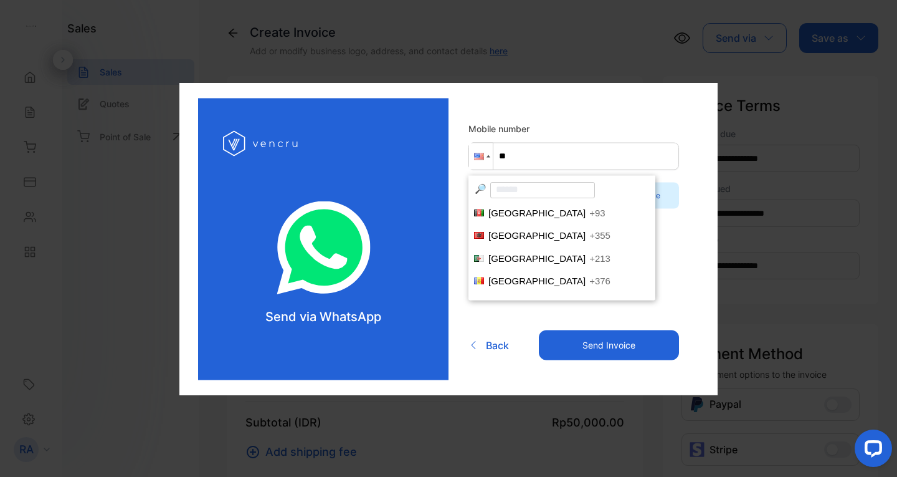
scroll to position [4510, 0]
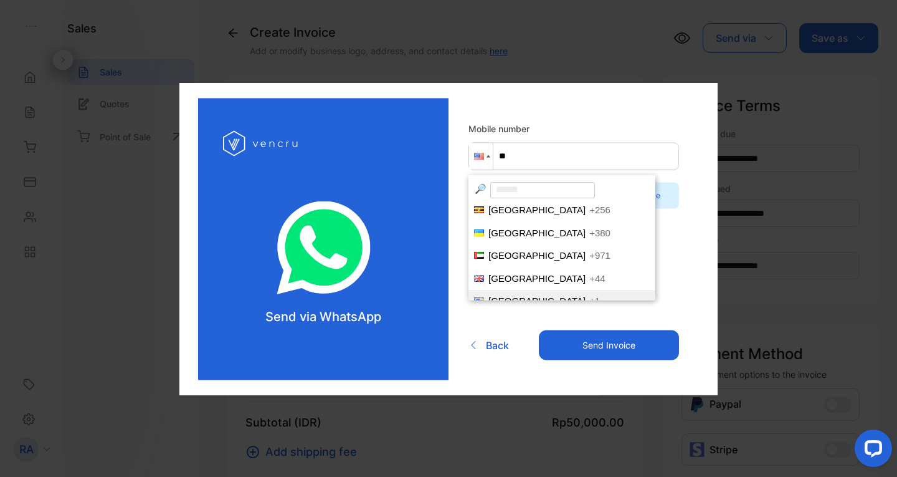
click at [519, 183] on input "search" at bounding box center [542, 189] width 105 height 16
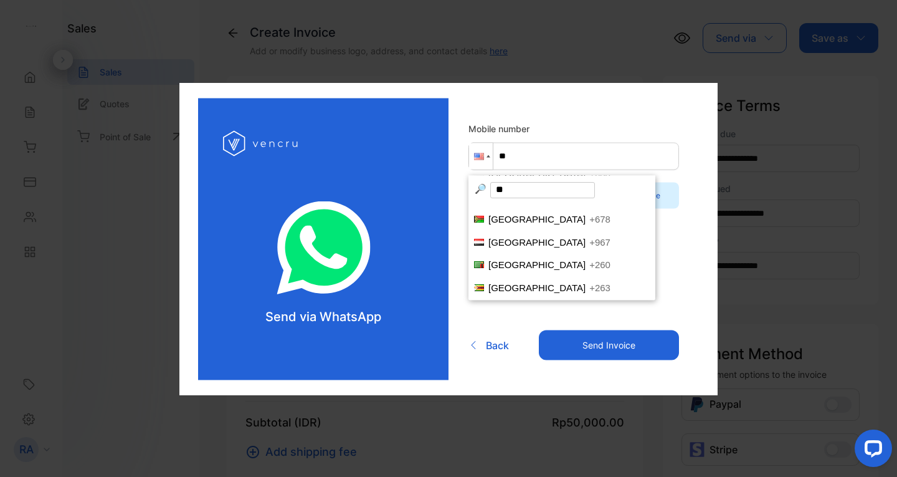
scroll to position [0, 0]
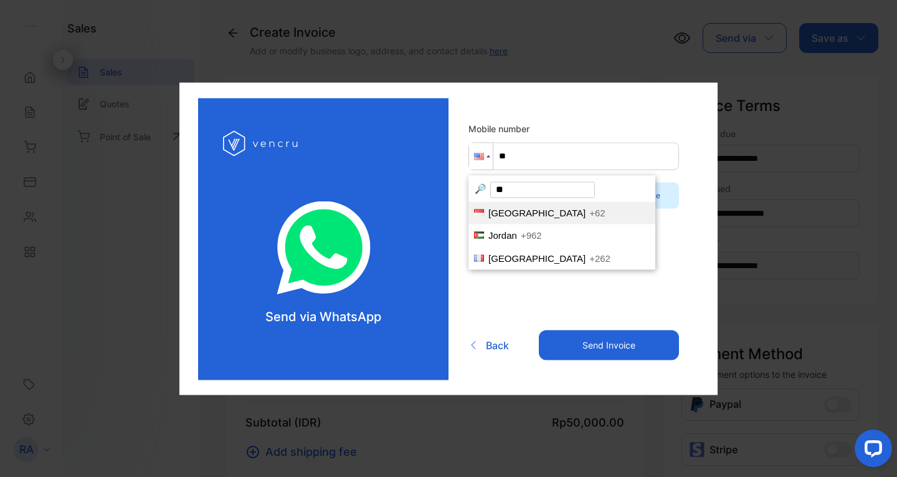
type input "**"
click at [530, 207] on li "Indonesia +62" at bounding box center [562, 212] width 187 height 23
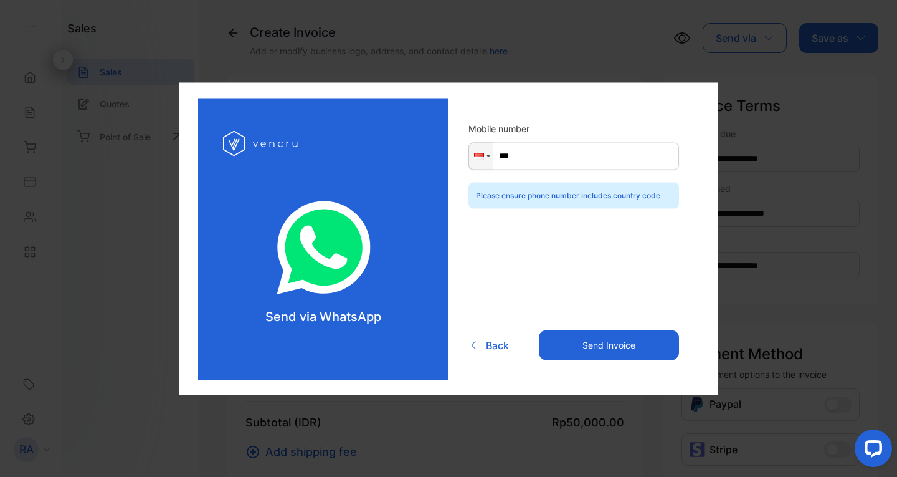
click at [541, 160] on input "***" at bounding box center [574, 155] width 211 height 27
paste input "**********"
click at [530, 155] on input "**********" at bounding box center [574, 155] width 211 height 27
type input "**********"
click at [582, 346] on button "Send Invoice" at bounding box center [609, 345] width 140 height 30
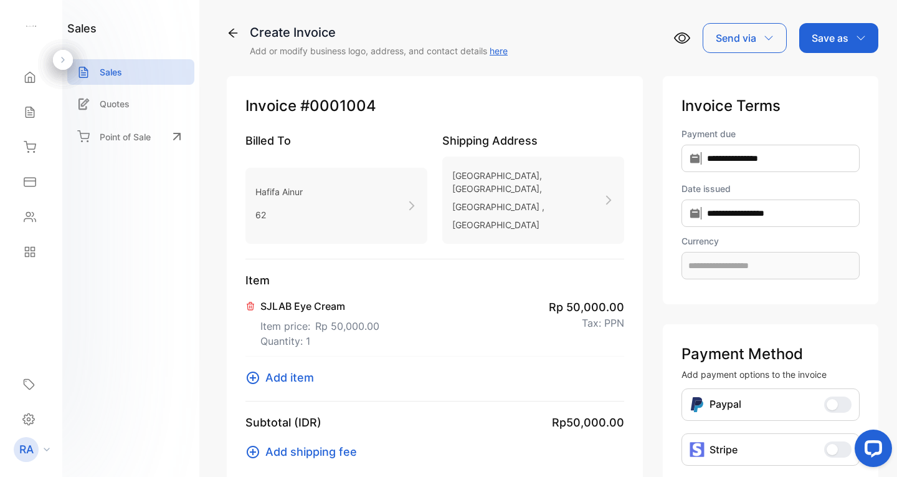
type input "**********"
click at [754, 37] on div "Send via" at bounding box center [745, 38] width 84 height 30
click at [739, 114] on div "Whatsapp" at bounding box center [741, 118] width 77 height 25
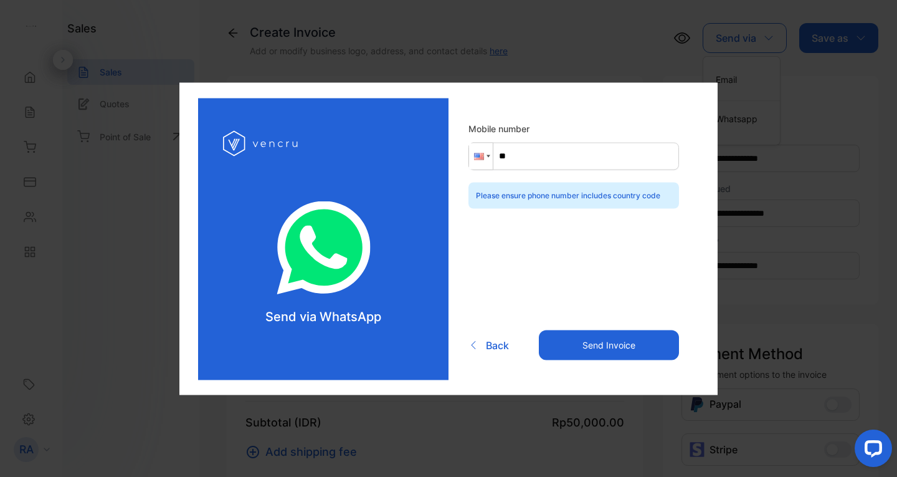
click at [482, 153] on div at bounding box center [479, 156] width 10 height 7
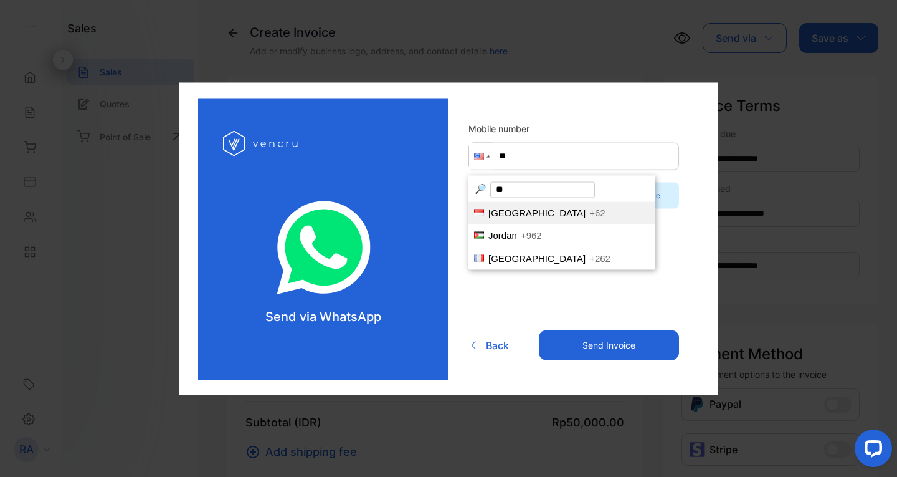
type input "**"
click at [525, 216] on span "Indonesia" at bounding box center [536, 212] width 97 height 11
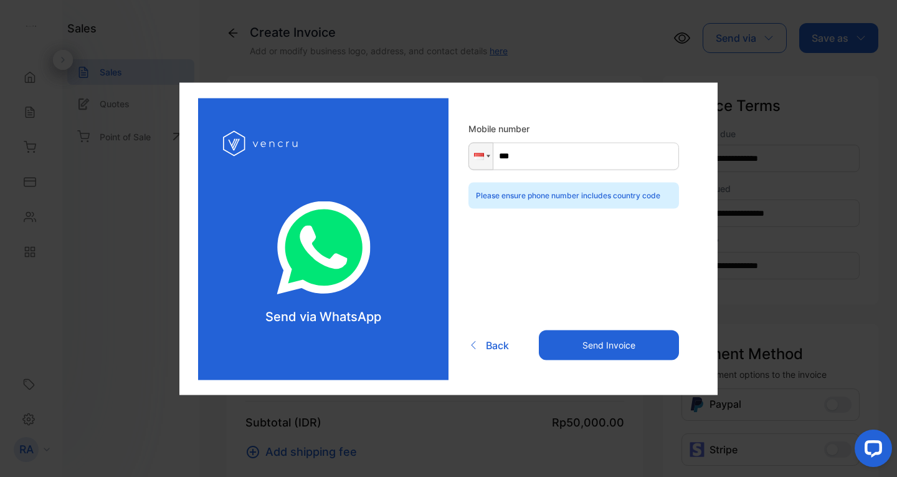
click at [553, 153] on input "***" at bounding box center [574, 155] width 211 height 27
type input "**********"
click at [608, 347] on button "Send Invoice" at bounding box center [609, 345] width 140 height 30
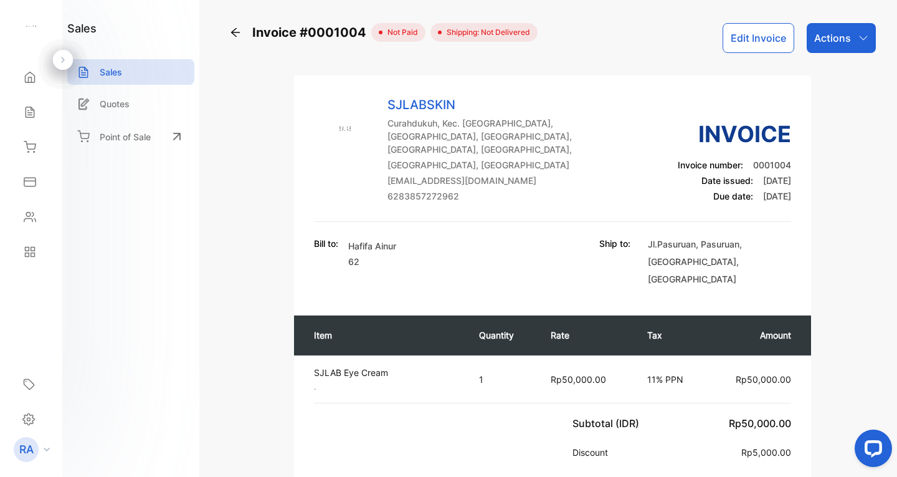
click at [816, 39] on p "Actions" at bounding box center [832, 38] width 37 height 15
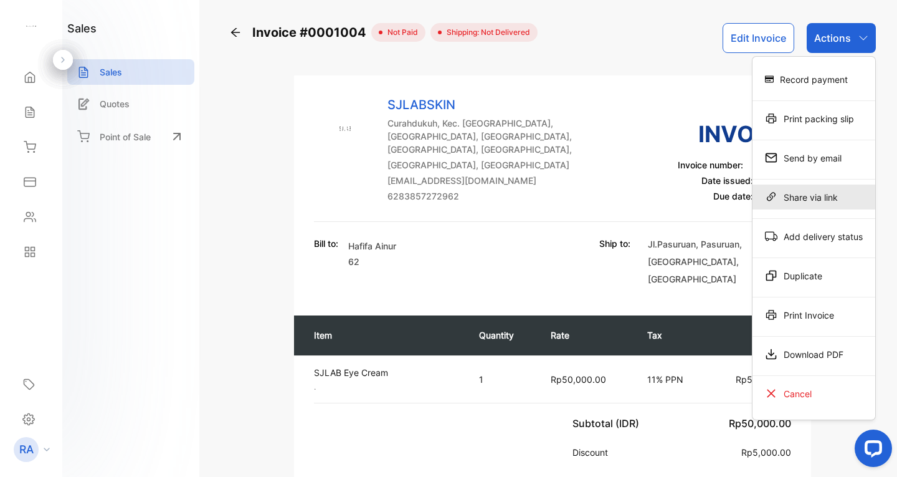
click at [799, 196] on div "Share via link" at bounding box center [814, 196] width 123 height 25
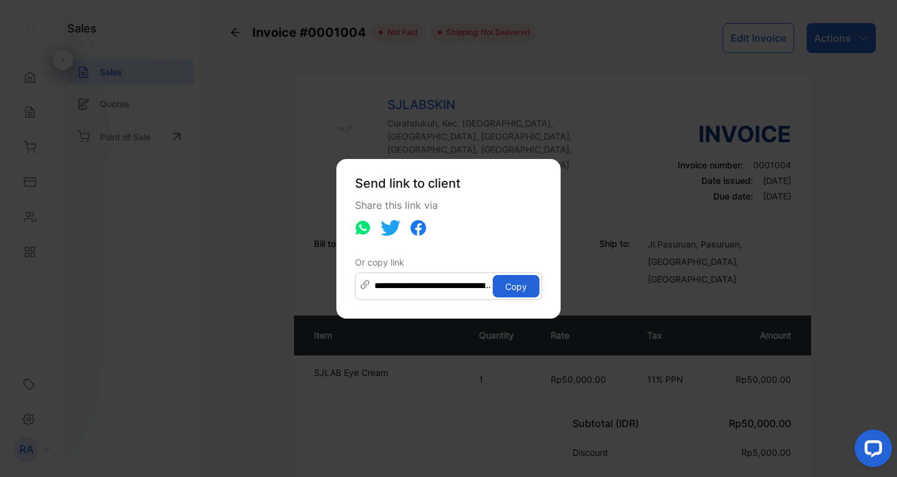
click at [366, 227] on icon at bounding box center [363, 227] width 14 height 14
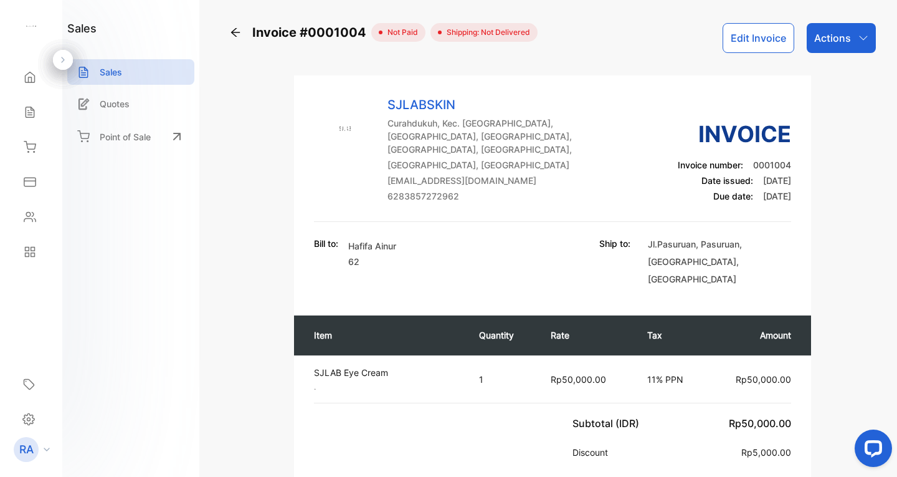
click at [855, 46] on div "Actions" at bounding box center [841, 38] width 69 height 30
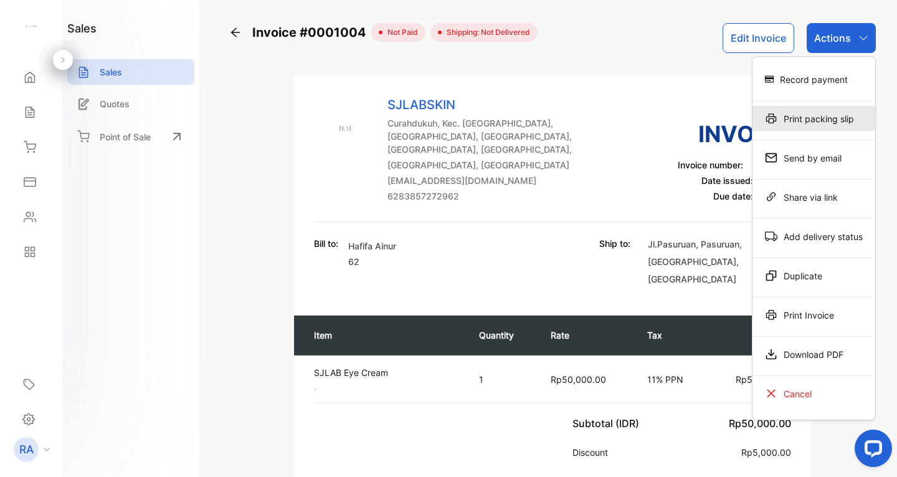
click at [824, 121] on div "Print packing slip" at bounding box center [814, 118] width 123 height 25
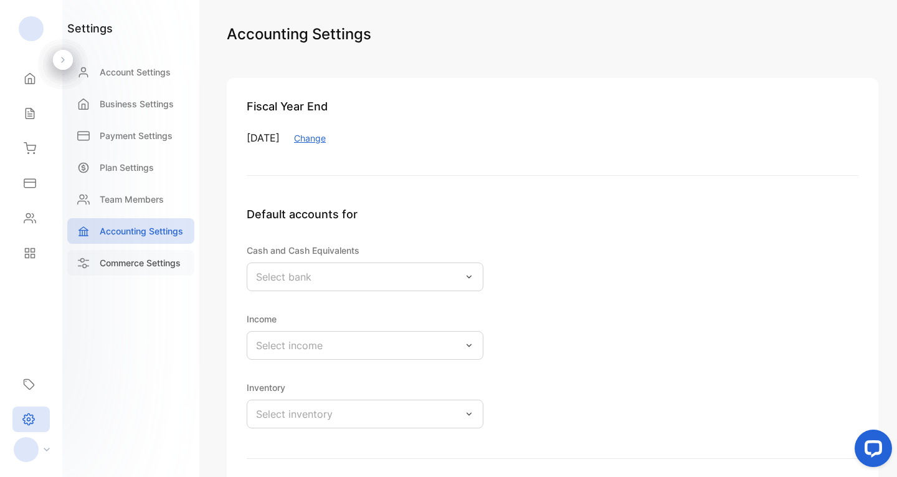
click at [118, 258] on p "Commerce Settings" at bounding box center [140, 262] width 81 height 13
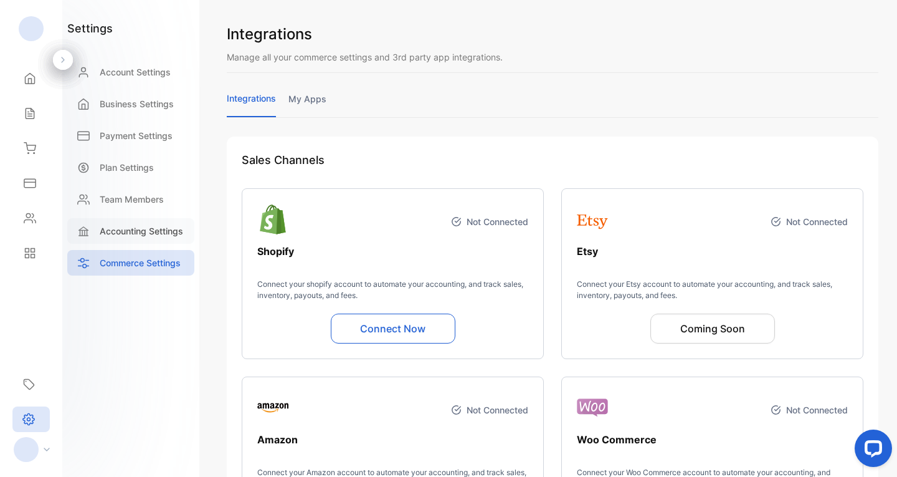
click at [133, 233] on p "Accounting Settings" at bounding box center [141, 230] width 83 height 13
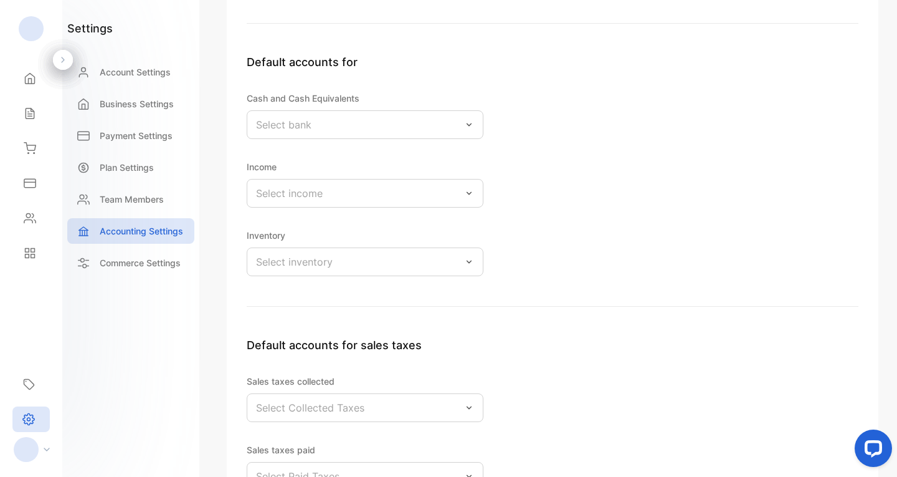
scroll to position [312, 0]
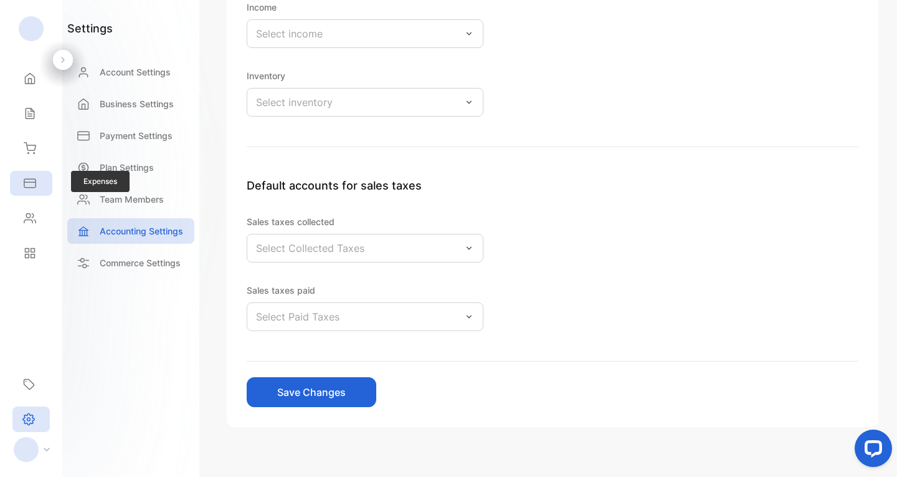
click at [27, 183] on icon at bounding box center [30, 183] width 12 height 12
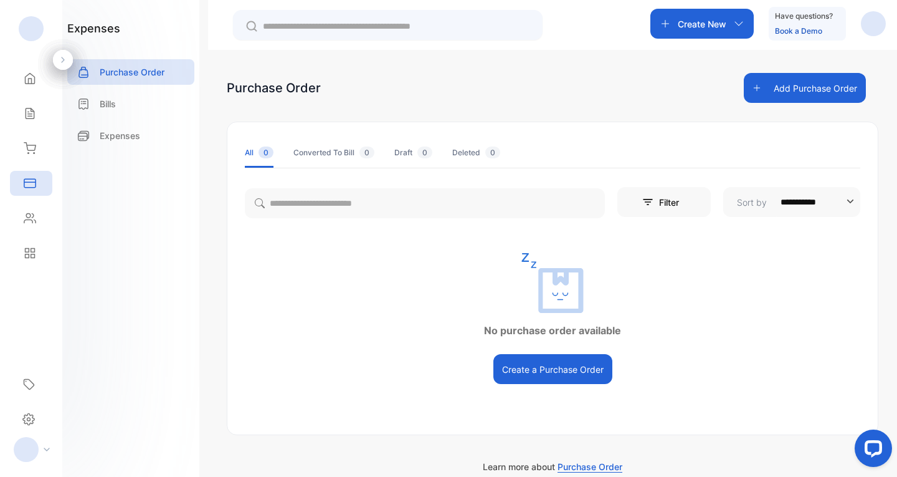
click at [797, 90] on button "Add Purchase Order" at bounding box center [805, 88] width 122 height 30
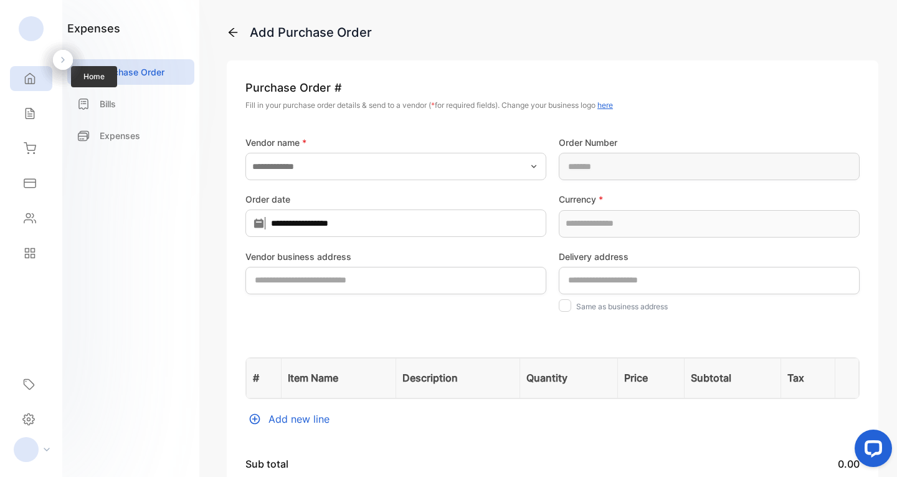
click at [36, 85] on div "Home" at bounding box center [31, 78] width 42 height 25
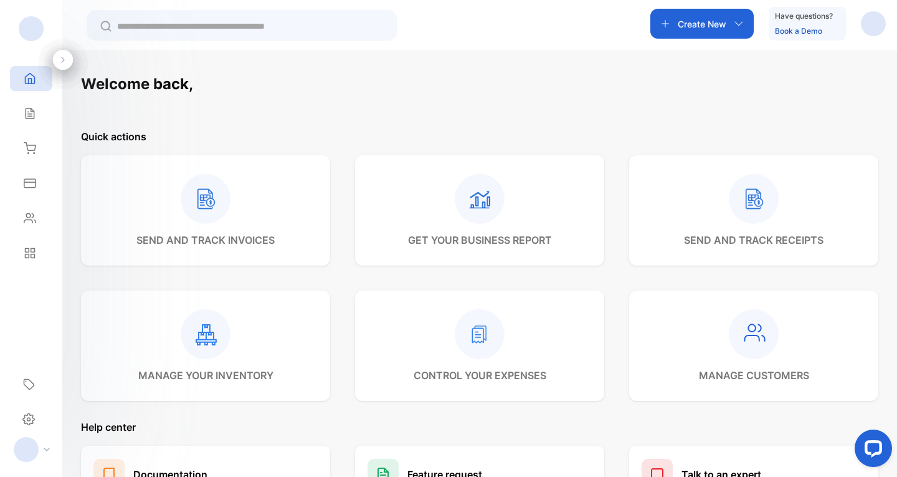
scroll to position [182, 0]
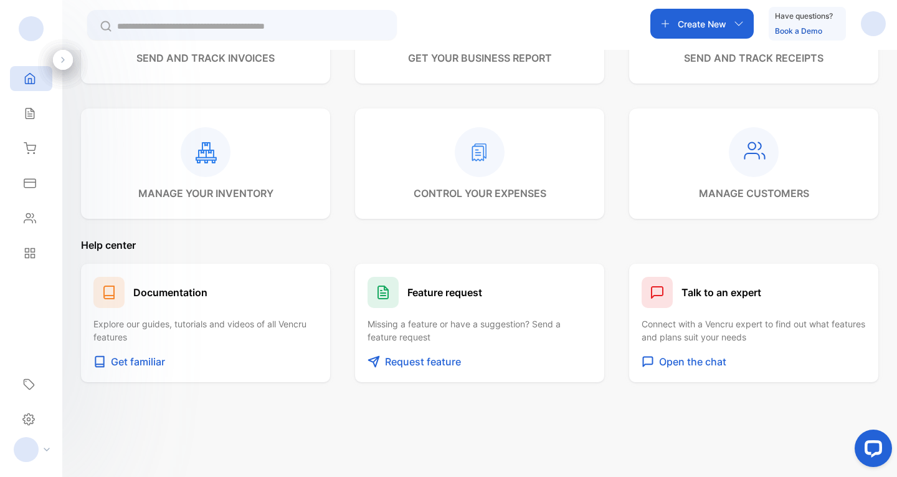
click at [436, 352] on div "Feature request Missing a feature or have a suggestion? Send a feature request …" at bounding box center [479, 323] width 249 height 118
click at [436, 366] on p "Request feature" at bounding box center [423, 361] width 76 height 15
click at [27, 409] on div "Settings" at bounding box center [30, 419] width 37 height 26
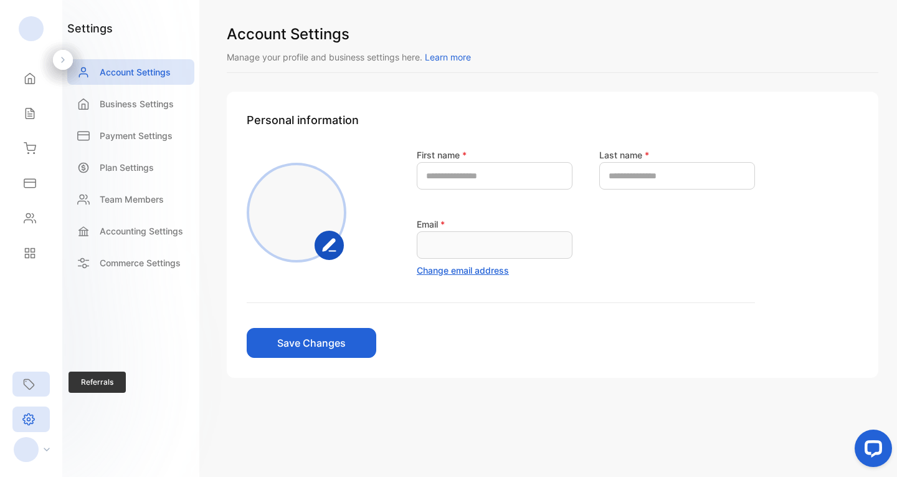
click at [29, 374] on div "Referrals" at bounding box center [30, 383] width 37 height 25
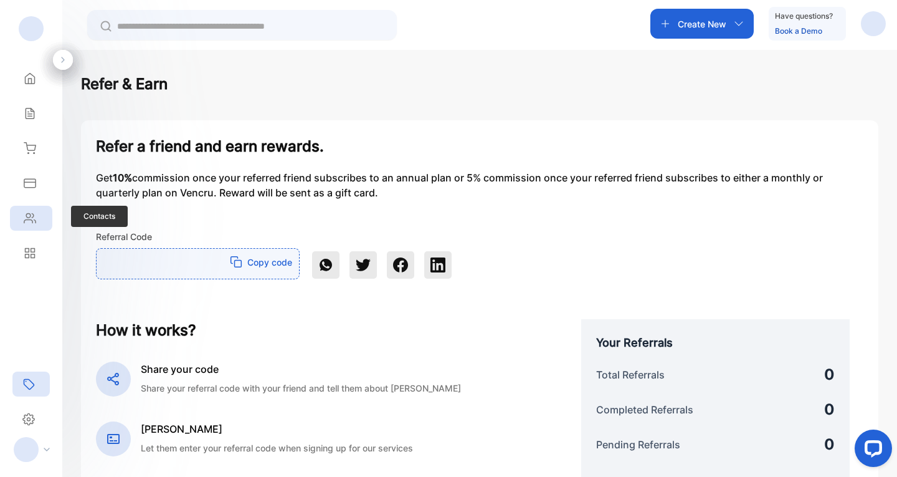
click at [37, 216] on div "Contacts" at bounding box center [31, 218] width 42 height 25
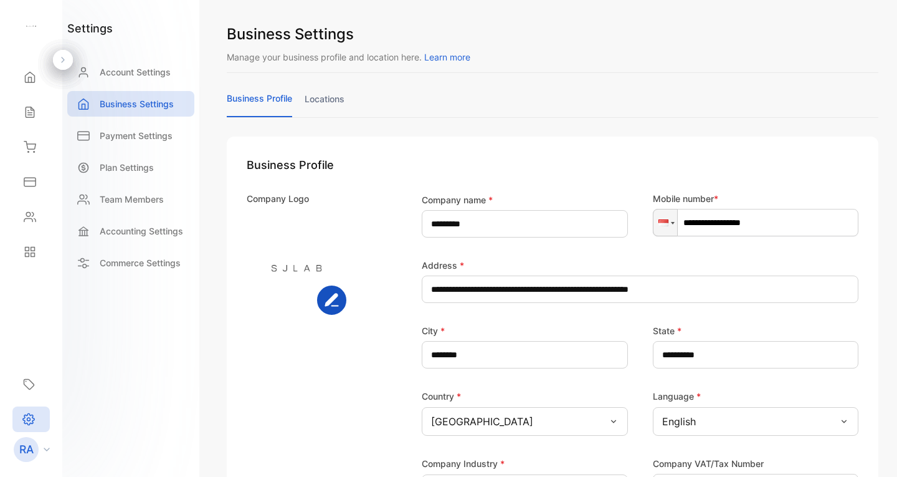
scroll to position [249, 0]
